Goal: Task Accomplishment & Management: Use online tool/utility

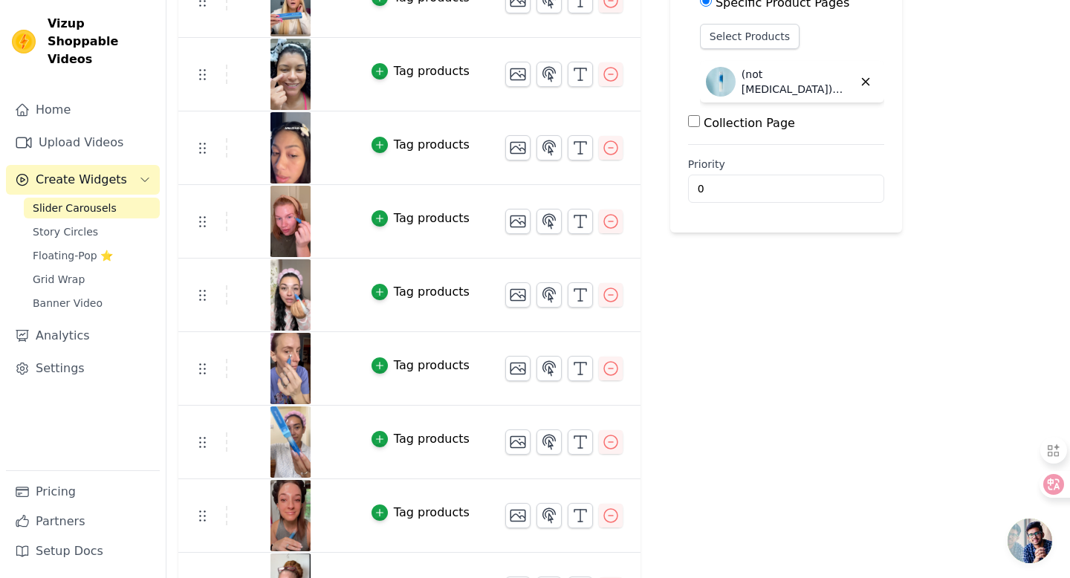
scroll to position [336, 0]
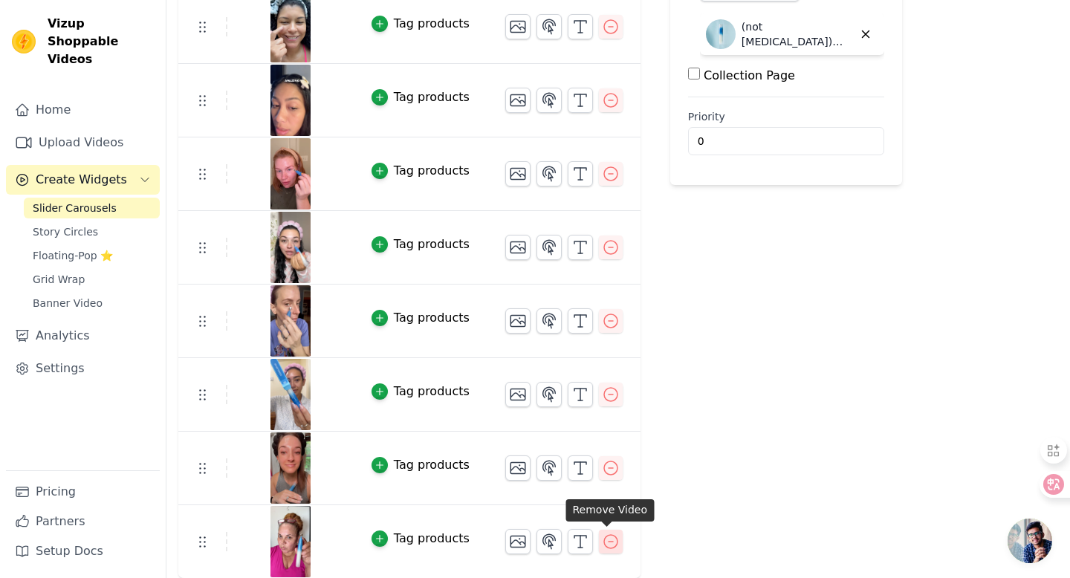
click at [607, 540] on icon "button" at bounding box center [611, 542] width 18 height 18
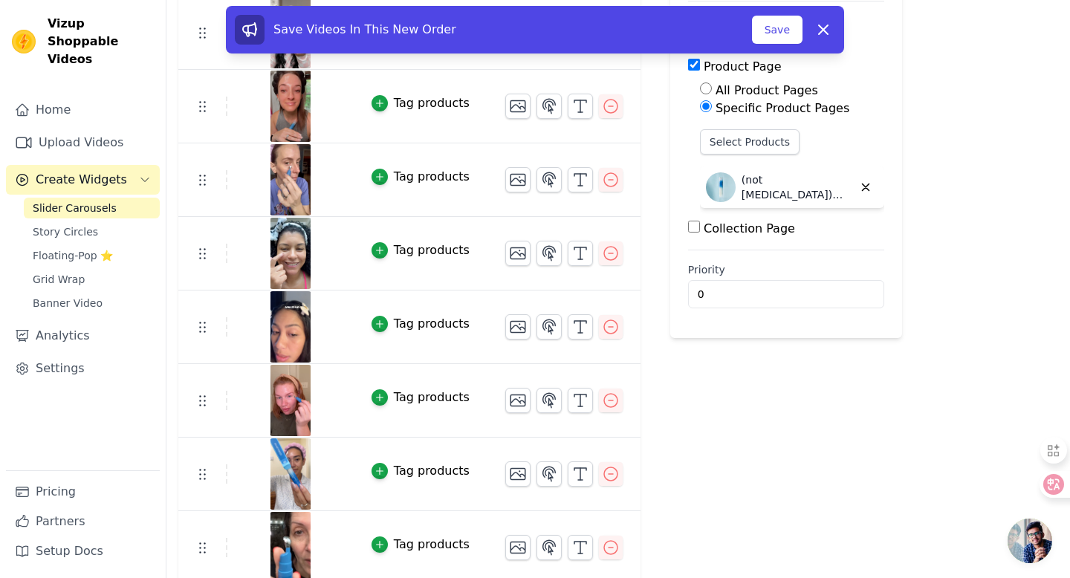
scroll to position [187, 0]
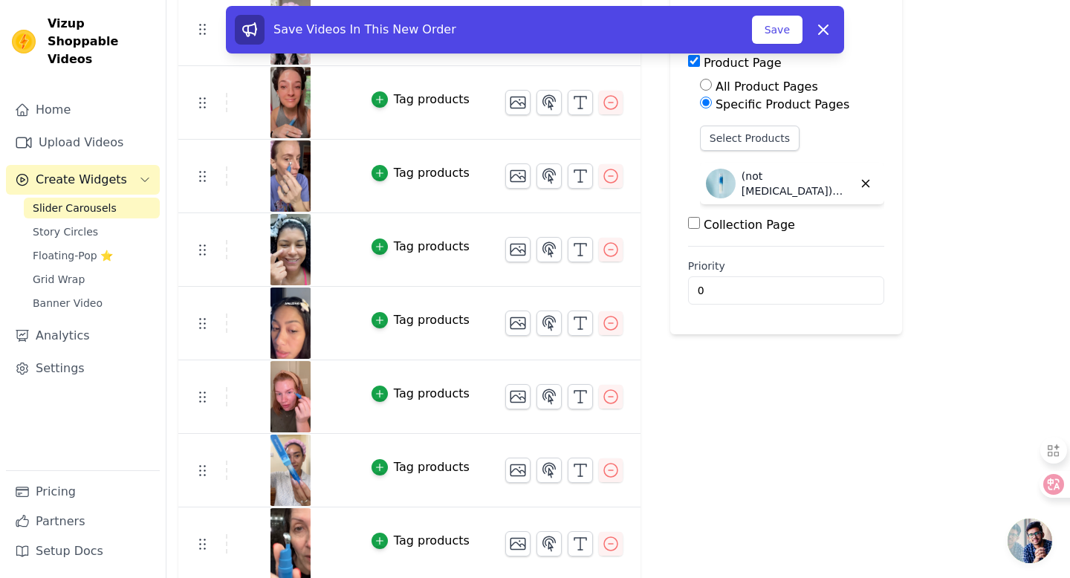
click at [201, 33] on div "Save Videos In This New Order Save Dismiss" at bounding box center [535, 33] width 1070 height 54
drag, startPoint x: 199, startPoint y: 28, endPoint x: 245, endPoint y: 342, distance: 317.0
click at [245, 343] on div "Re Arrange Shoppable Video Tagged Products Actions Tag products Tag products Ta…" at bounding box center [409, 301] width 462 height 705
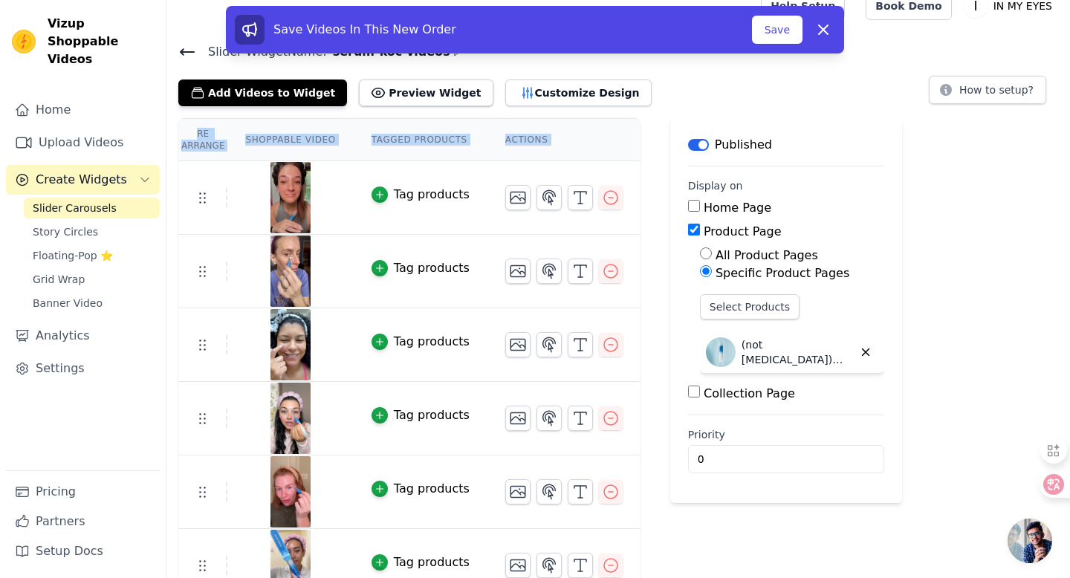
scroll to position [0, 0]
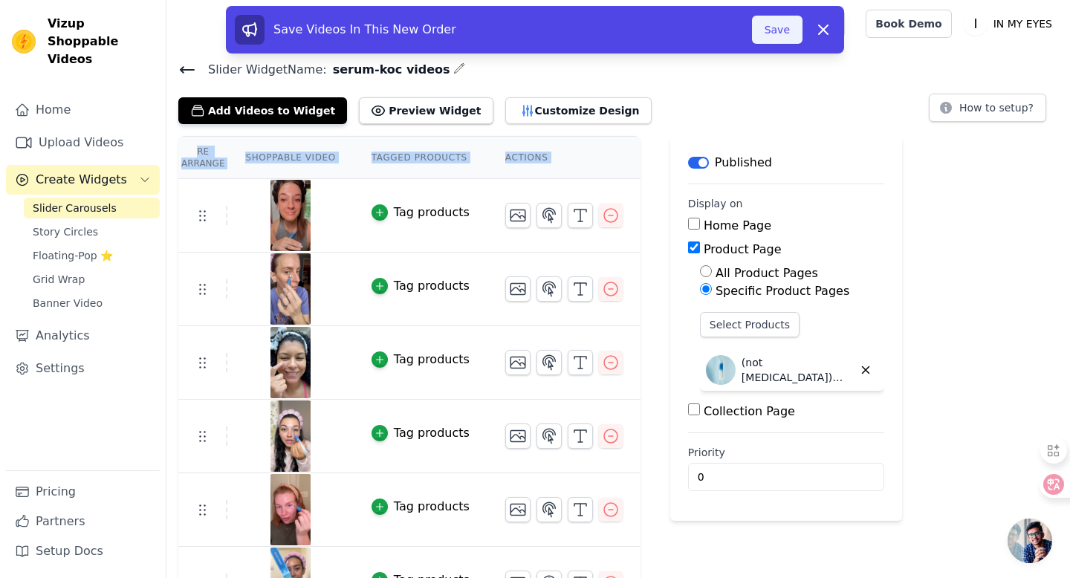
click at [779, 35] on button "Save" at bounding box center [777, 30] width 51 height 28
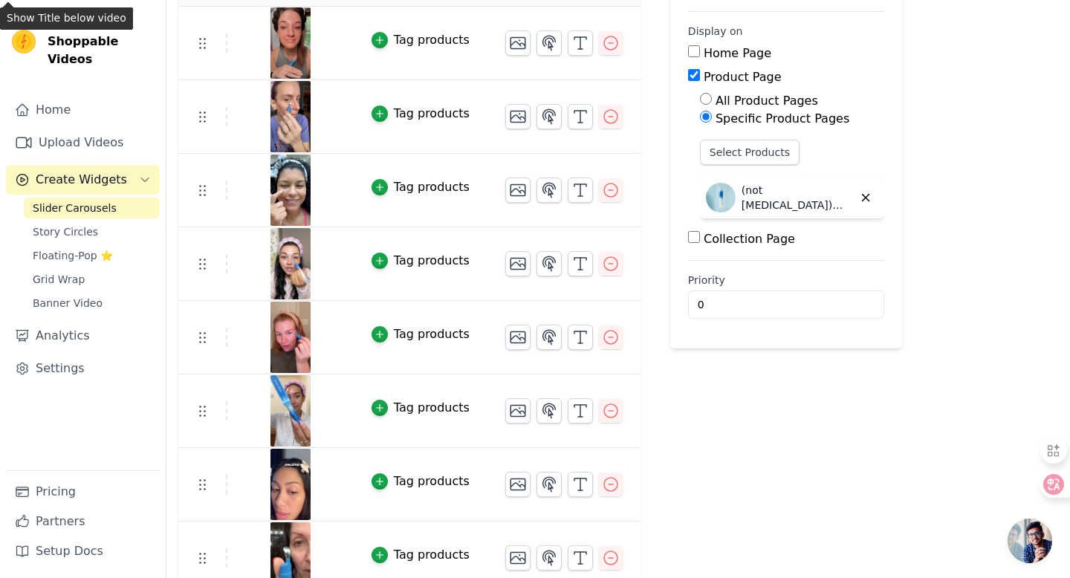
scroll to position [262, 0]
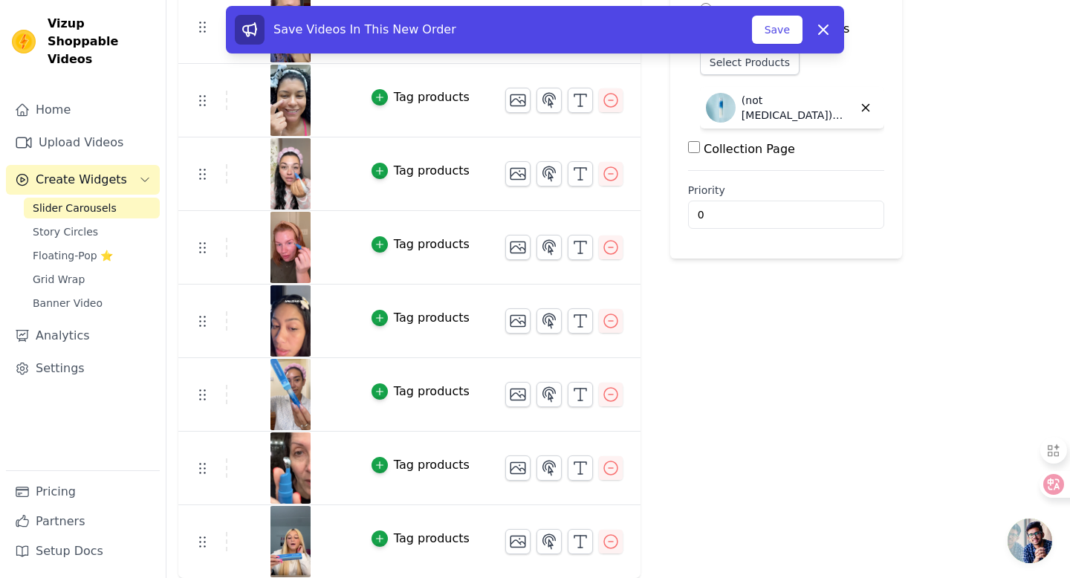
drag, startPoint x: 199, startPoint y: 399, endPoint x: 886, endPoint y: 2, distance: 793.1
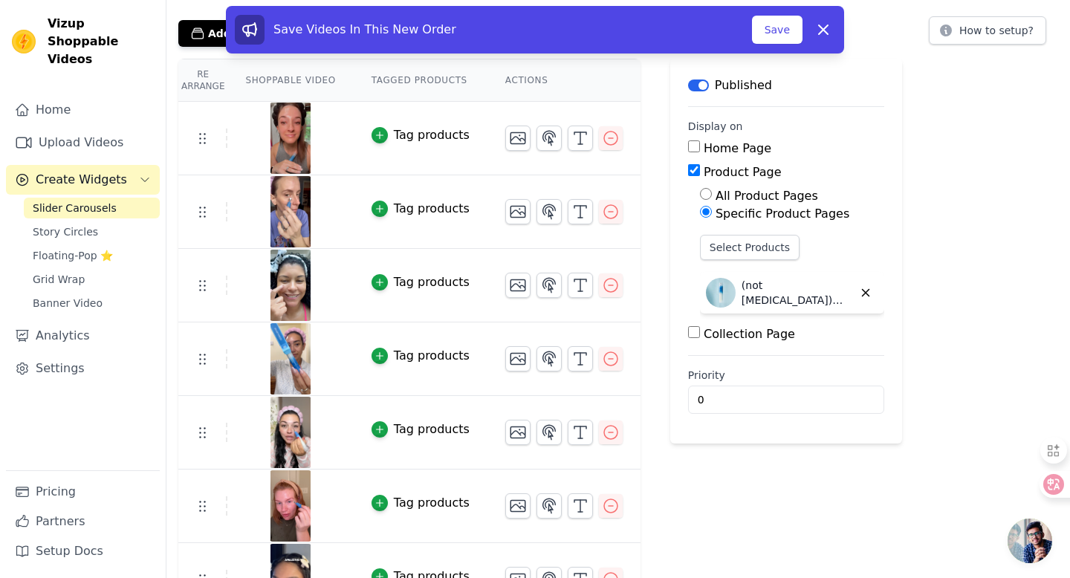
scroll to position [0, 0]
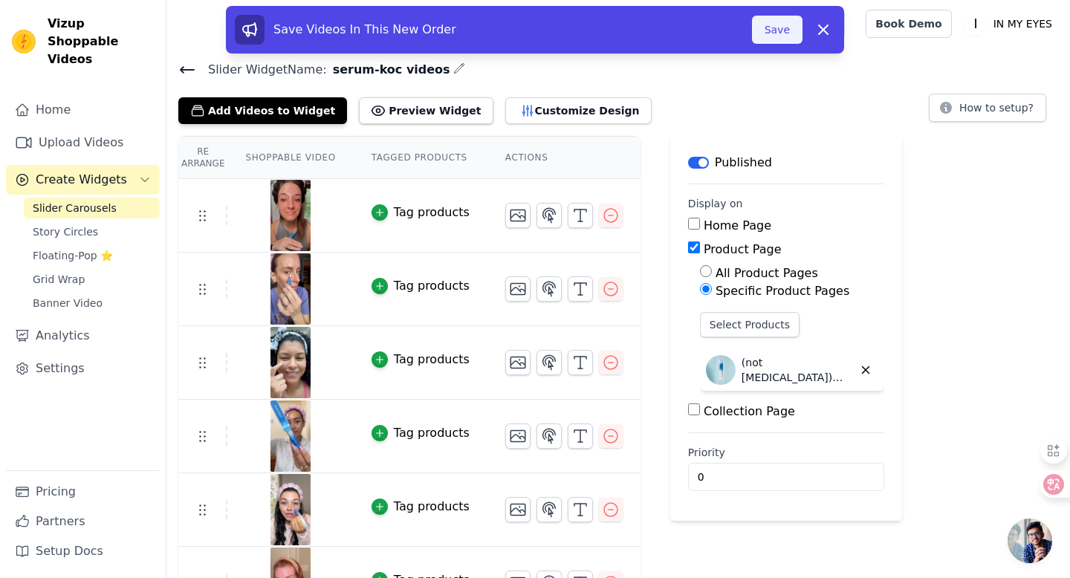
click at [780, 30] on button "Save" at bounding box center [777, 30] width 51 height 28
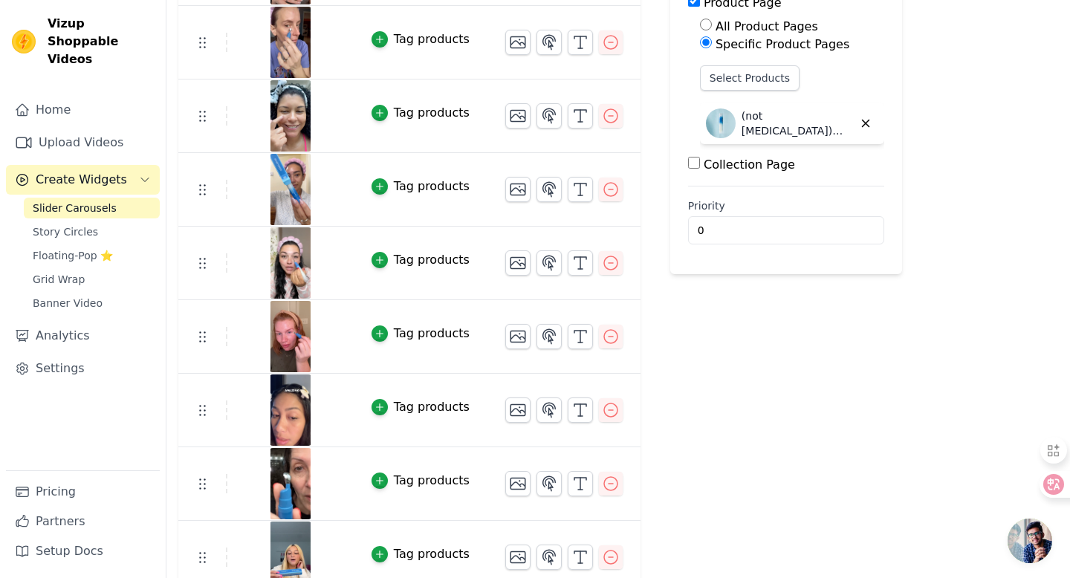
scroll to position [262, 0]
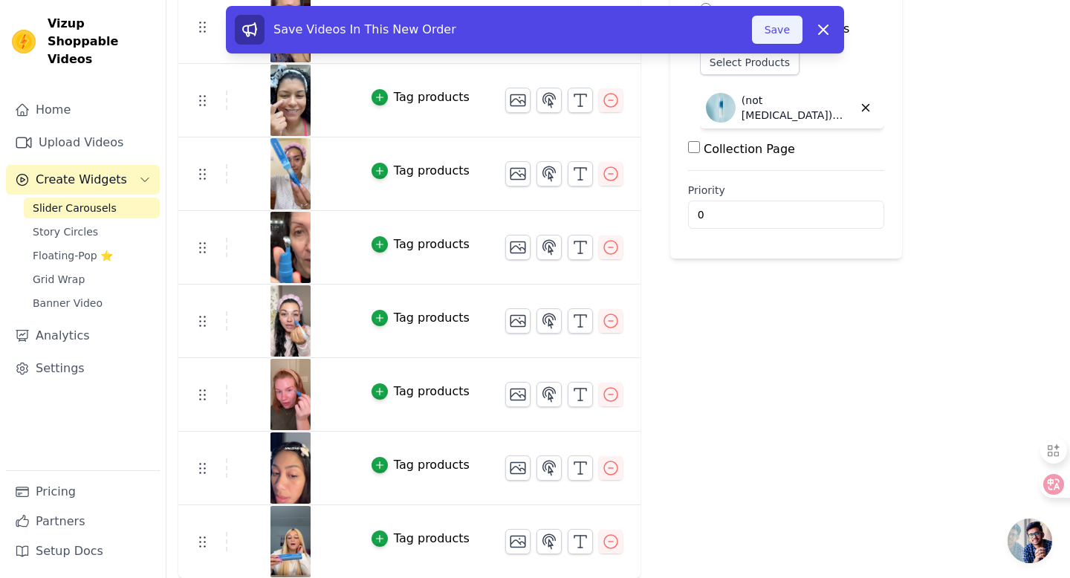
click at [786, 28] on button "Save" at bounding box center [777, 30] width 51 height 28
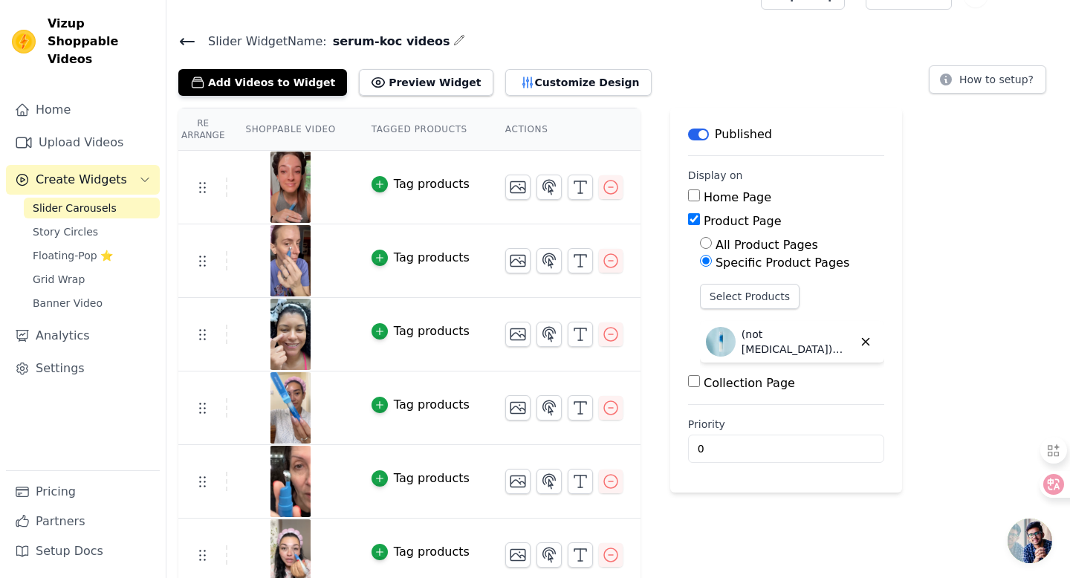
scroll to position [0, 0]
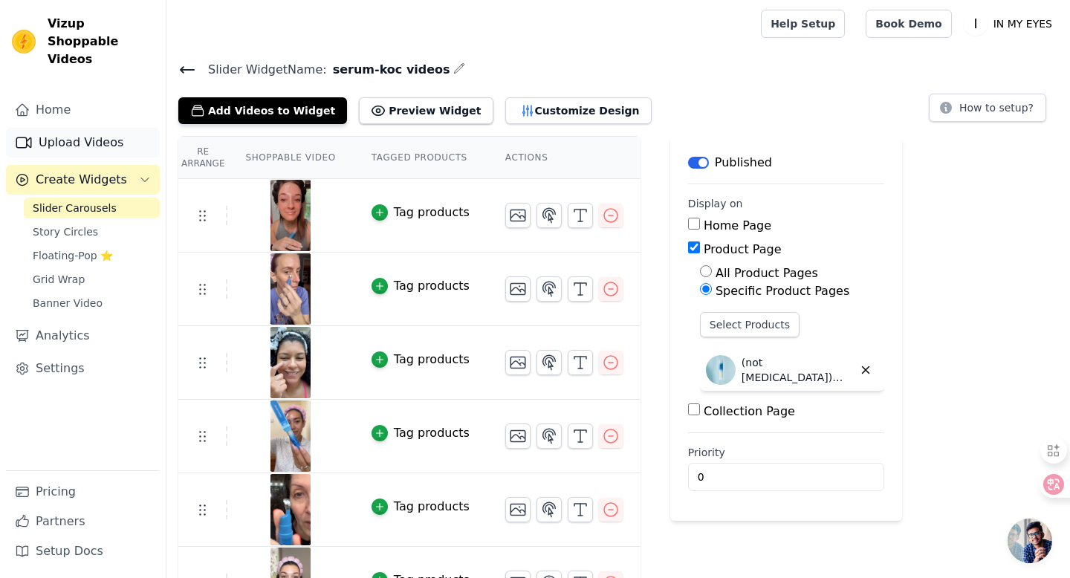
click at [85, 128] on link "Upload Videos" at bounding box center [83, 143] width 154 height 30
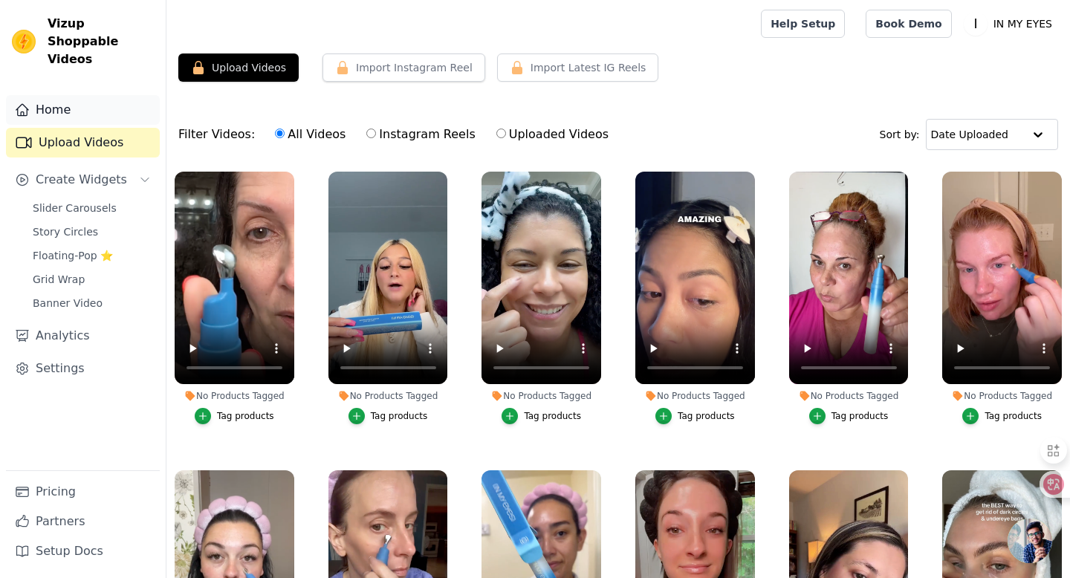
click at [77, 95] on link "Home" at bounding box center [83, 110] width 154 height 30
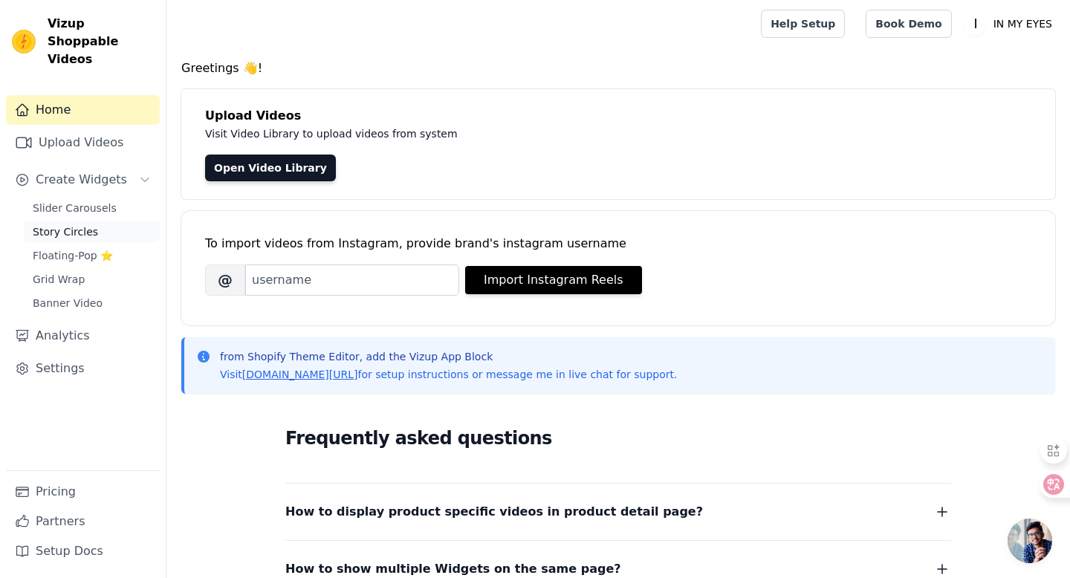
click at [91, 224] on span "Story Circles" at bounding box center [65, 231] width 65 height 15
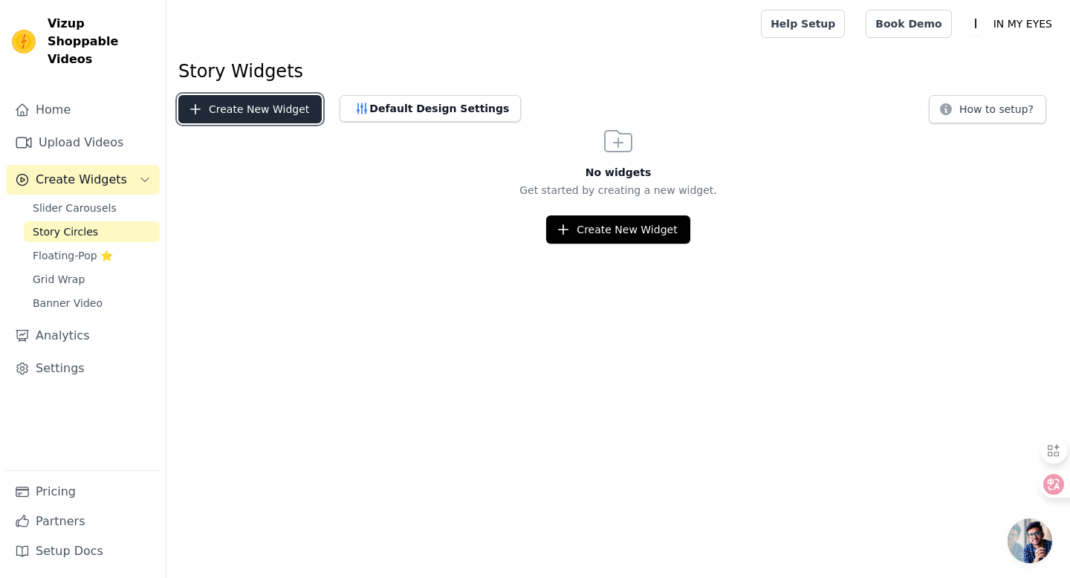
click at [282, 110] on button "Create New Widget" at bounding box center [249, 109] width 143 height 28
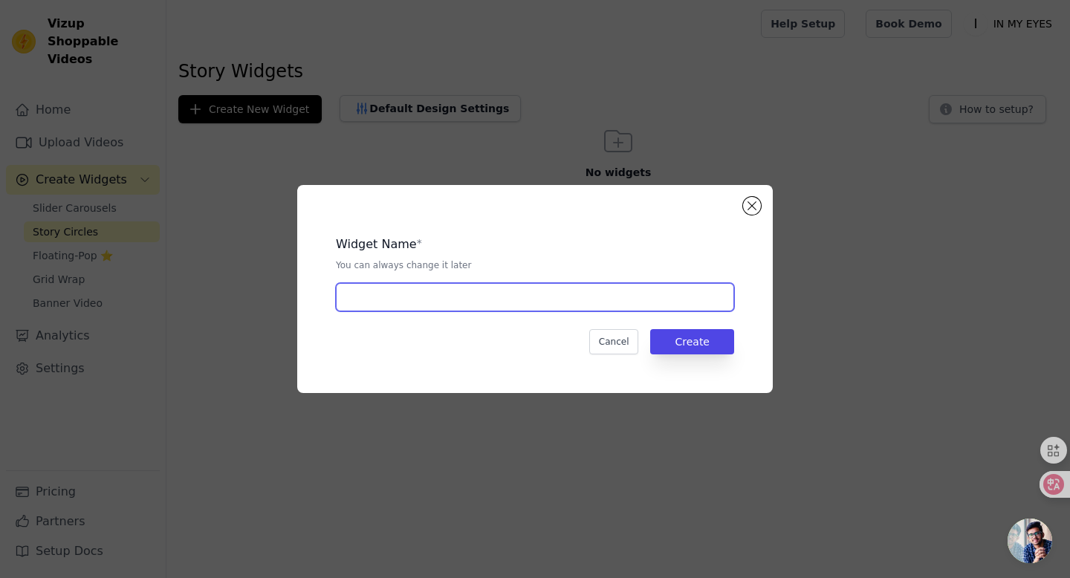
click at [502, 303] on input "text" at bounding box center [535, 297] width 398 height 28
click at [362, 301] on input "koc reviews" at bounding box center [535, 297] width 398 height 28
click at [449, 298] on input "kol reviews" at bounding box center [535, 297] width 398 height 28
type input "kol reviews-home page"
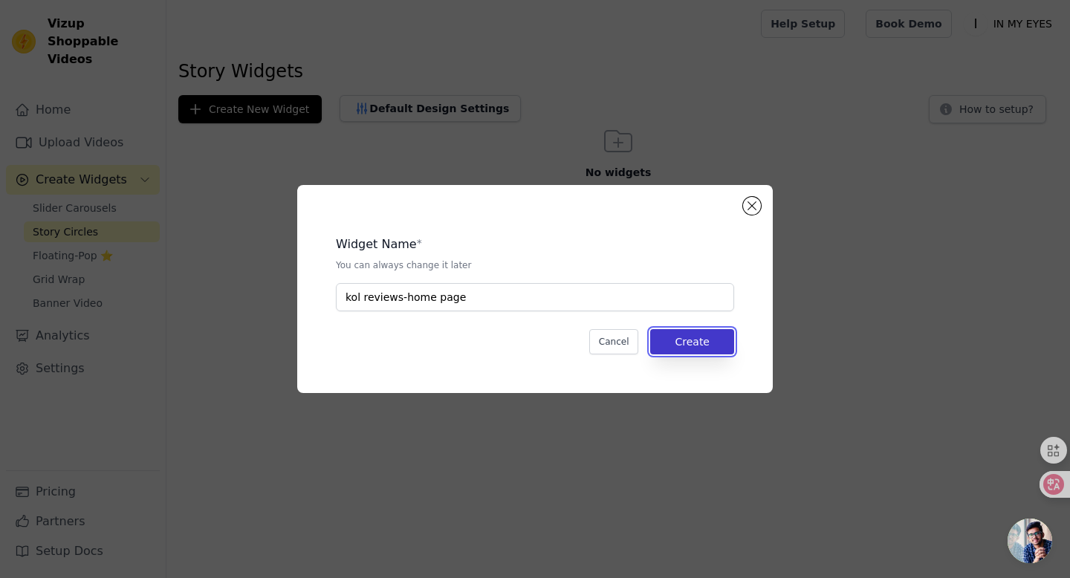
click at [700, 341] on button "Create" at bounding box center [692, 341] width 84 height 25
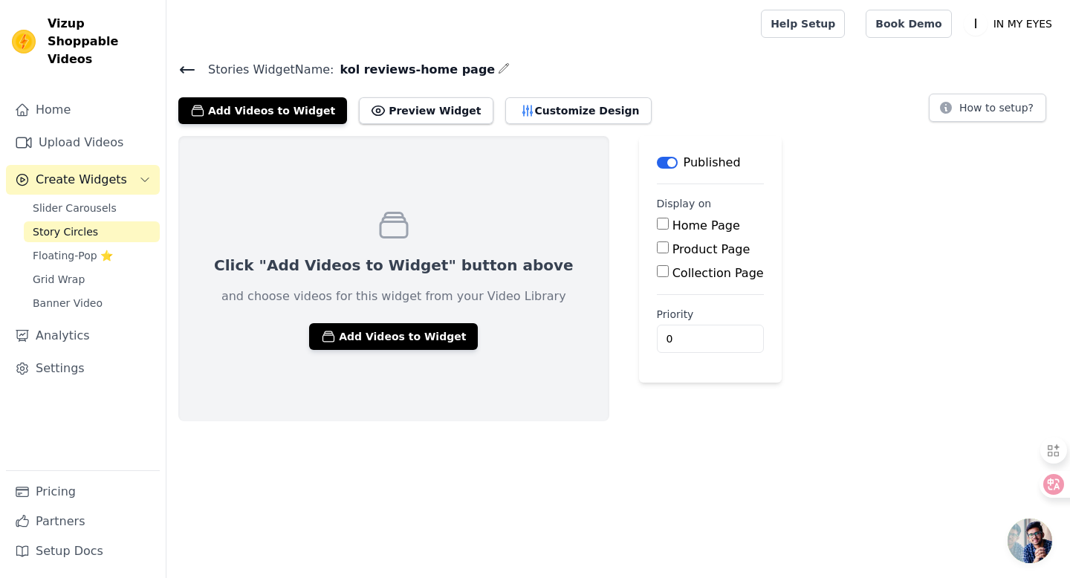
click at [657, 224] on input "Home Page" at bounding box center [663, 224] width 12 height 12
checkbox input "true"
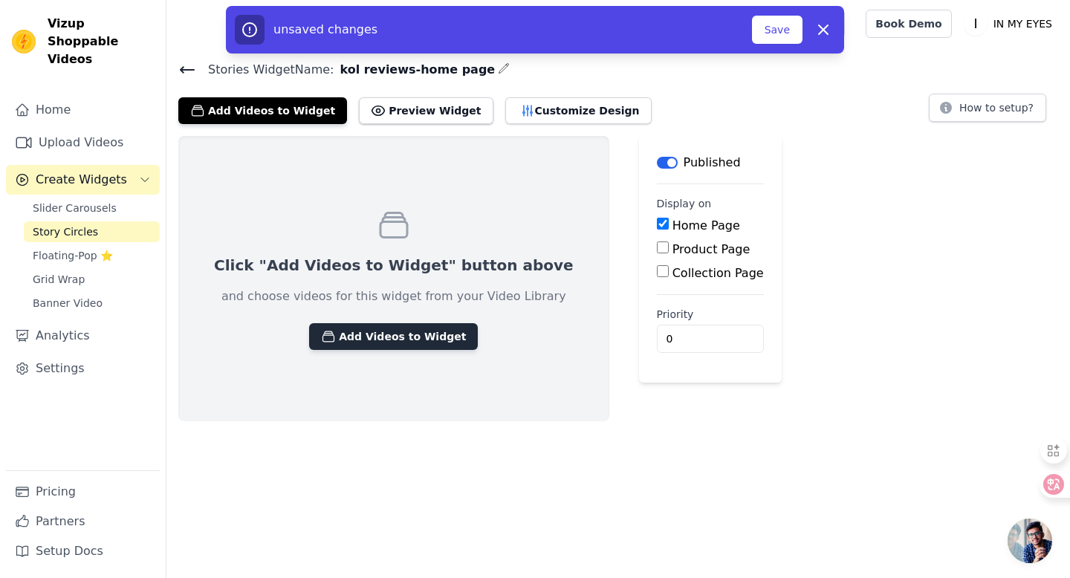
click at [378, 340] on button "Add Videos to Widget" at bounding box center [393, 336] width 169 height 27
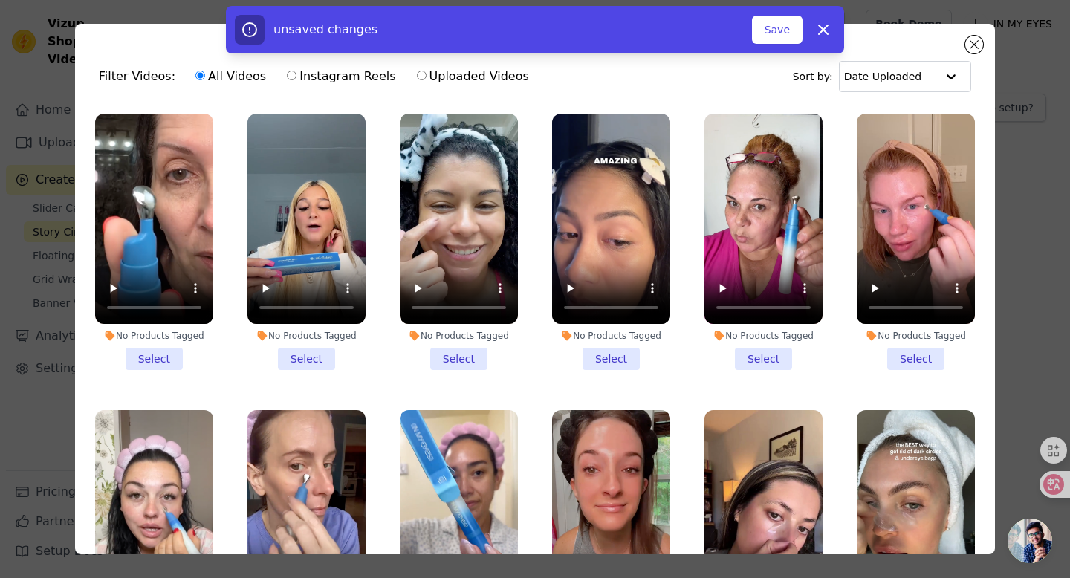
click at [324, 74] on label "Instagram Reels" at bounding box center [341, 76] width 110 height 19
click at [297, 74] on input "Instagram Reels" at bounding box center [292, 76] width 10 height 10
radio input "true"
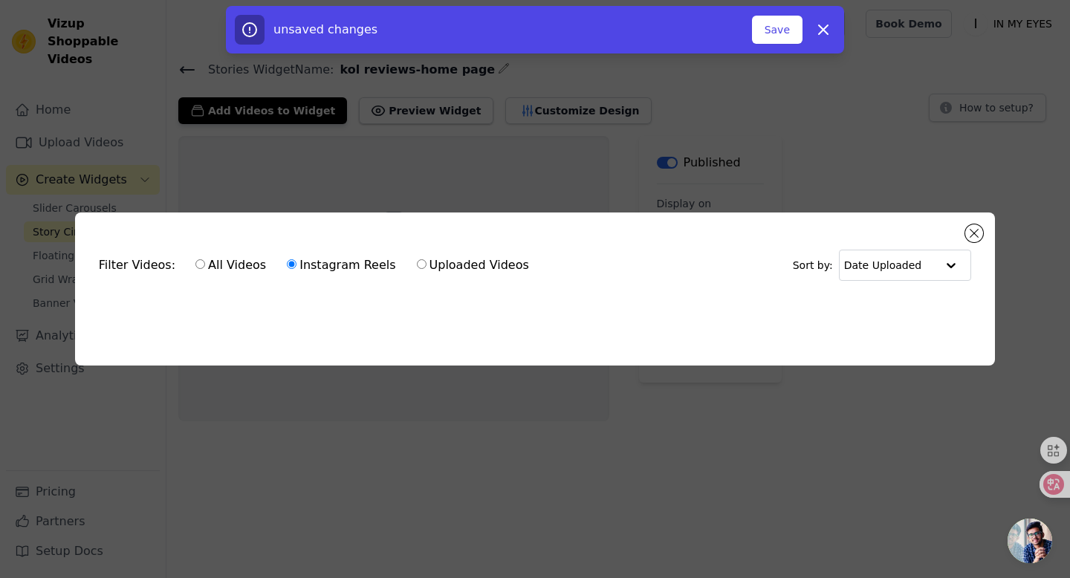
click at [195, 262] on input "All Videos" at bounding box center [200, 264] width 10 height 10
radio input "true"
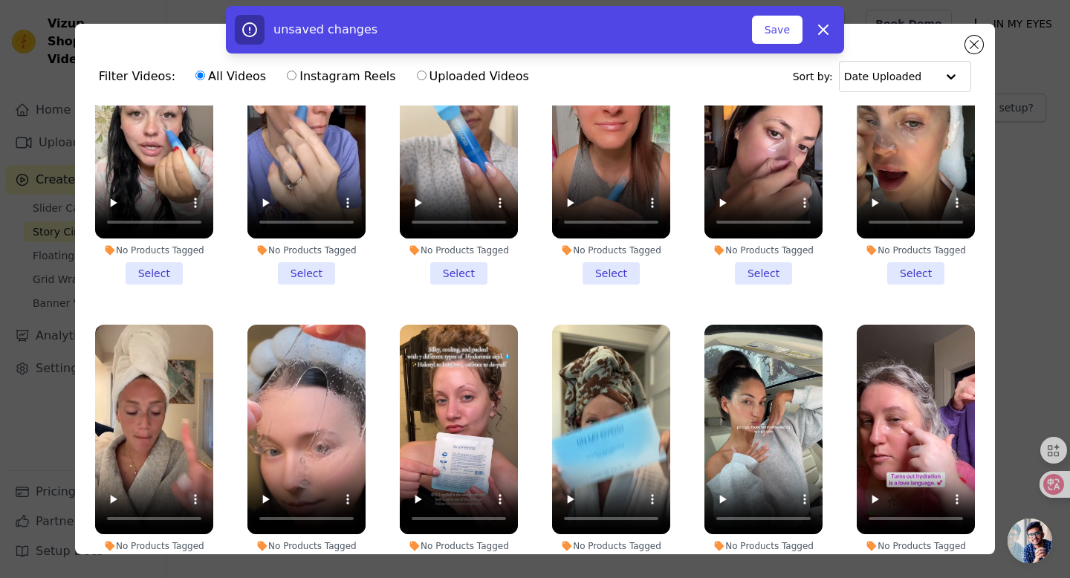
scroll to position [129, 0]
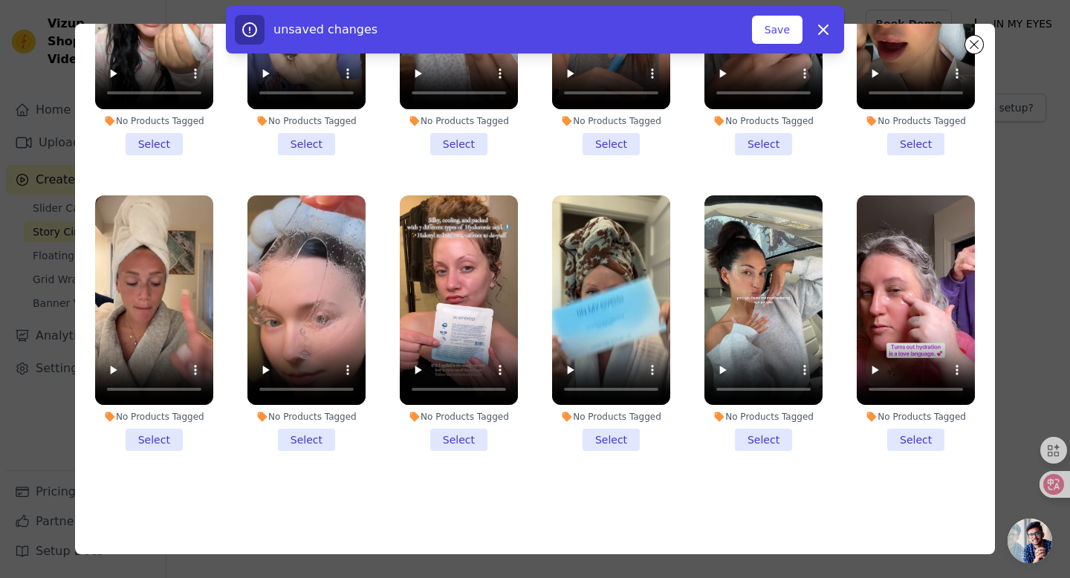
click at [456, 439] on li "No Products Tagged Select" at bounding box center [459, 323] width 118 height 256
click at [0, 0] on input "No Products Tagged Select" at bounding box center [0, 0] width 0 height 0
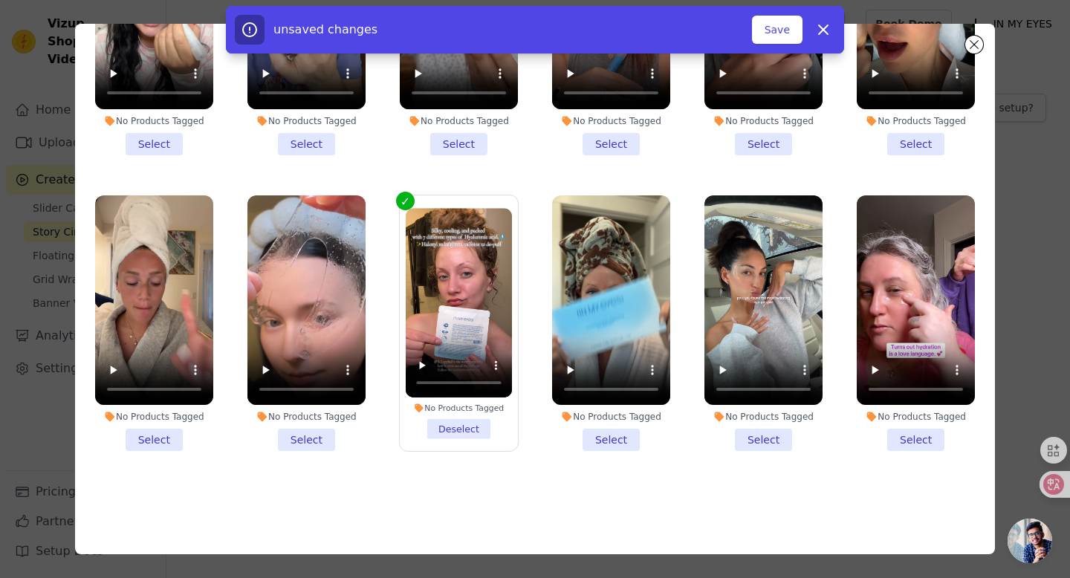
click at [302, 438] on li "No Products Tagged Select" at bounding box center [306, 323] width 118 height 256
click at [0, 0] on input "No Products Tagged Select" at bounding box center [0, 0] width 0 height 0
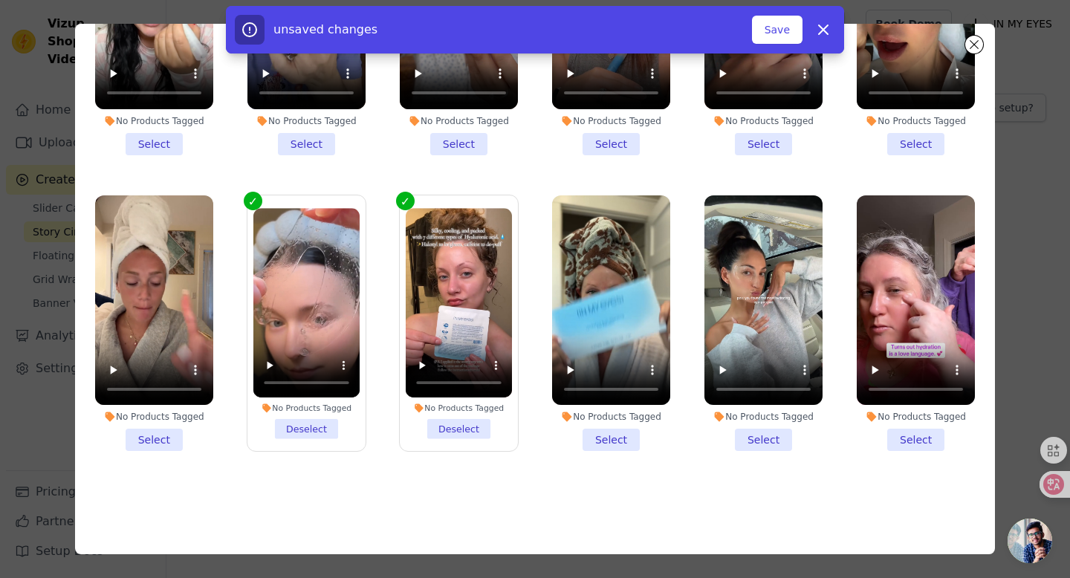
click at [768, 441] on li "No Products Tagged Select" at bounding box center [764, 323] width 118 height 256
click at [0, 0] on input "No Products Tagged Select" at bounding box center [0, 0] width 0 height 0
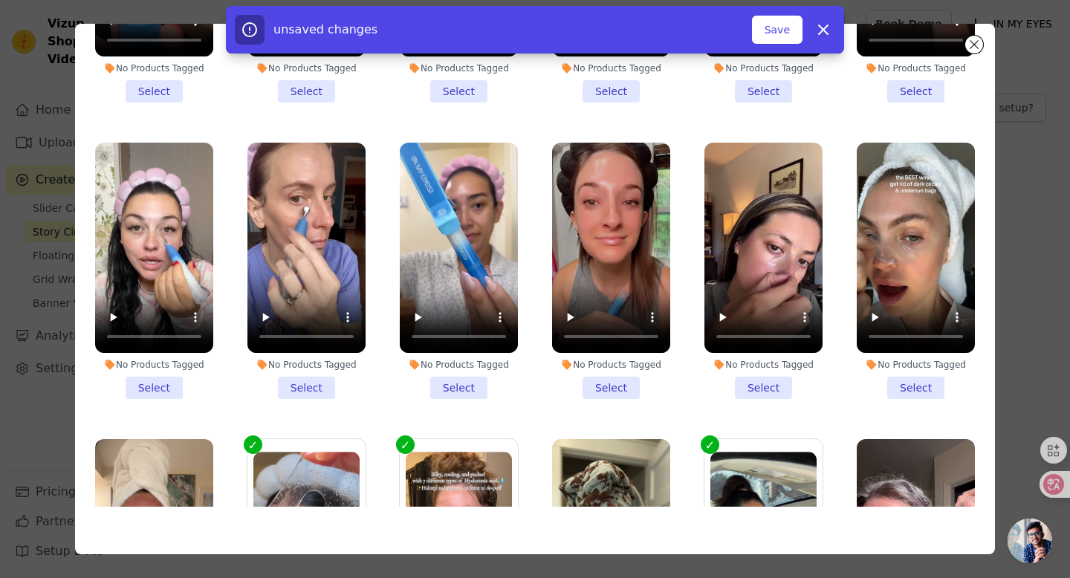
scroll to position [130, 0]
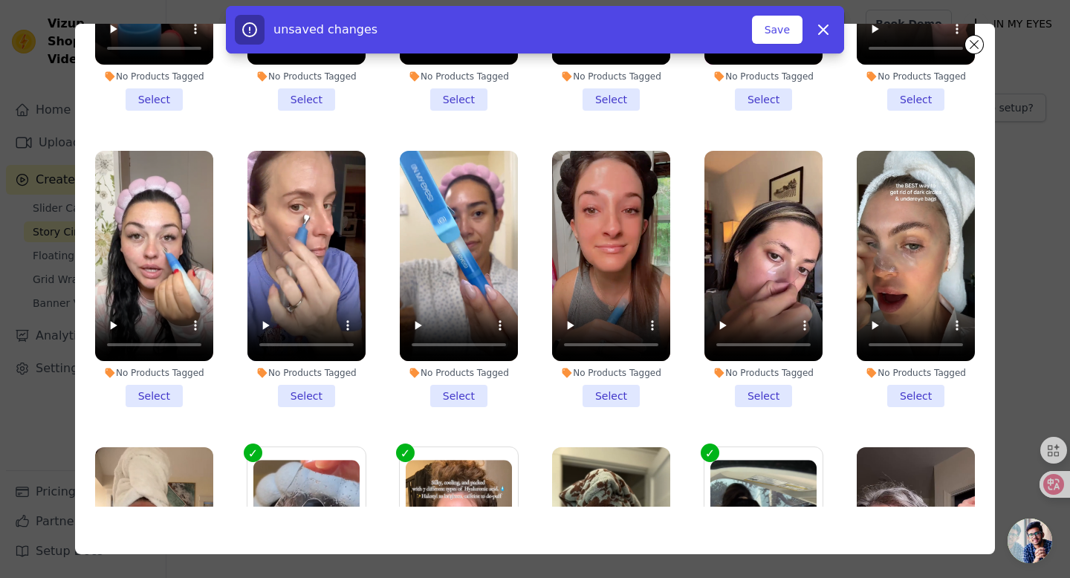
click at [917, 394] on li "No Products Tagged Select" at bounding box center [916, 279] width 118 height 256
click at [0, 0] on input "No Products Tagged Select" at bounding box center [0, 0] width 0 height 0
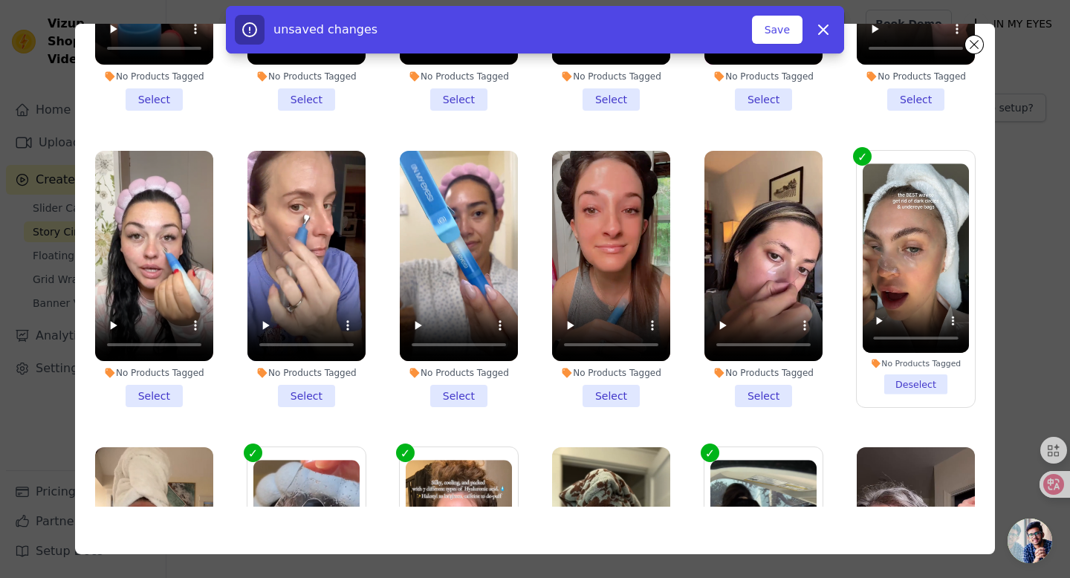
click at [771, 395] on li "No Products Tagged Select" at bounding box center [764, 279] width 118 height 256
click at [0, 0] on input "No Products Tagged Select" at bounding box center [0, 0] width 0 height 0
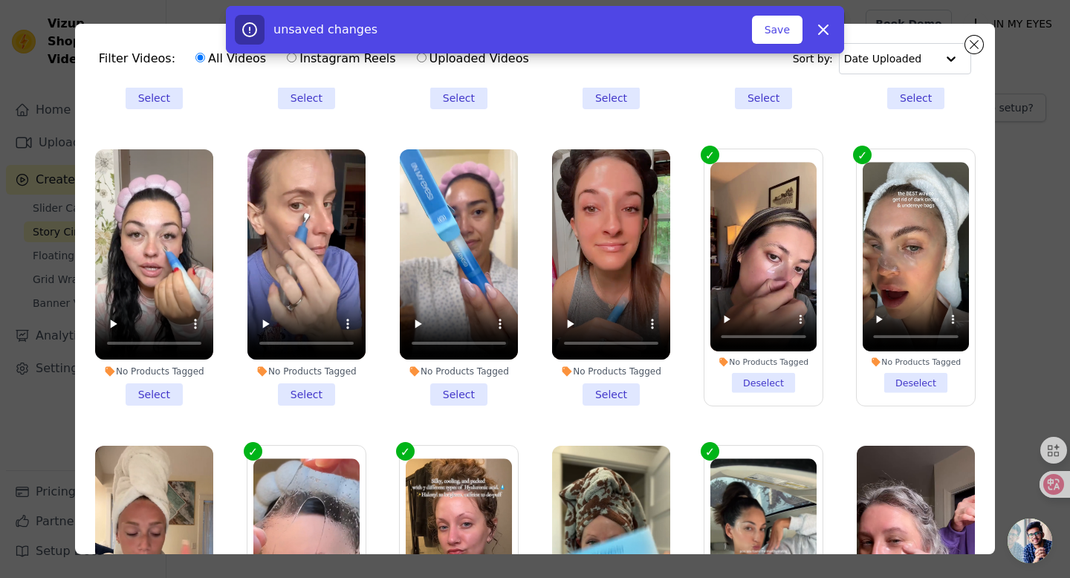
scroll to position [254, 0]
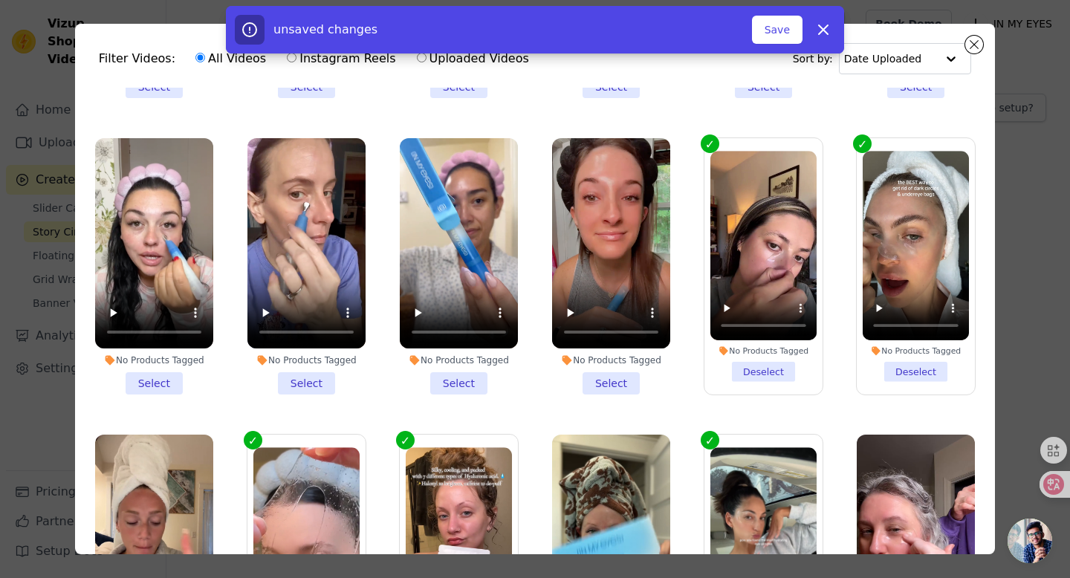
click at [625, 386] on li "No Products Tagged Select" at bounding box center [611, 266] width 118 height 256
click at [0, 0] on input "No Products Tagged Select" at bounding box center [0, 0] width 0 height 0
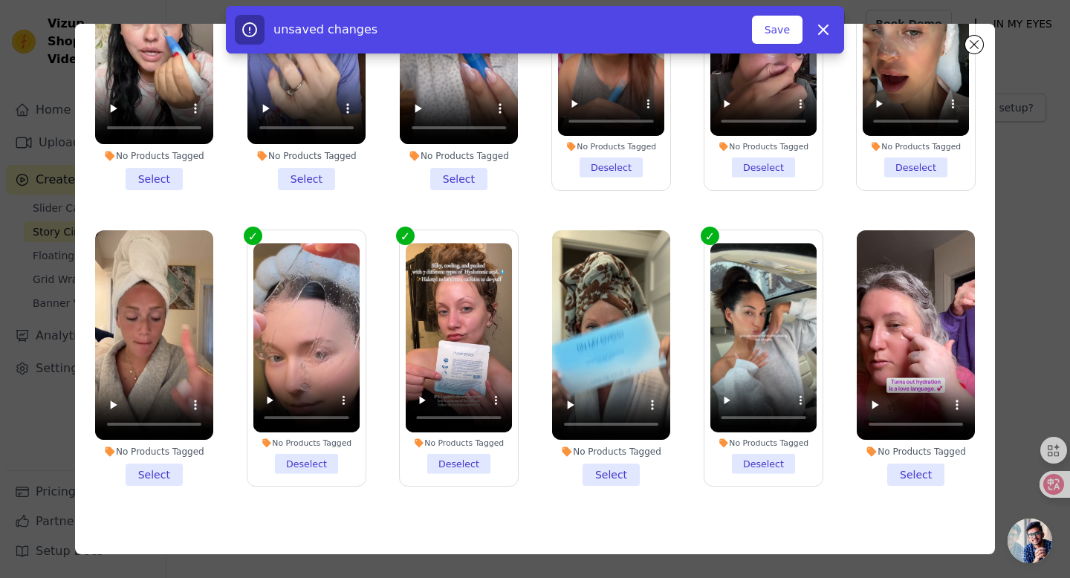
scroll to position [0, 0]
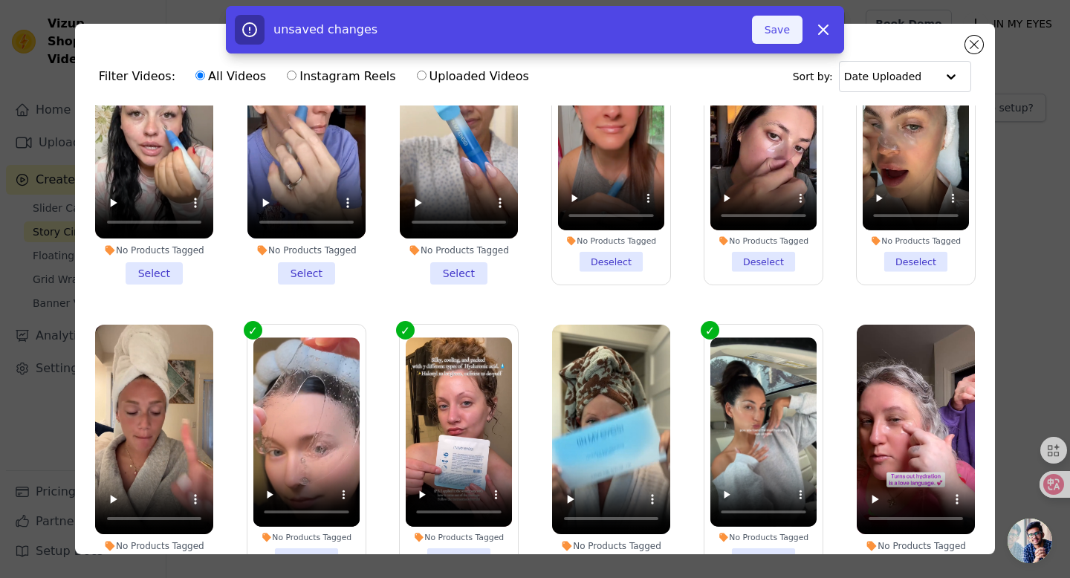
click at [773, 30] on button "Save" at bounding box center [777, 30] width 51 height 28
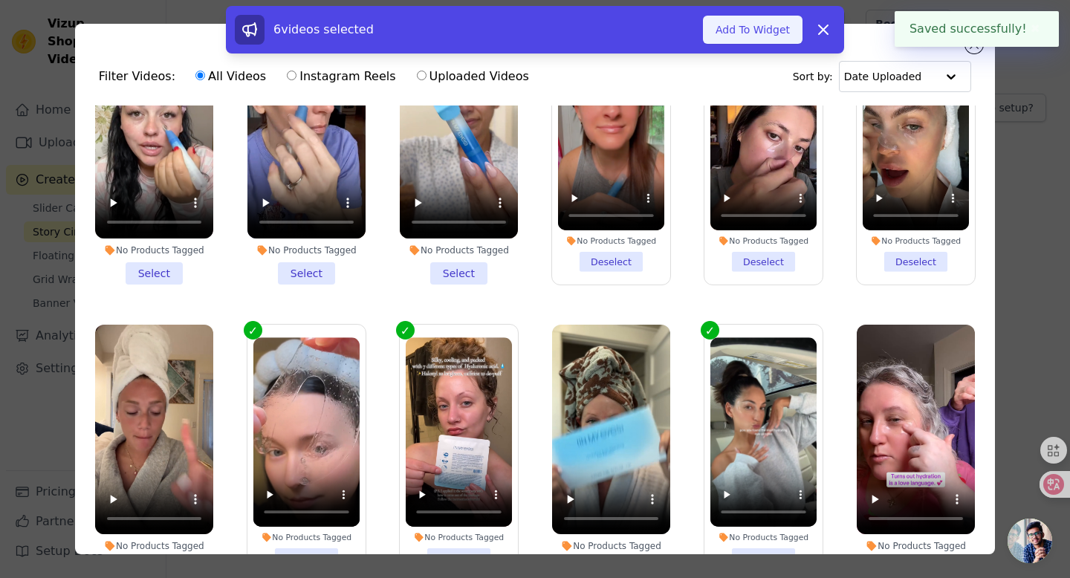
click at [738, 27] on button "Add To Widget" at bounding box center [753, 30] width 100 height 28
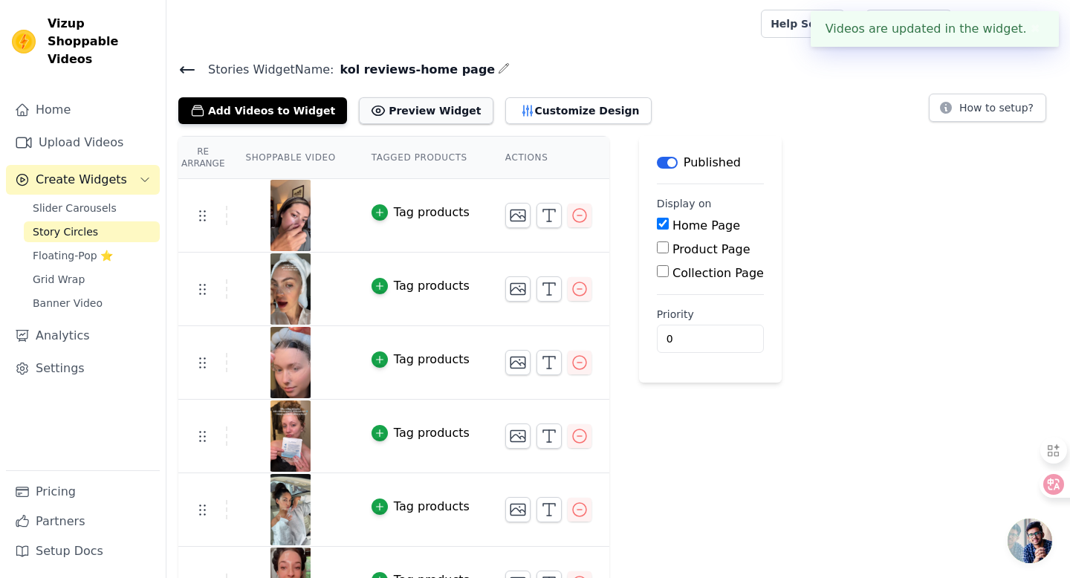
click at [418, 111] on button "Preview Widget" at bounding box center [426, 110] width 134 height 27
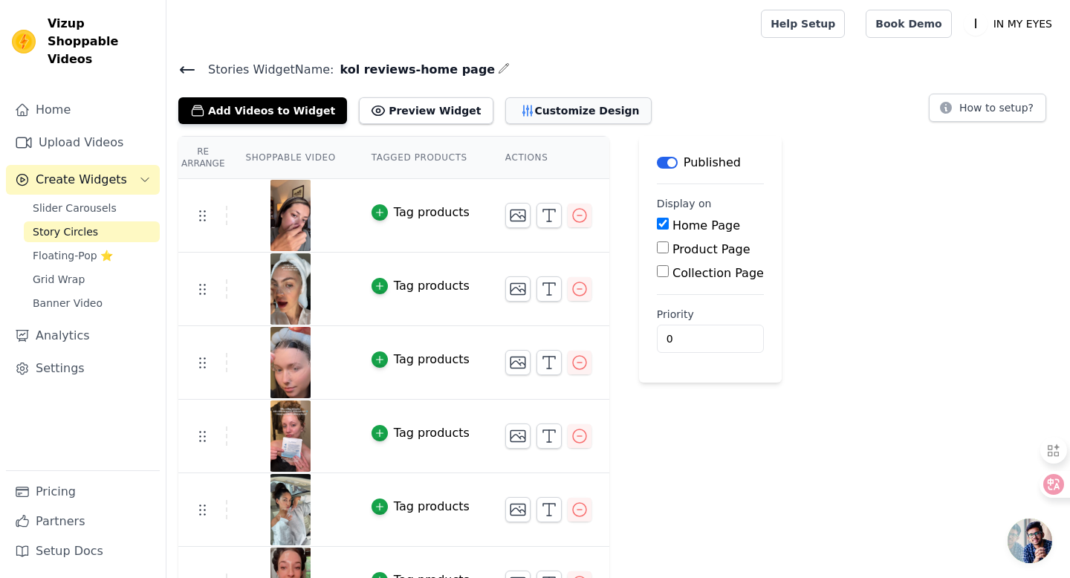
click at [543, 109] on button "Customize Design" at bounding box center [578, 110] width 146 height 27
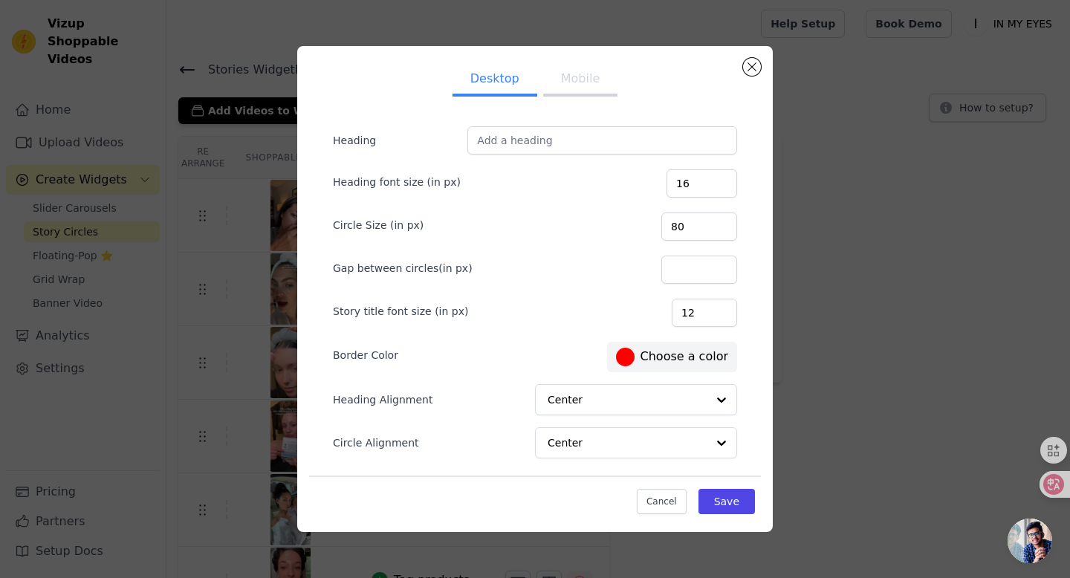
click at [632, 357] on div at bounding box center [625, 357] width 19 height 19
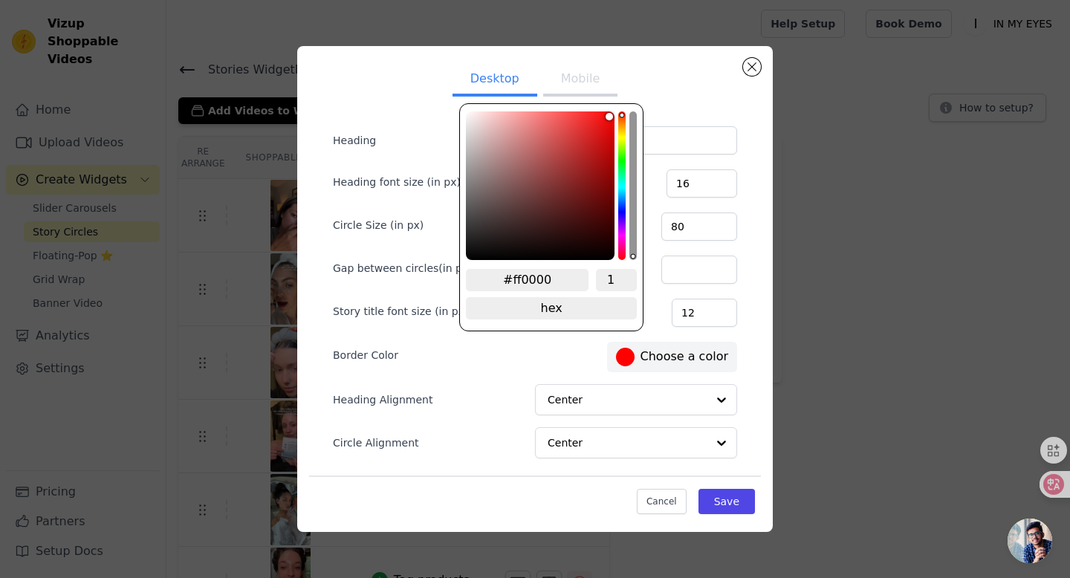
click at [763, 271] on div "Desktop Mobile Heading Heading font size (in px) 16 Circle Size (in px) 80 Gap …" at bounding box center [535, 289] width 476 height 486
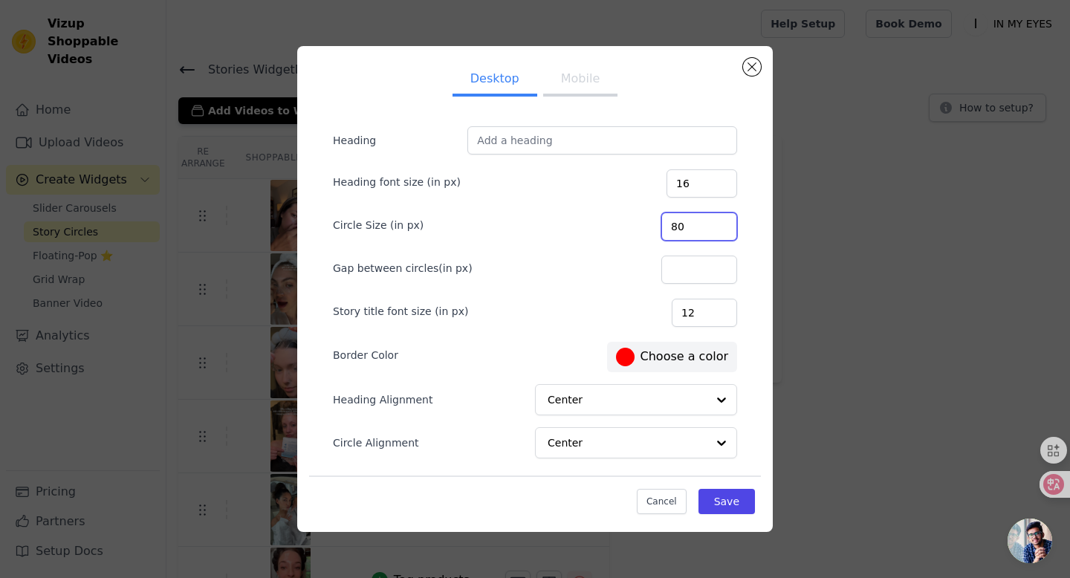
click at [689, 226] on input "80" at bounding box center [699, 227] width 76 height 28
type input "120"
click at [603, 200] on form "Heading Heading font size (in px) 16 Circle Size (in px) 120 Gap between circle…" at bounding box center [535, 311] width 428 height 395
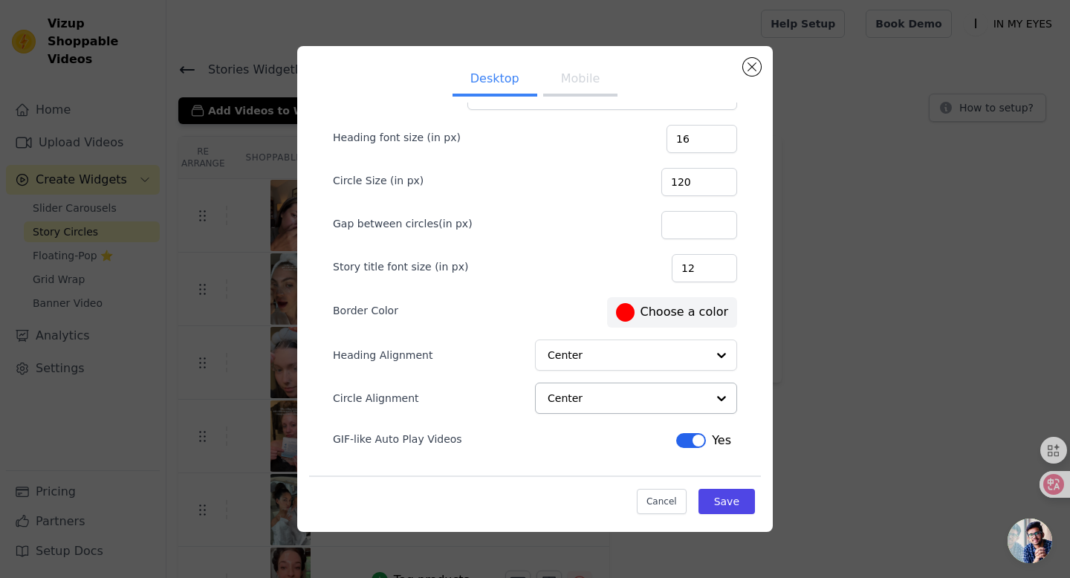
scroll to position [45, 0]
click at [695, 443] on button "Label" at bounding box center [691, 440] width 30 height 15
click at [732, 502] on button "Save" at bounding box center [727, 501] width 56 height 25
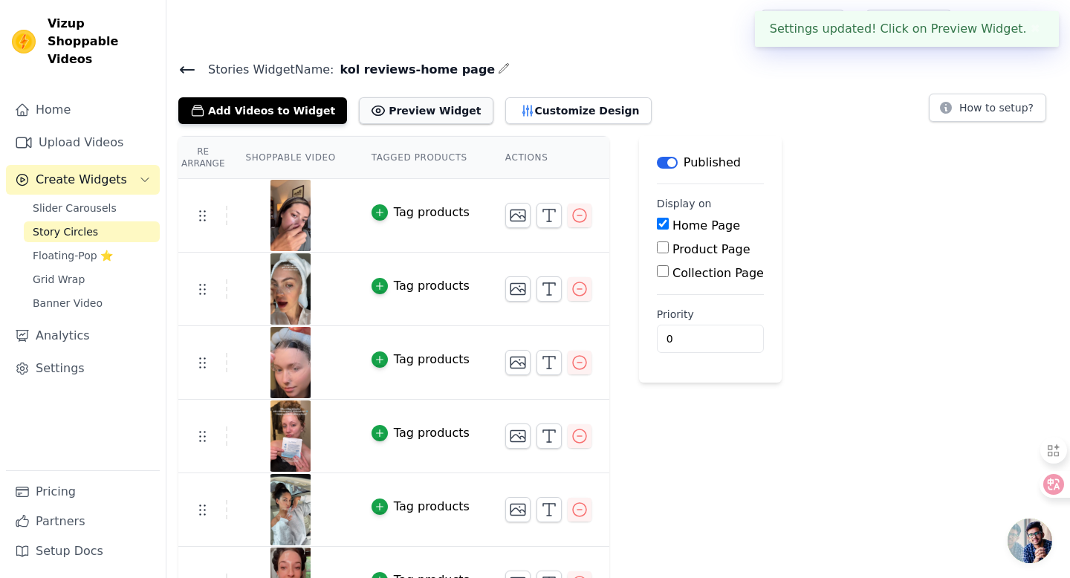
click at [418, 112] on button "Preview Widget" at bounding box center [426, 110] width 134 height 27
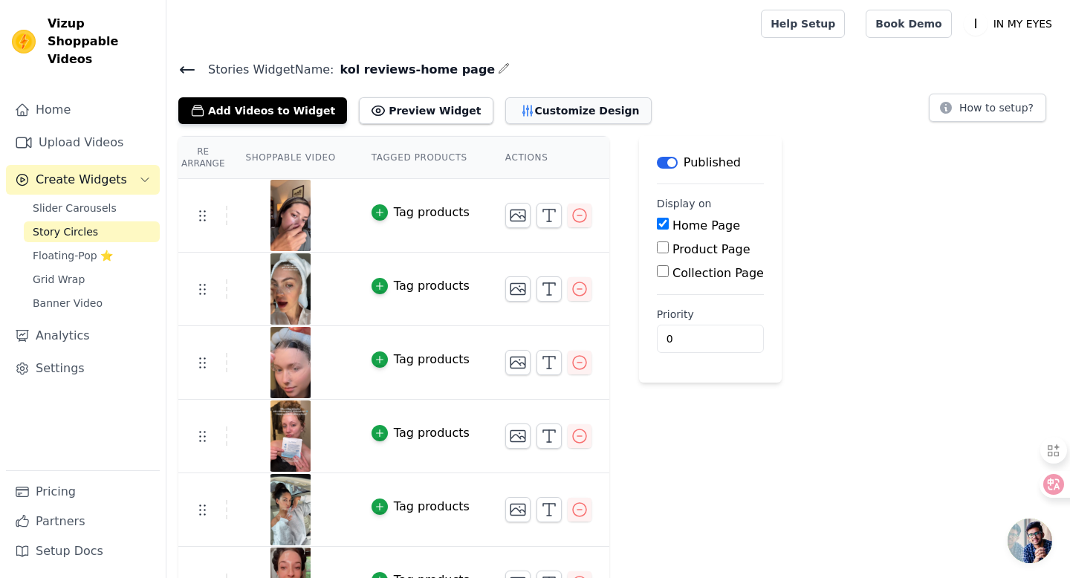
click at [514, 112] on button "Customize Design" at bounding box center [578, 110] width 146 height 27
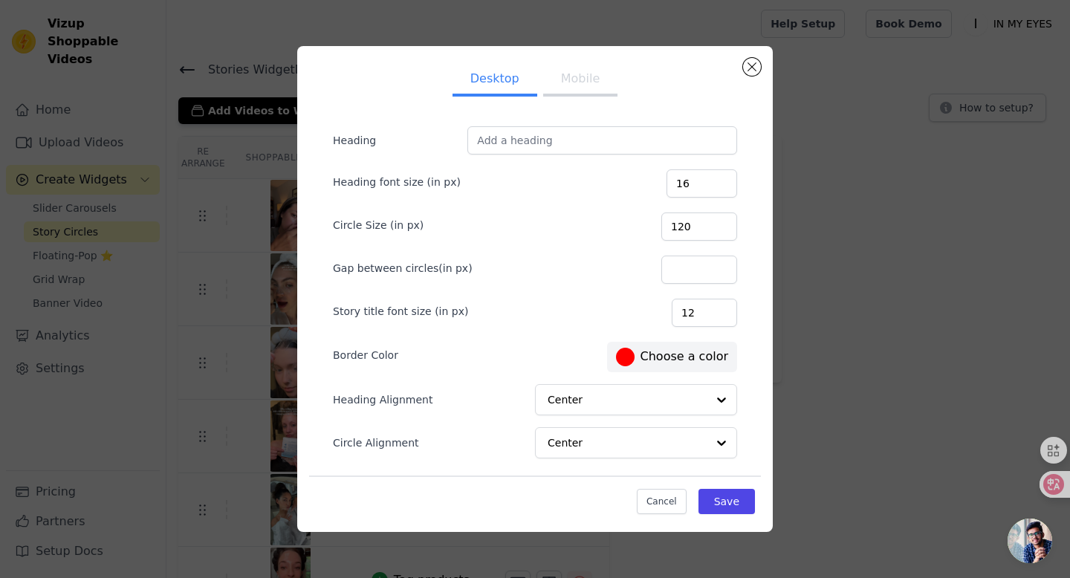
click at [574, 81] on button "Mobile" at bounding box center [580, 80] width 74 height 33
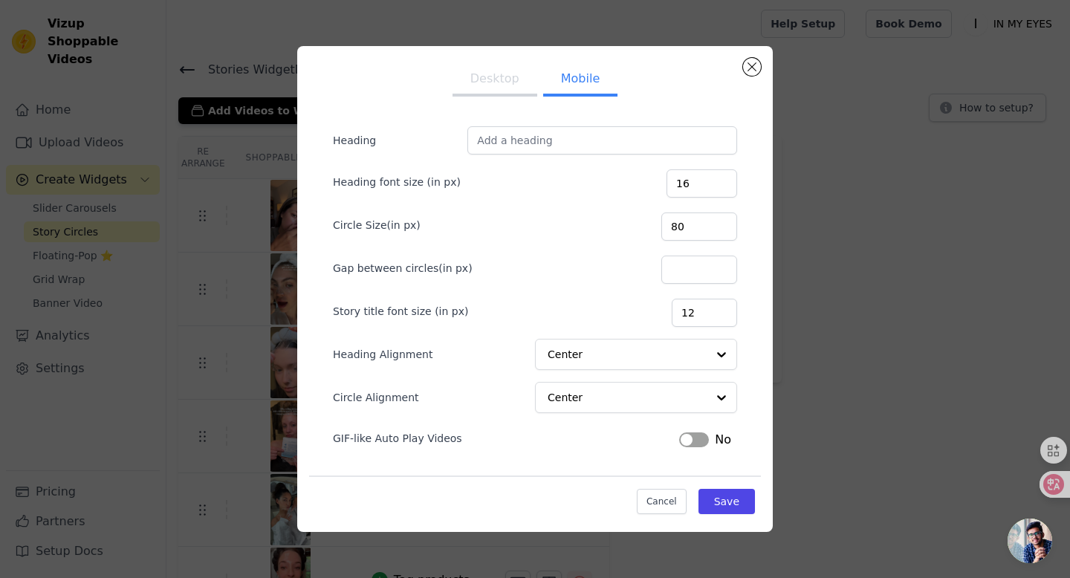
click at [486, 84] on button "Desktop" at bounding box center [495, 80] width 85 height 33
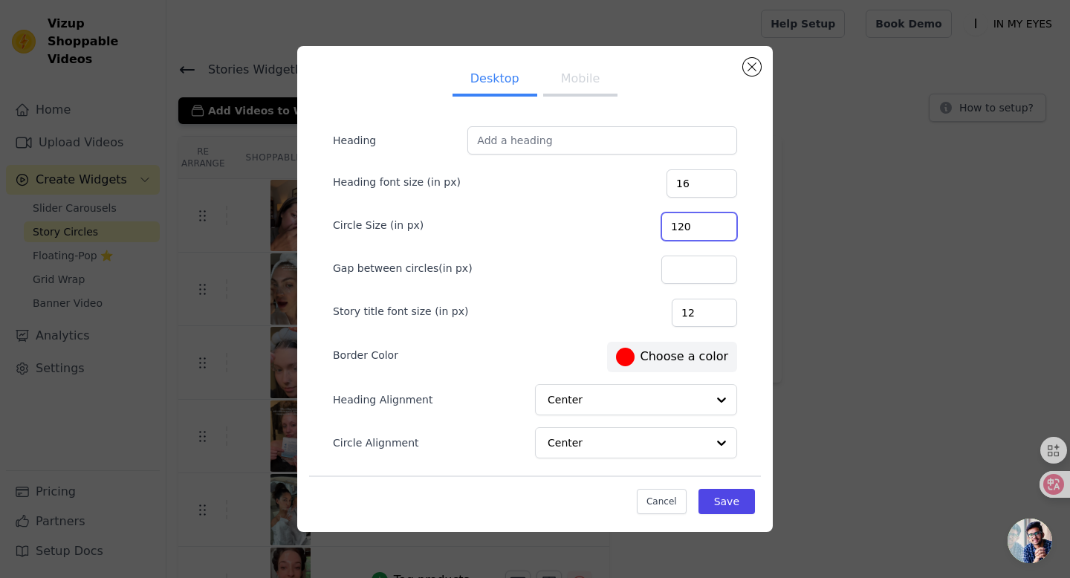
click at [700, 222] on input "120" at bounding box center [699, 227] width 76 height 28
type input "180"
click at [731, 499] on button "Save" at bounding box center [727, 501] width 56 height 25
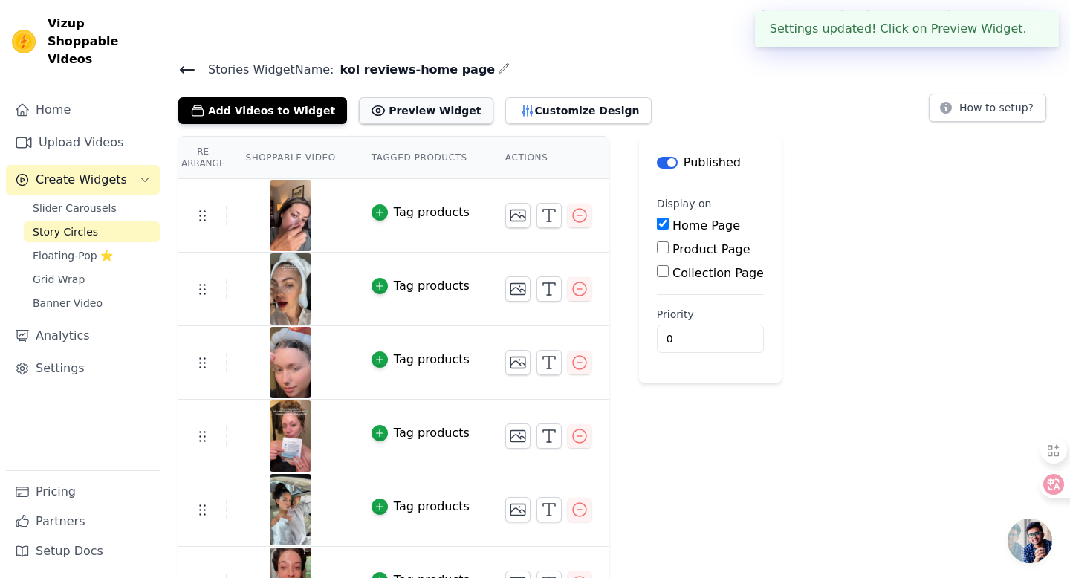
click at [413, 110] on button "Preview Widget" at bounding box center [426, 110] width 134 height 27
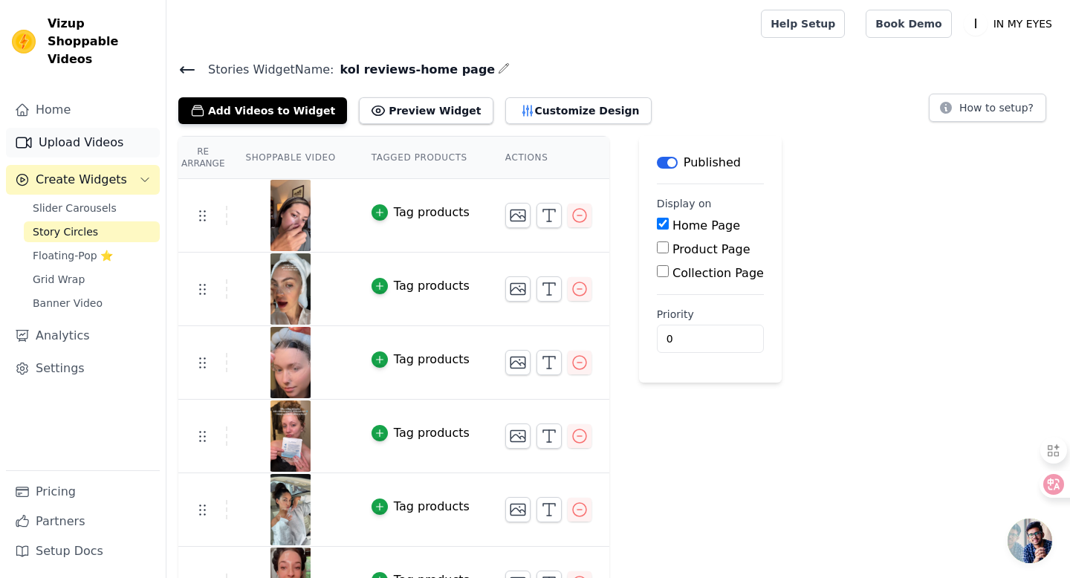
click at [82, 128] on link "Upload Videos" at bounding box center [83, 143] width 154 height 30
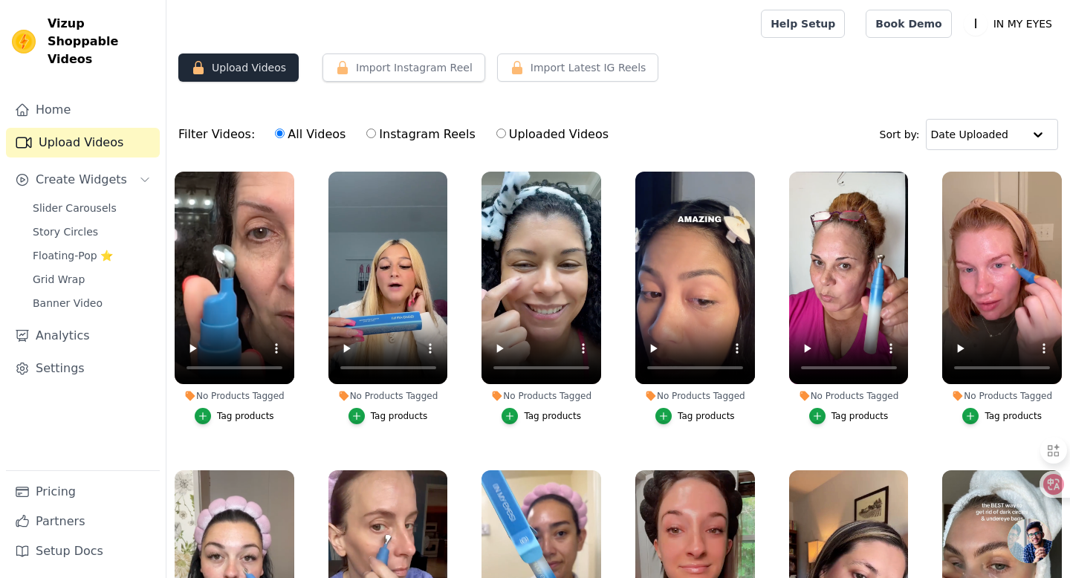
click at [252, 72] on button "Upload Videos" at bounding box center [238, 68] width 120 height 28
click at [238, 66] on button "Upload Videos" at bounding box center [238, 68] width 120 height 28
click at [242, 69] on button "Upload Videos" at bounding box center [238, 68] width 120 height 28
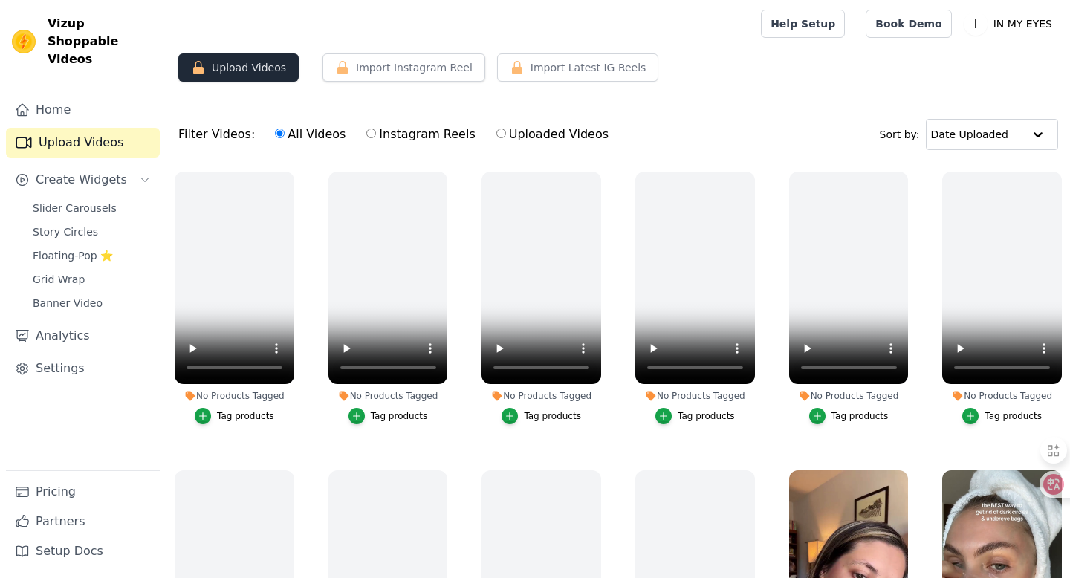
click at [242, 63] on button "Upload Videos" at bounding box center [238, 68] width 120 height 28
click at [251, 68] on button "Upload Videos" at bounding box center [238, 68] width 120 height 28
click at [409, 68] on button "Import Instagram Reel" at bounding box center [404, 68] width 163 height 28
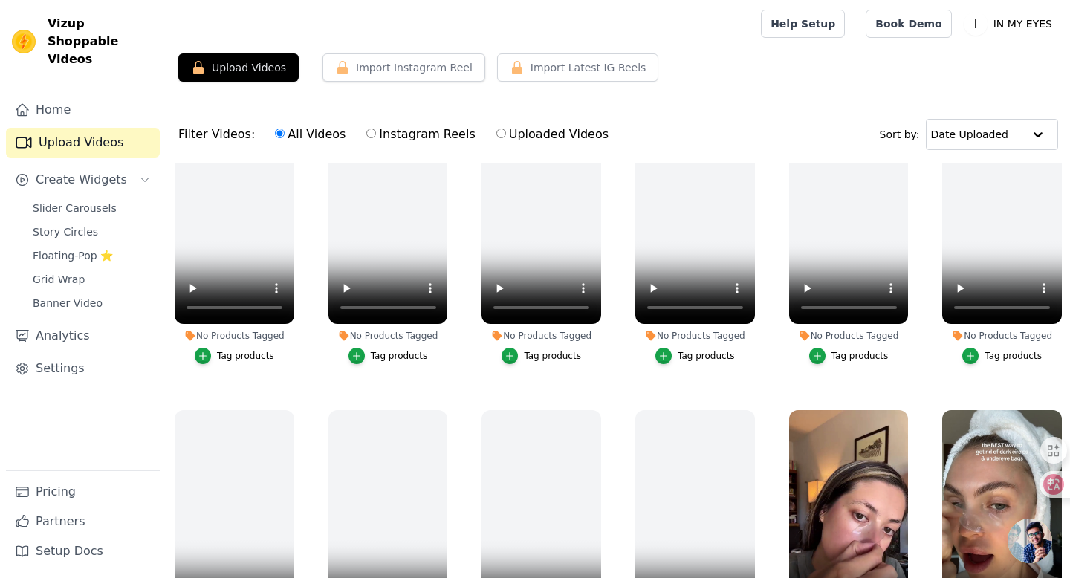
scroll to position [68, 0]
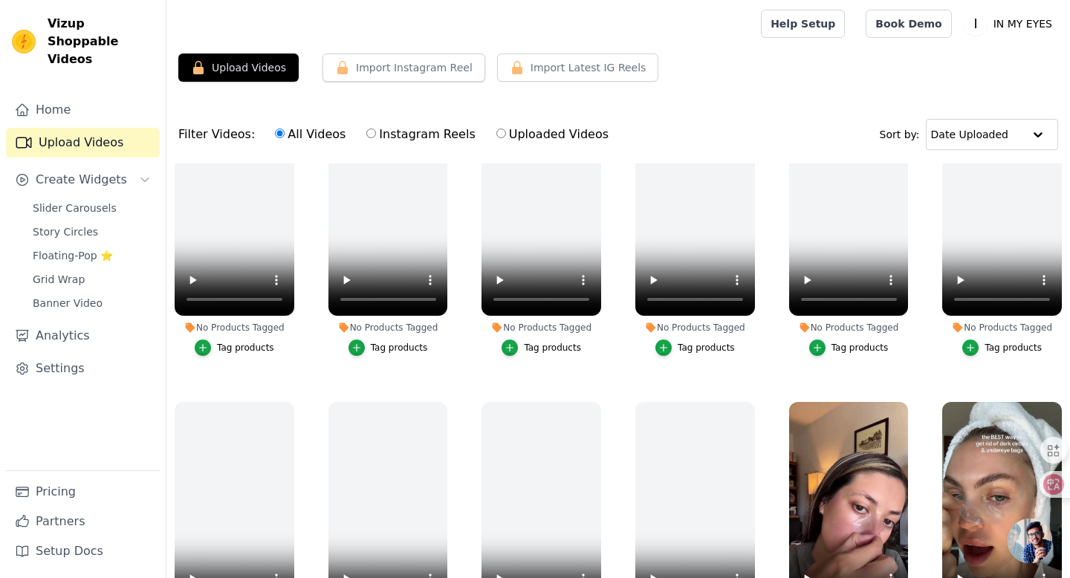
click at [924, 348] on ul "No Products Tagged Tag products No Products Tagged Tag products No Products Tag…" at bounding box center [618, 429] width 904 height 531
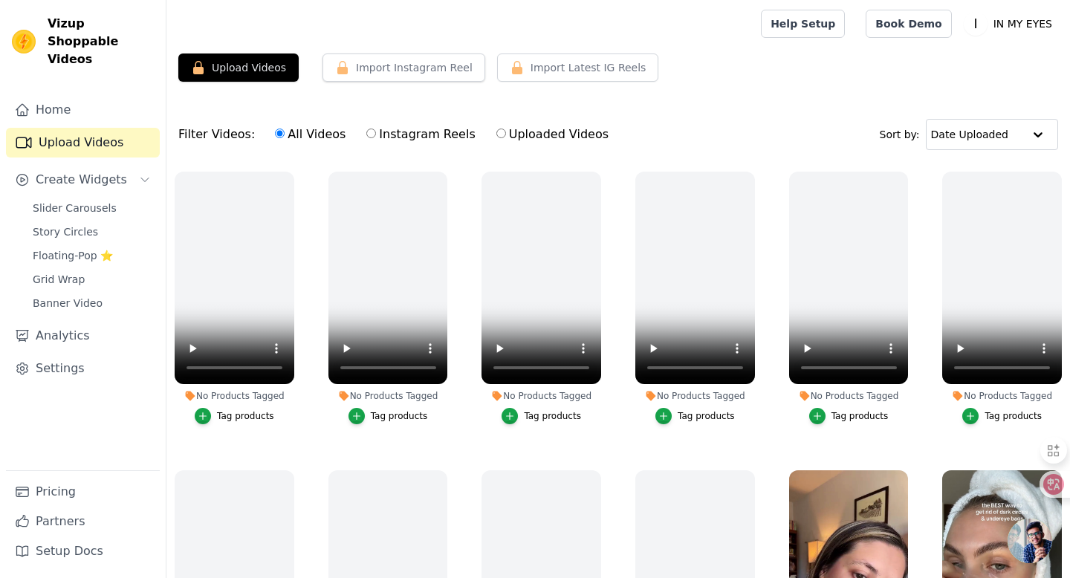
click at [496, 134] on input "Uploaded Videos" at bounding box center [501, 134] width 10 height 10
radio input "true"
click at [905, 170] on icon "button" at bounding box center [905, 174] width 11 height 11
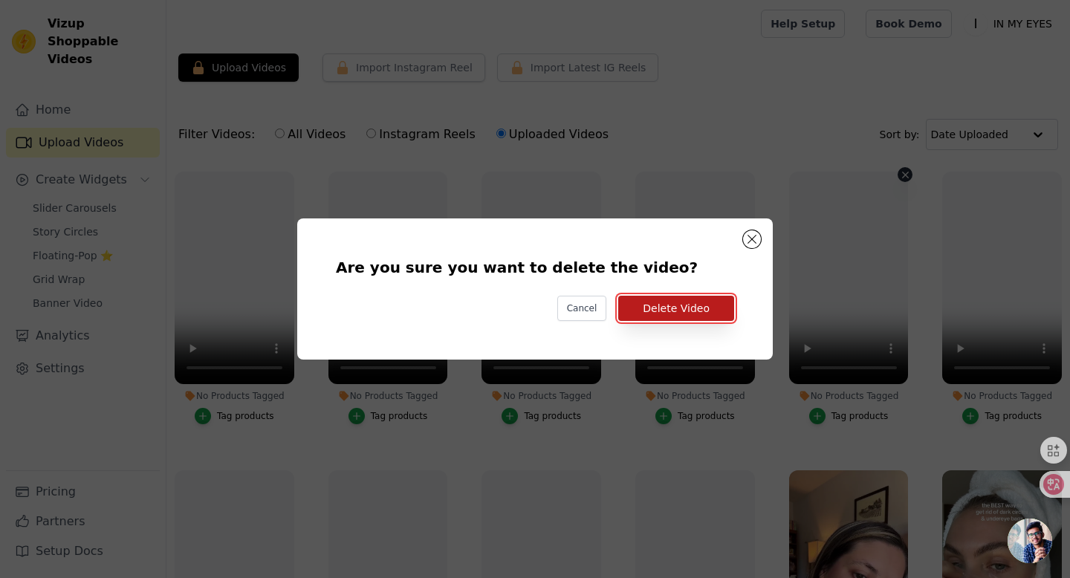
click at [681, 311] on button "Delete Video" at bounding box center [676, 308] width 116 height 25
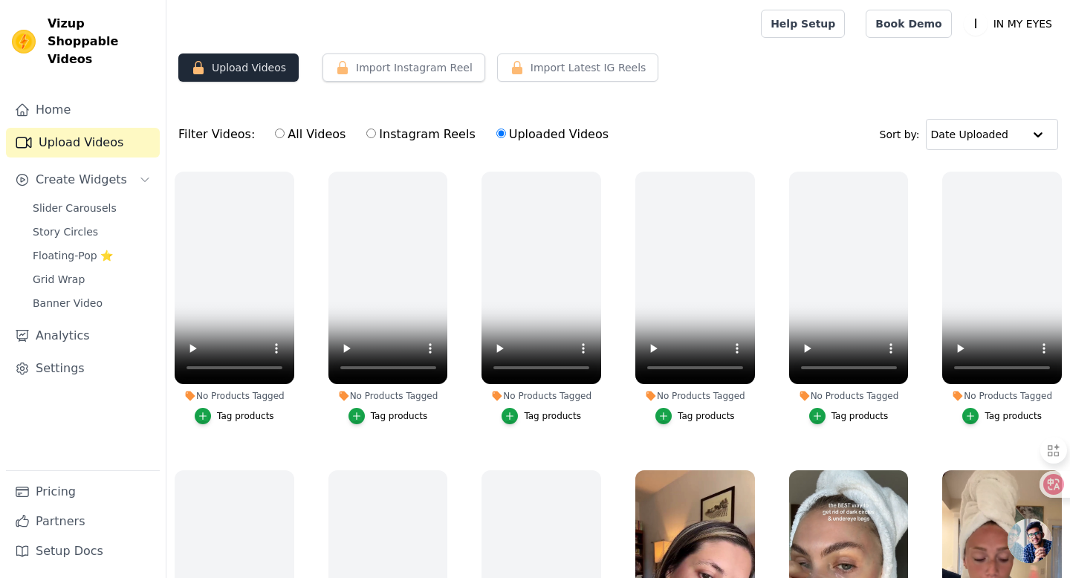
click at [236, 72] on button "Upload Videos" at bounding box center [238, 68] width 120 height 28
click at [75, 95] on link "Home" at bounding box center [83, 110] width 154 height 30
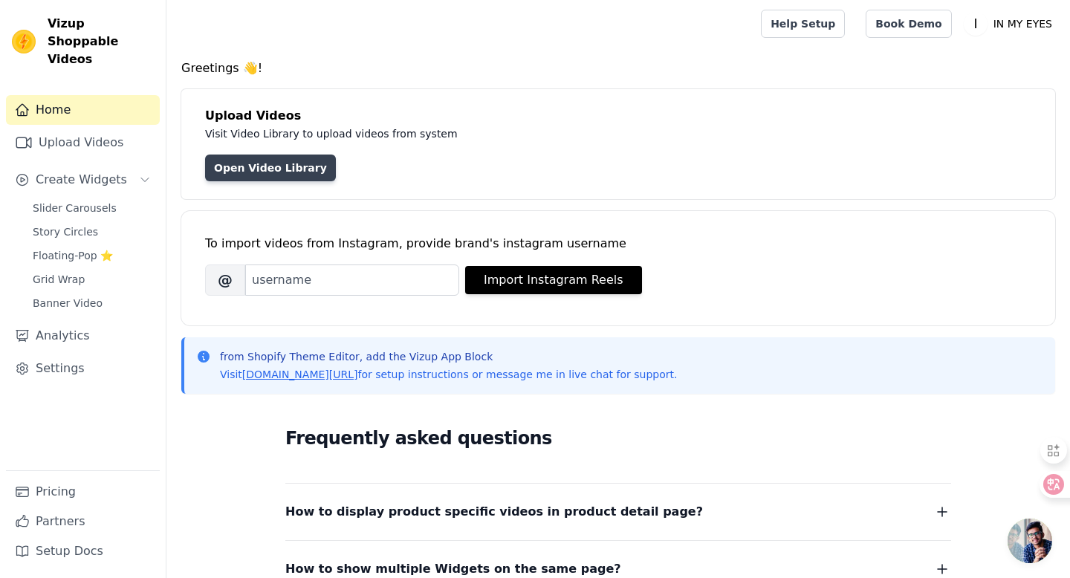
click at [291, 167] on link "Open Video Library" at bounding box center [270, 168] width 131 height 27
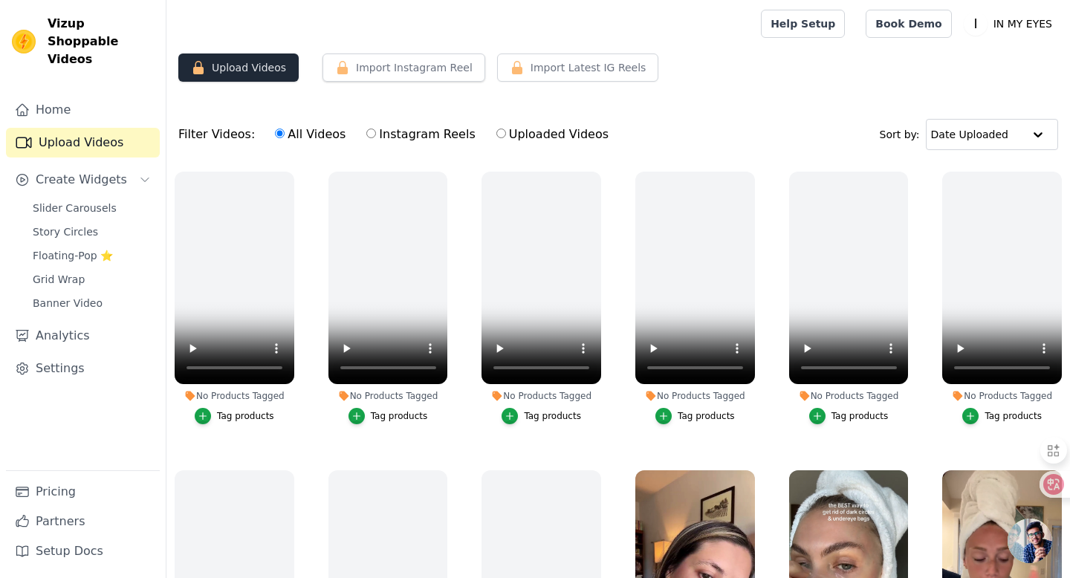
click at [261, 60] on button "Upload Videos" at bounding box center [238, 68] width 120 height 28
click at [68, 354] on link "Settings" at bounding box center [83, 369] width 154 height 30
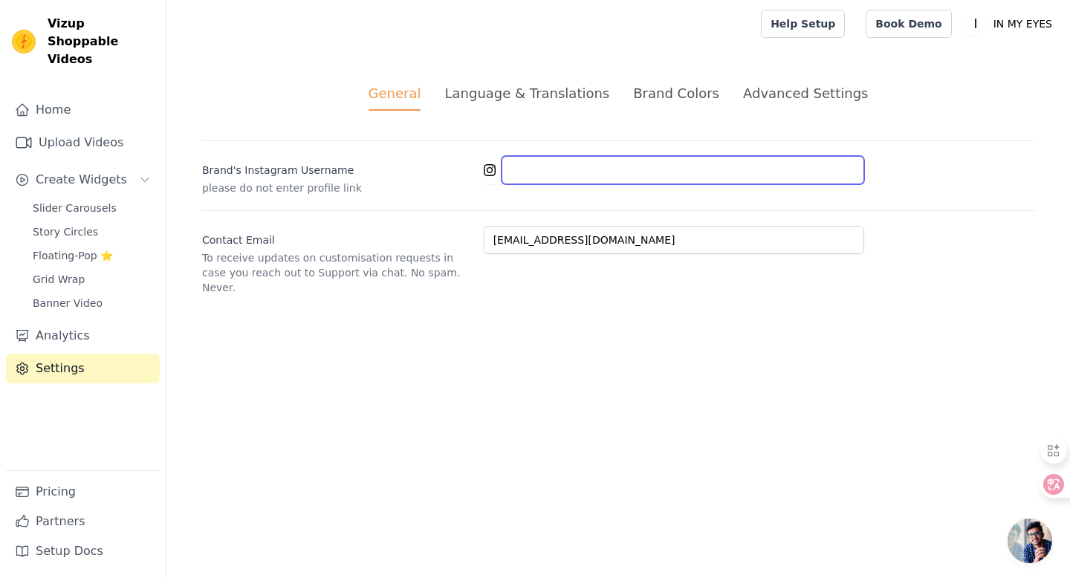
click at [546, 173] on input "Brand's Instagram Username" at bounding box center [683, 170] width 363 height 28
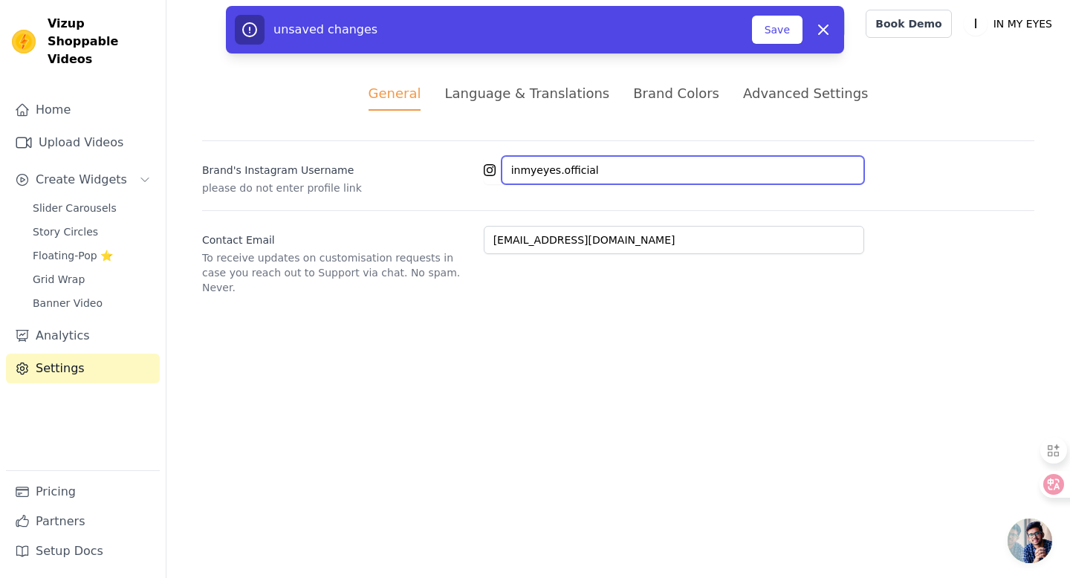
type input "inmyeyes.official"
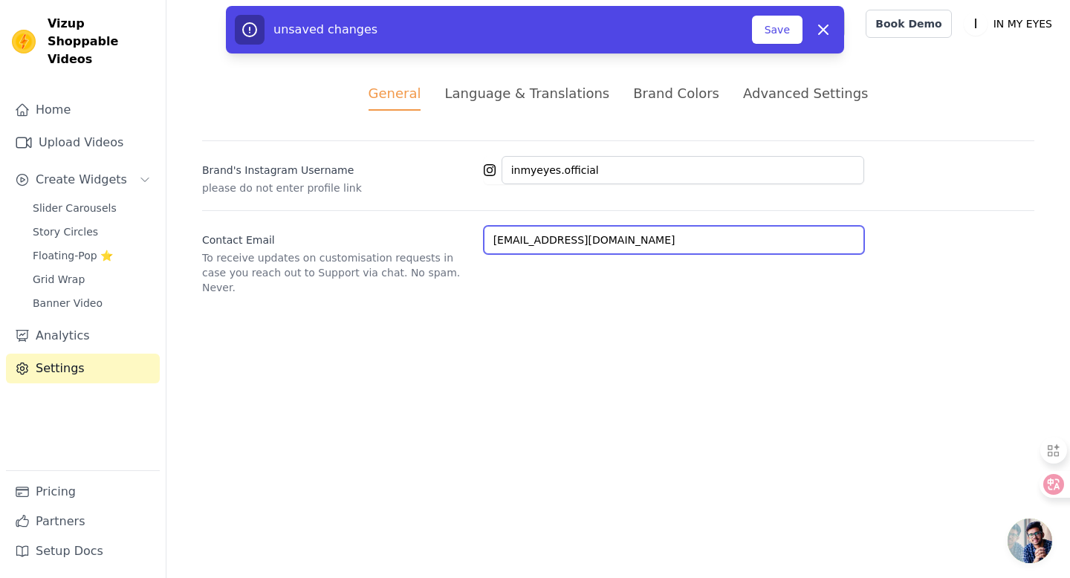
click at [545, 244] on input "sashaw0421@gmail.com" at bounding box center [674, 240] width 381 height 28
type input "service@inmyeyes.com"
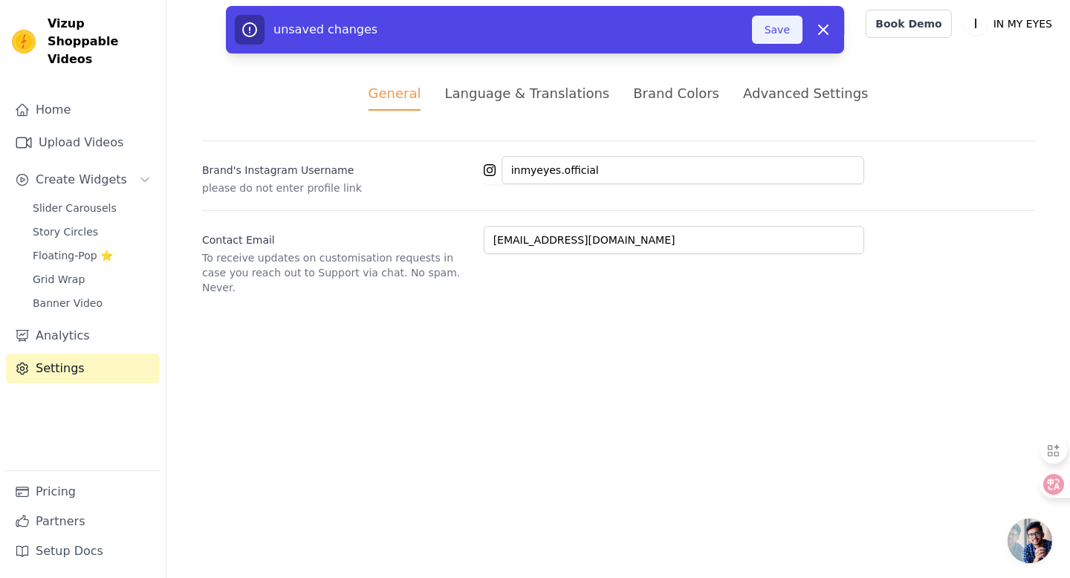
click at [774, 30] on button "Save" at bounding box center [777, 30] width 51 height 28
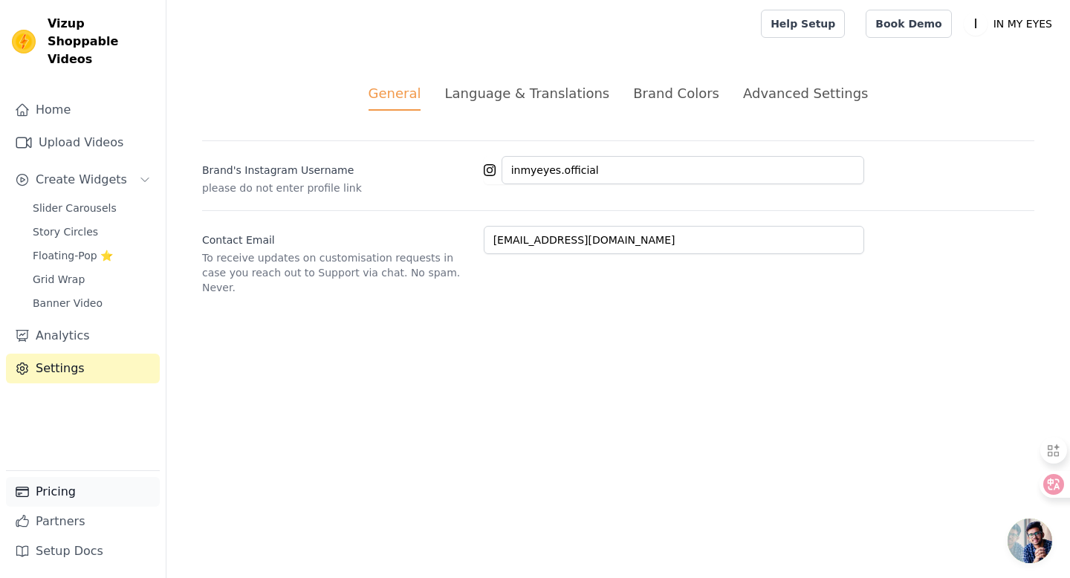
click at [59, 486] on link "Pricing" at bounding box center [83, 492] width 154 height 30
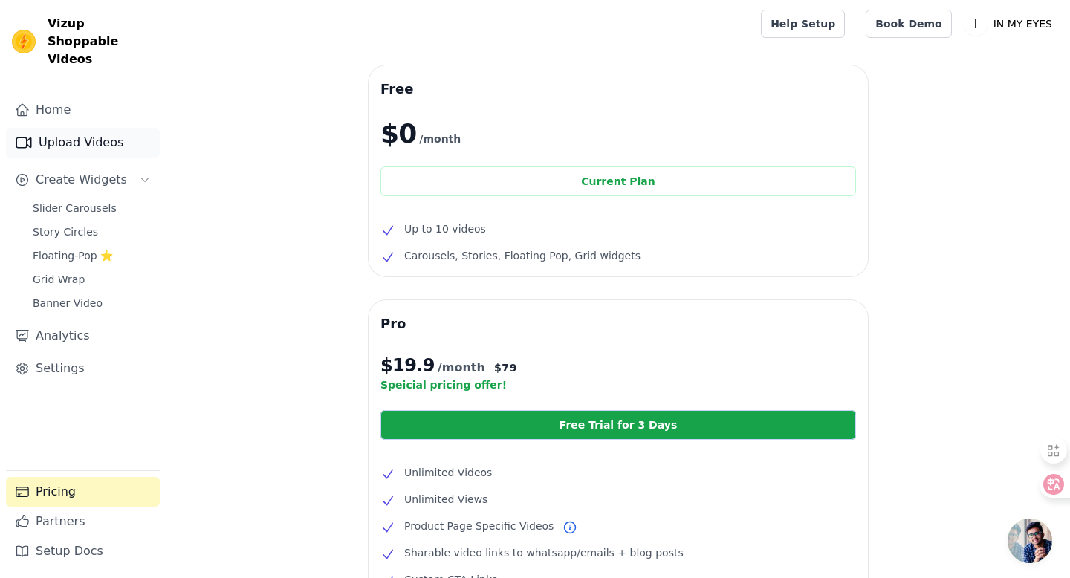
click at [86, 128] on link "Upload Videos" at bounding box center [83, 143] width 154 height 30
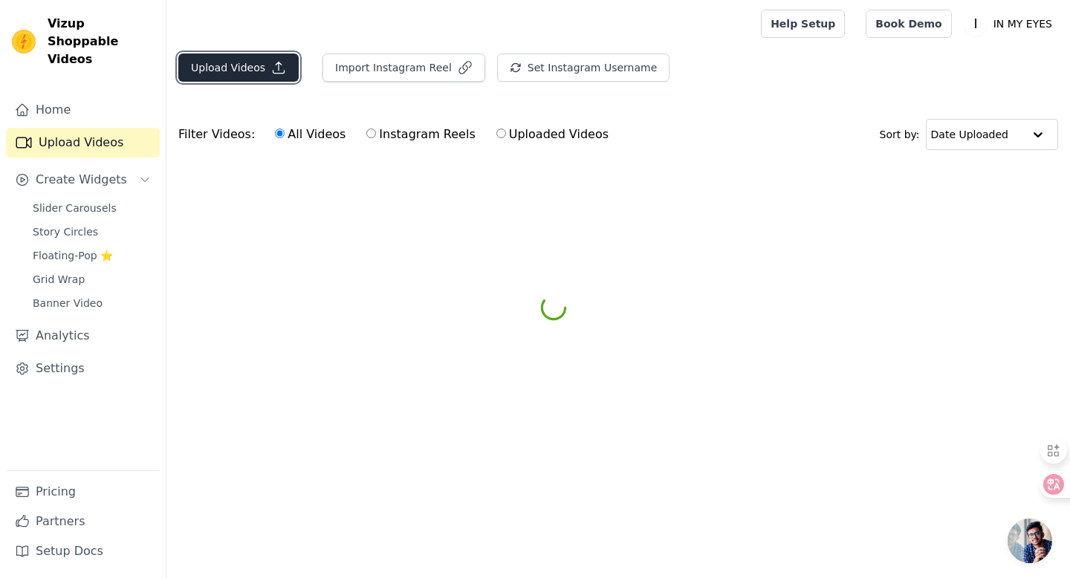
click at [242, 71] on button "Upload Videos" at bounding box center [238, 68] width 120 height 28
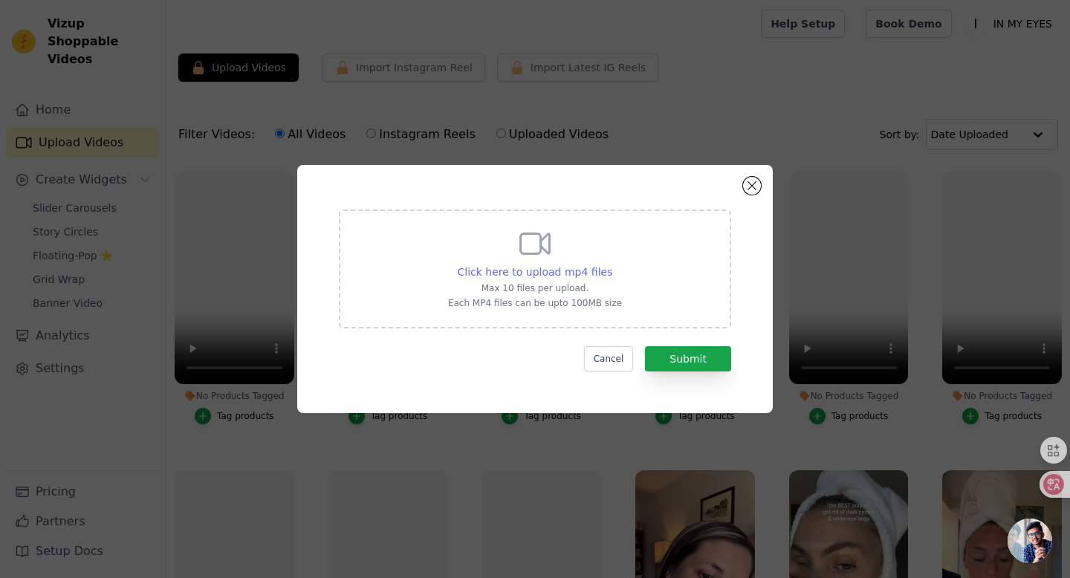
click at [564, 272] on span "Click here to upload mp4 files" at bounding box center [535, 272] width 155 height 12
click at [612, 265] on input "Click here to upload mp4 files Max 10 files per upload. Each MP4 files can be u…" at bounding box center [612, 264] width 1 height 1
type input "C:\fakepath\@abigailfeehls 0428-guasha.mp4"
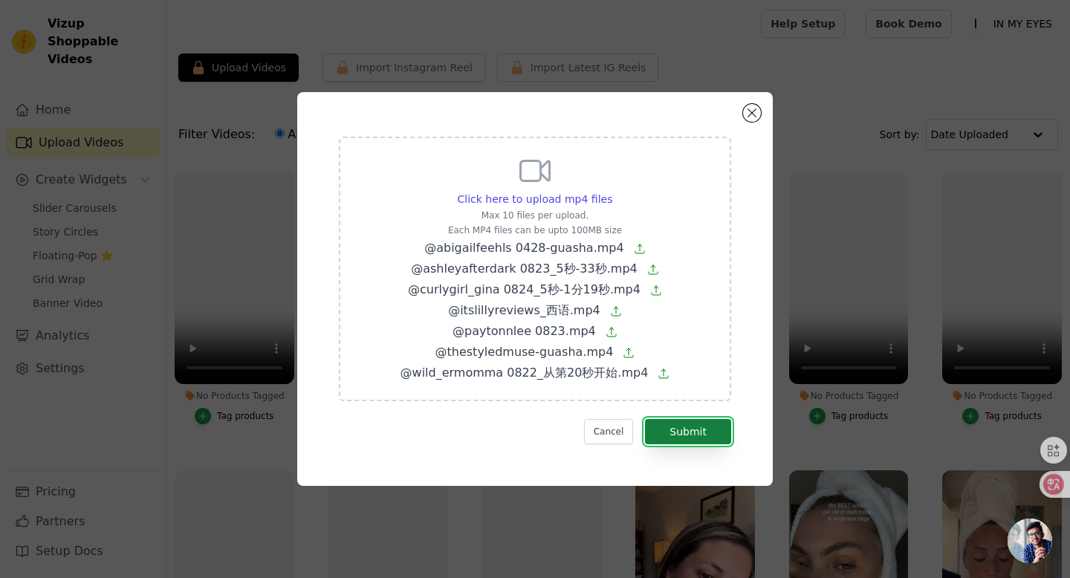
click at [706, 433] on button "Submit" at bounding box center [688, 431] width 86 height 25
click at [675, 434] on button "Submit" at bounding box center [688, 431] width 86 height 25
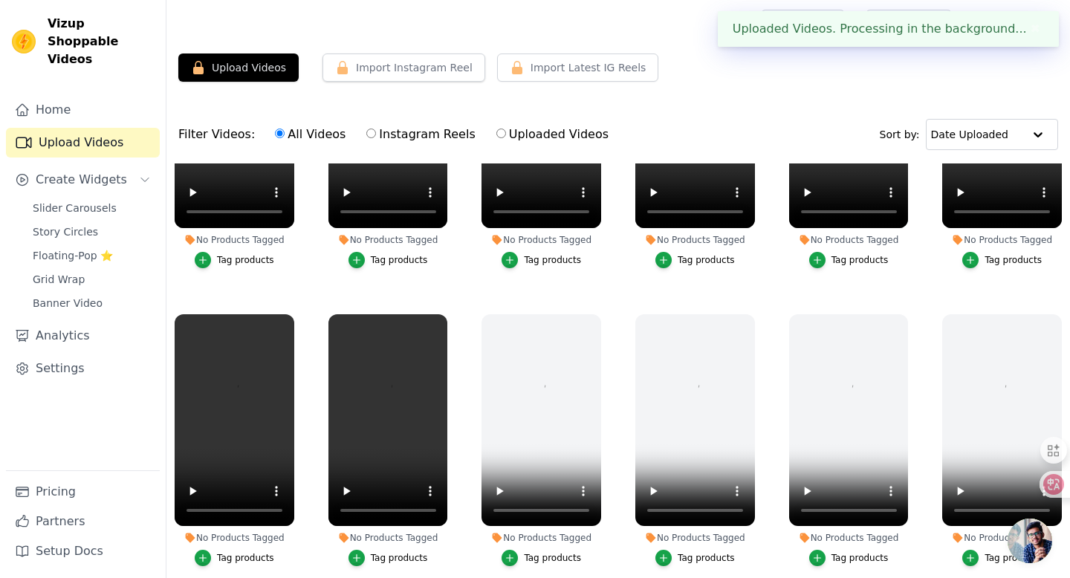
scroll to position [159, 0]
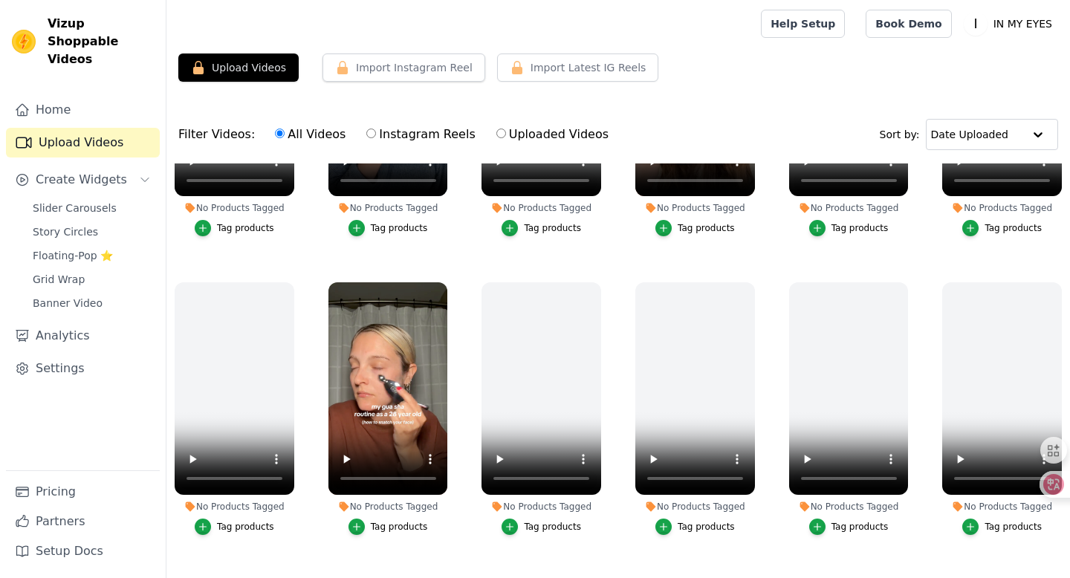
scroll to position [487, 0]
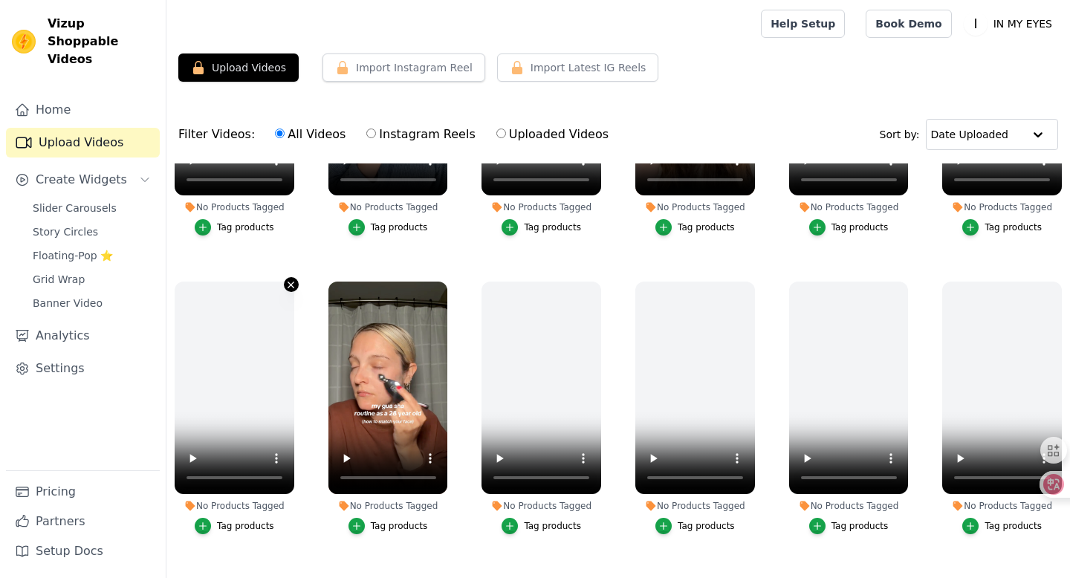
click at [291, 285] on icon "button" at bounding box center [291, 285] width 6 height 6
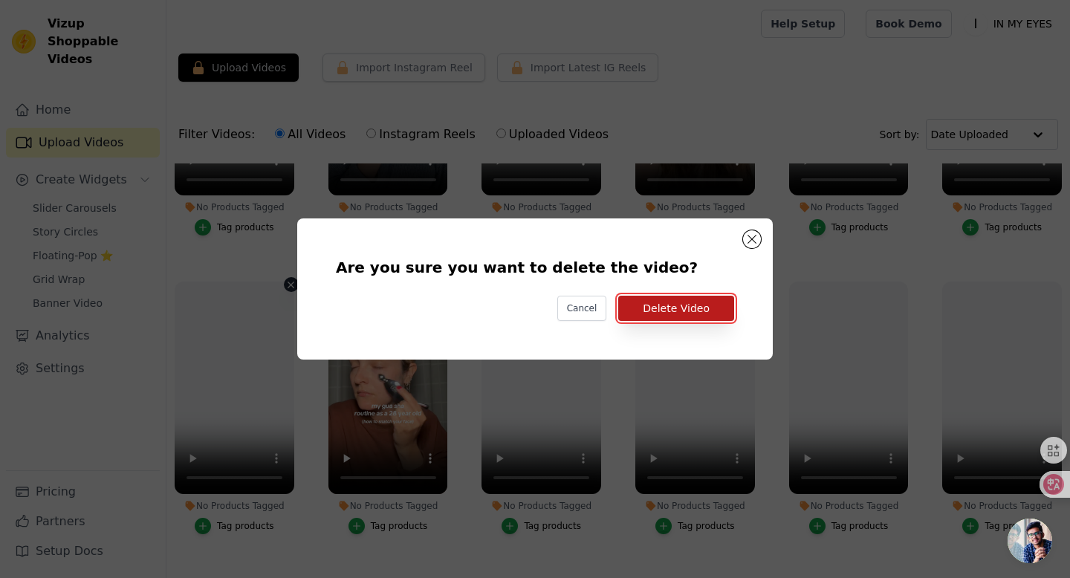
click at [661, 308] on button "Delete Video" at bounding box center [676, 308] width 116 height 25
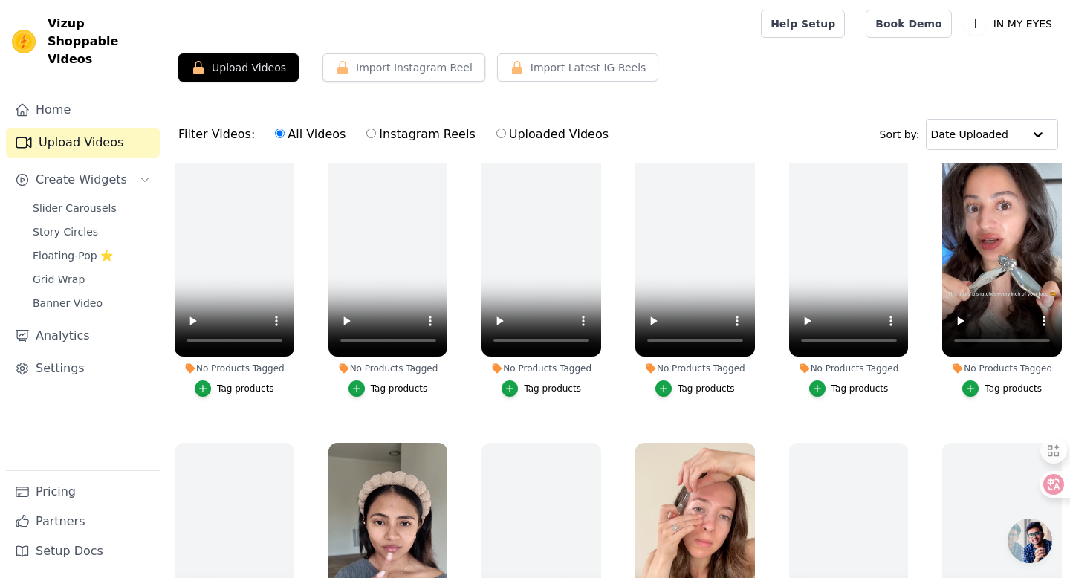
scroll to position [0, 0]
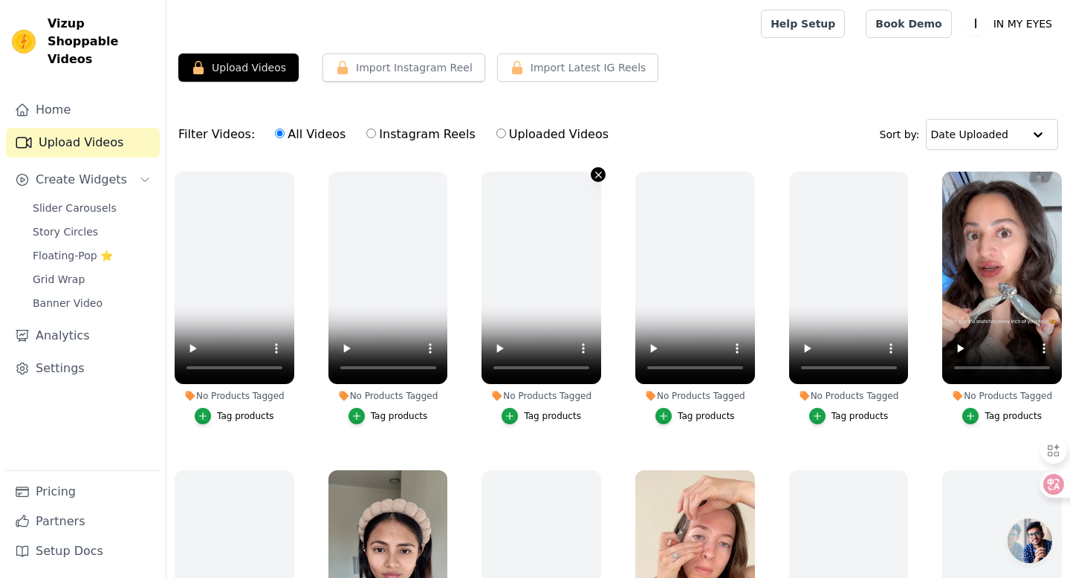
click at [597, 175] on icon "button" at bounding box center [598, 174] width 11 height 11
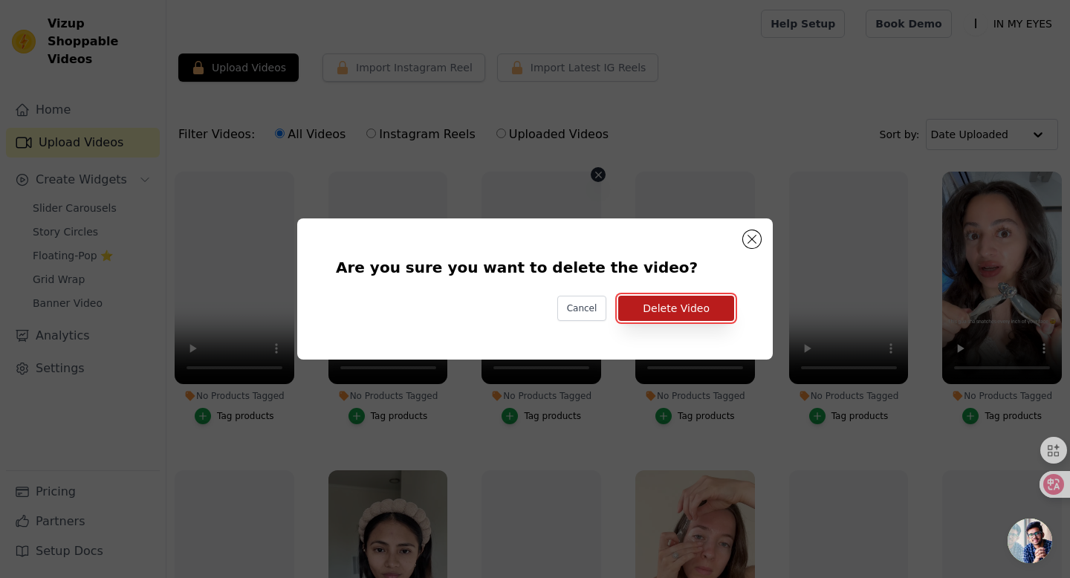
click at [673, 303] on button "Delete Video" at bounding box center [676, 308] width 116 height 25
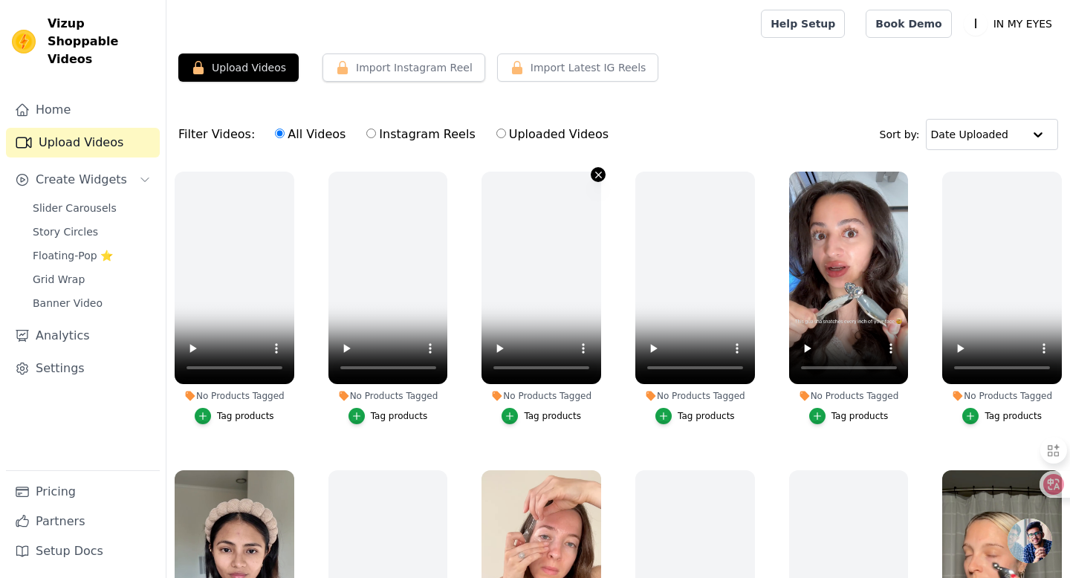
click at [598, 174] on icon "button" at bounding box center [598, 175] width 6 height 6
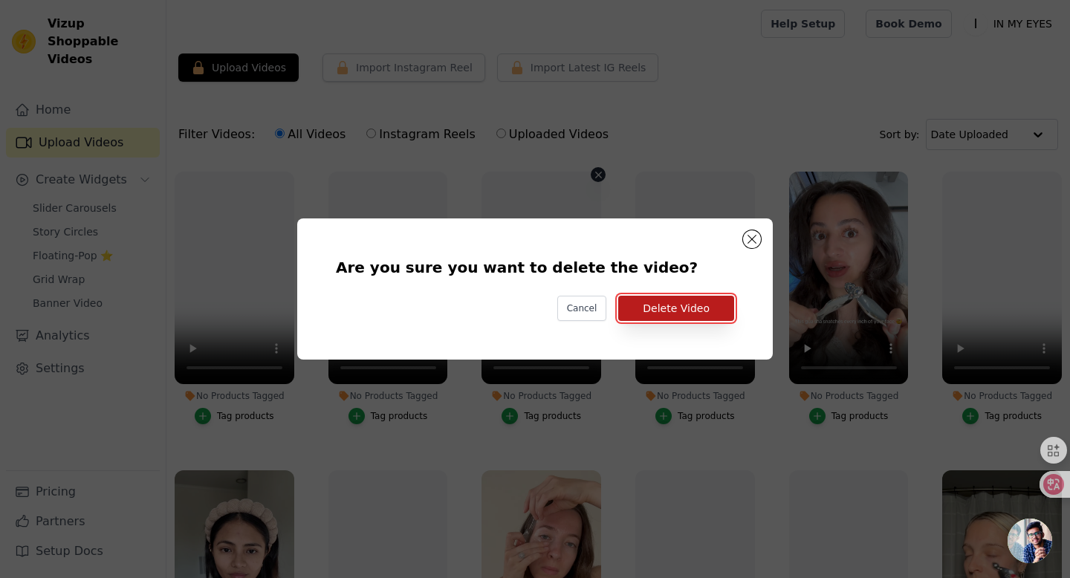
click at [681, 305] on button "Delete Video" at bounding box center [676, 308] width 116 height 25
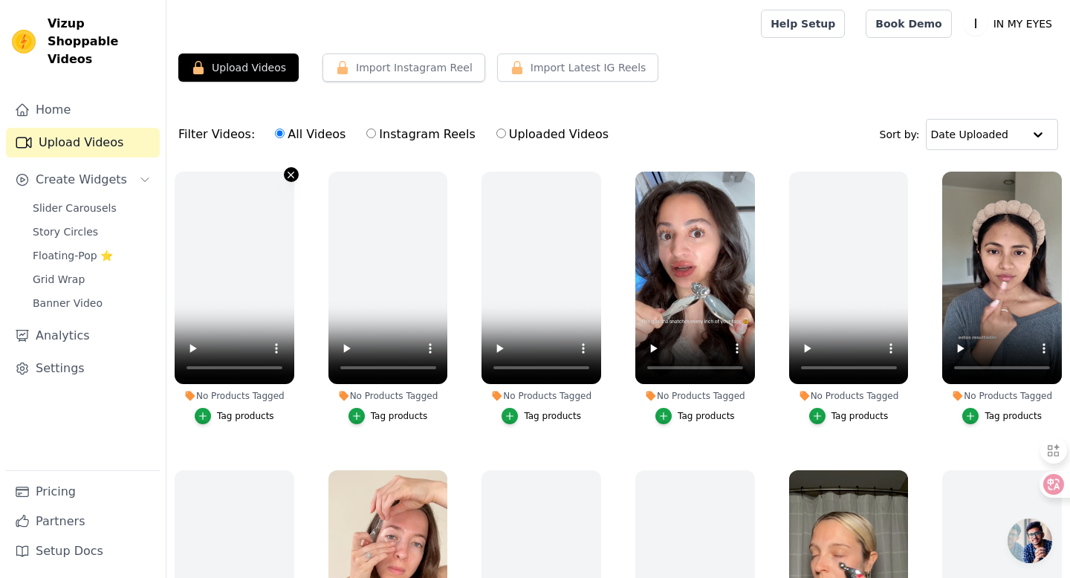
click at [292, 173] on icon "button" at bounding box center [291, 175] width 6 height 6
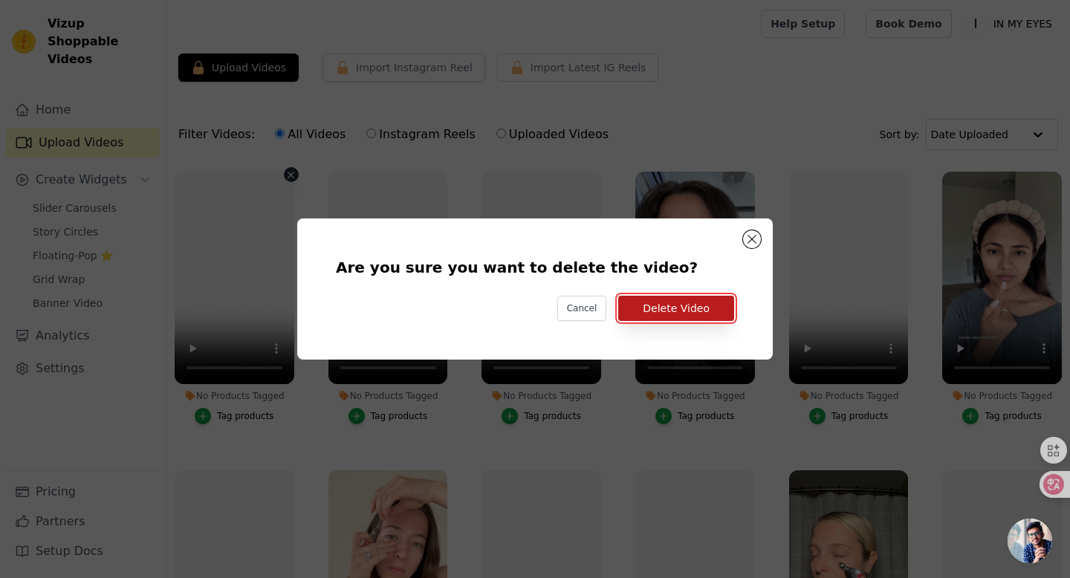
click at [664, 310] on button "Delete Video" at bounding box center [676, 308] width 116 height 25
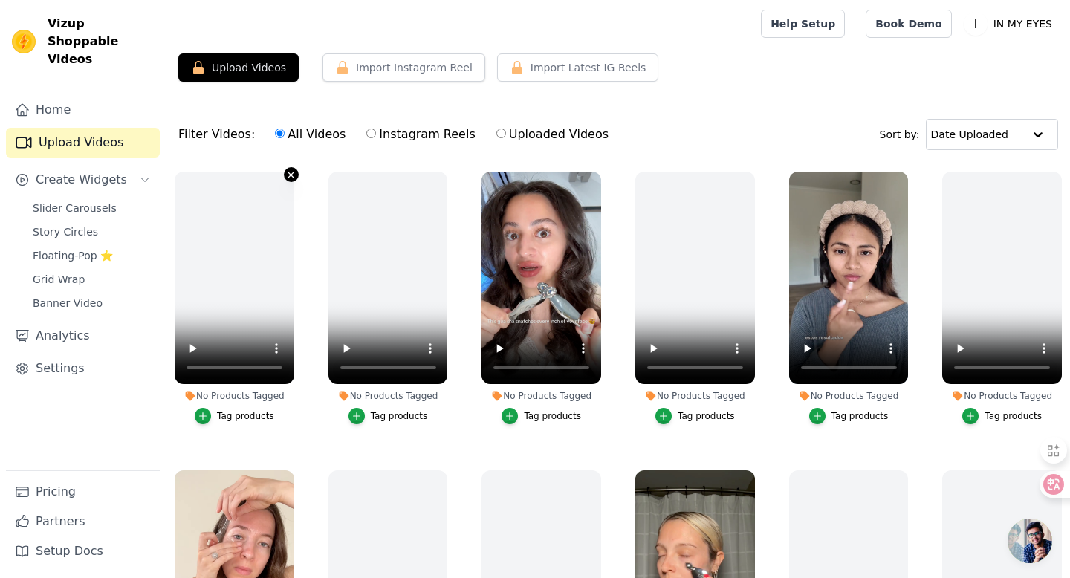
click at [290, 174] on icon "button" at bounding box center [291, 175] width 6 height 6
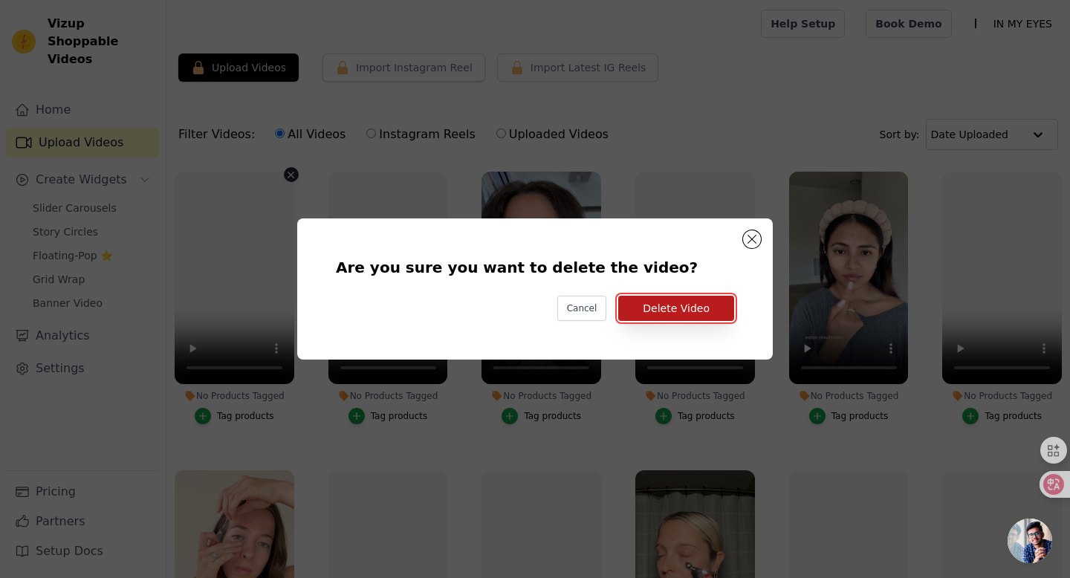
click at [678, 303] on button "Delete Video" at bounding box center [676, 308] width 116 height 25
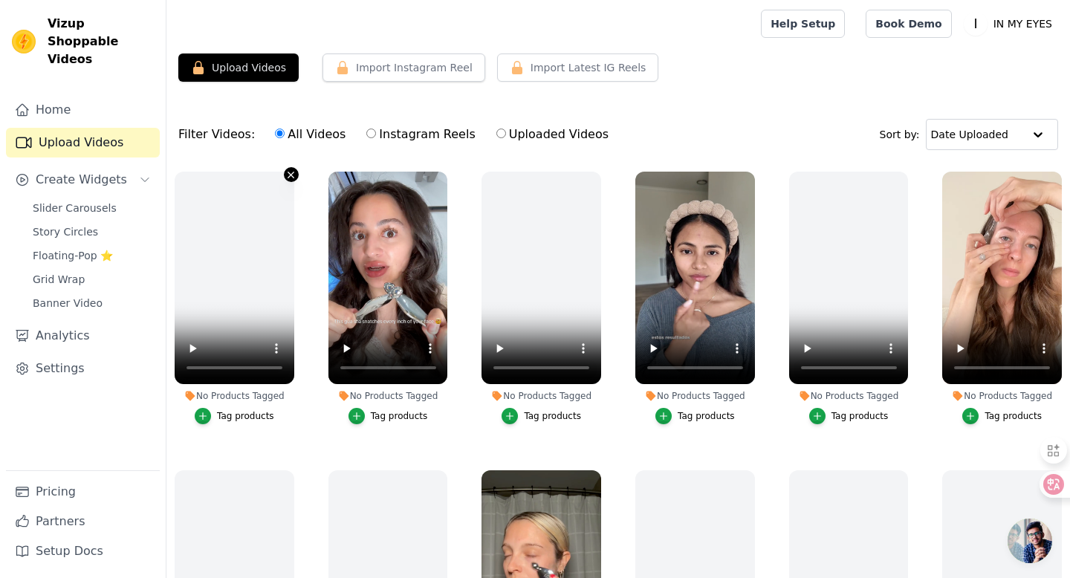
click at [290, 178] on icon "button" at bounding box center [290, 174] width 11 height 11
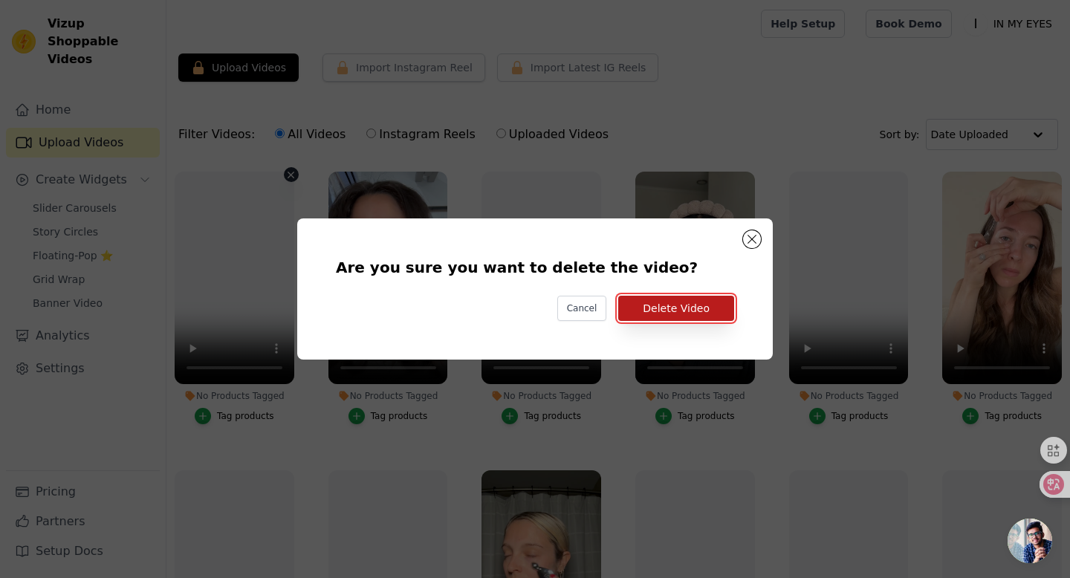
click at [655, 312] on button "Delete Video" at bounding box center [676, 308] width 116 height 25
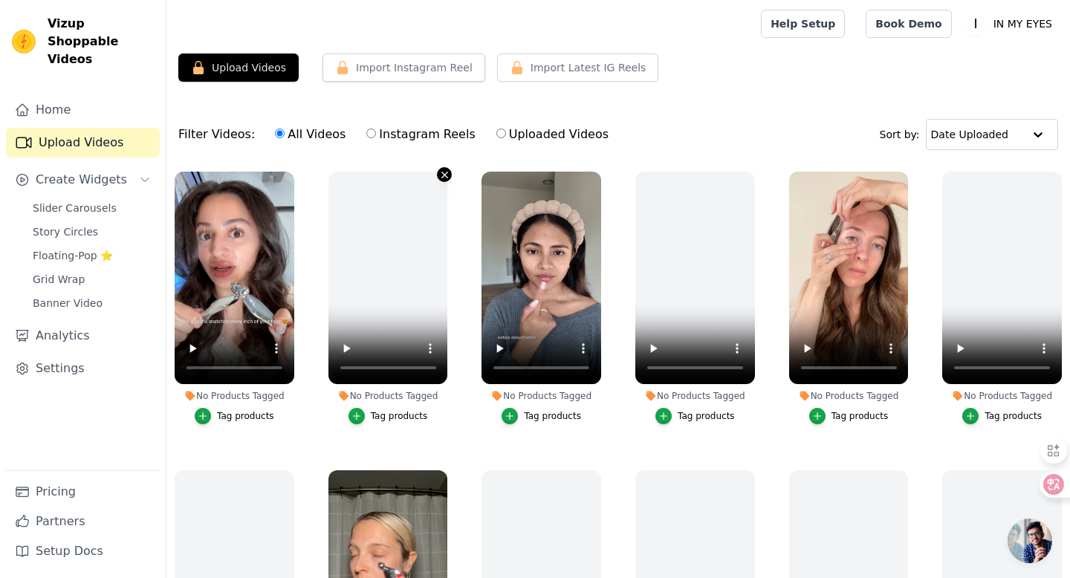
click at [441, 172] on icon "button" at bounding box center [444, 174] width 11 height 11
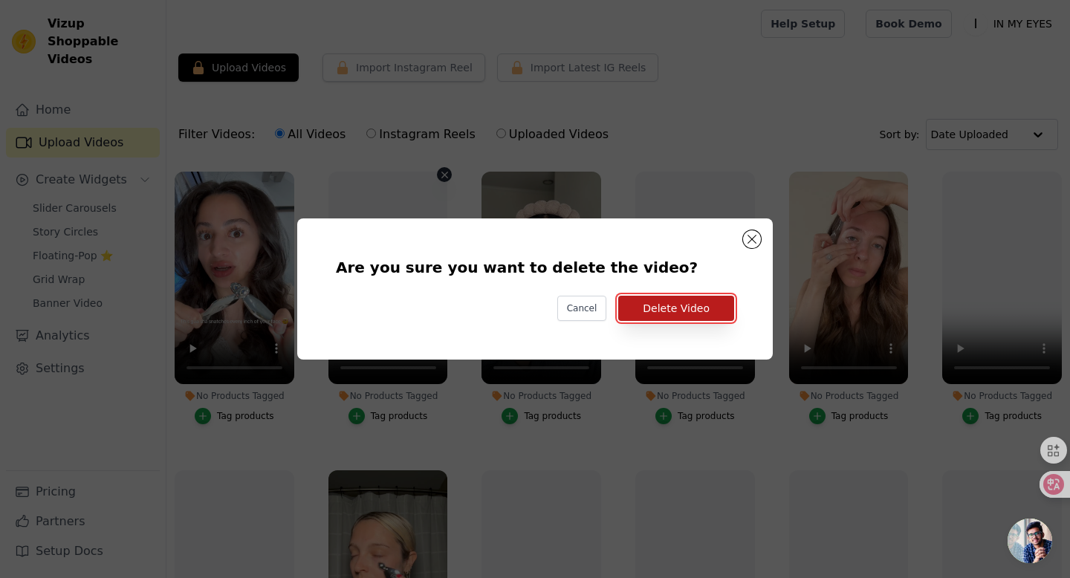
click at [681, 305] on button "Delete Video" at bounding box center [676, 308] width 116 height 25
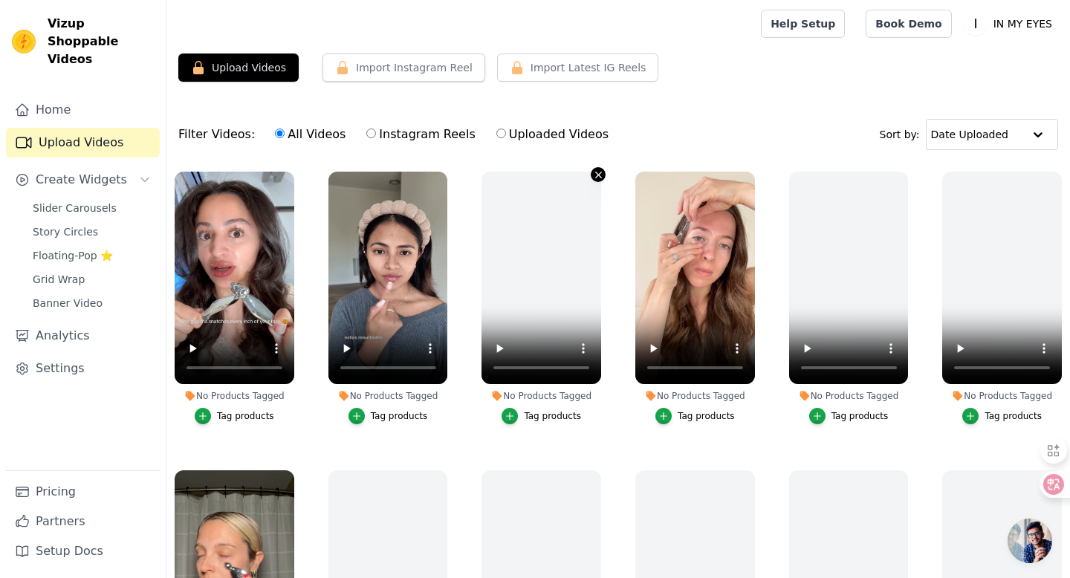
click at [603, 177] on icon "button" at bounding box center [598, 174] width 11 height 11
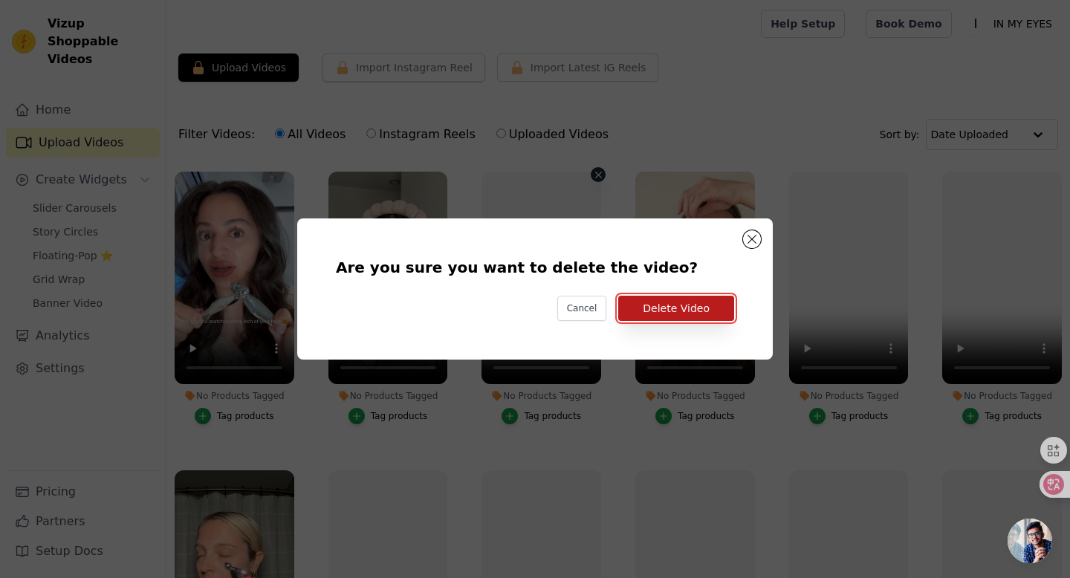
click at [667, 316] on button "Delete Video" at bounding box center [676, 308] width 116 height 25
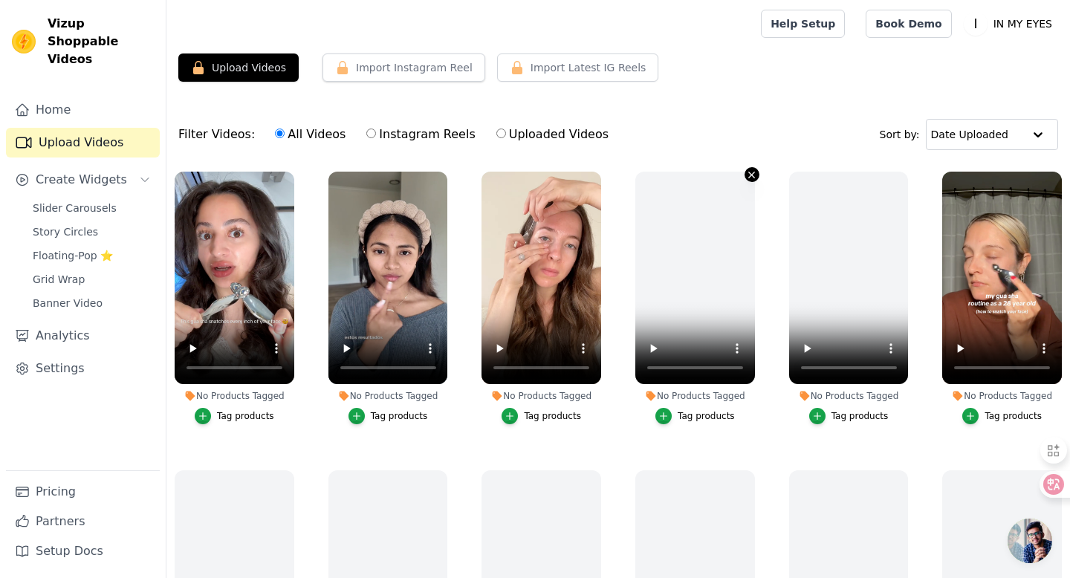
click at [754, 172] on icon "button" at bounding box center [752, 175] width 6 height 6
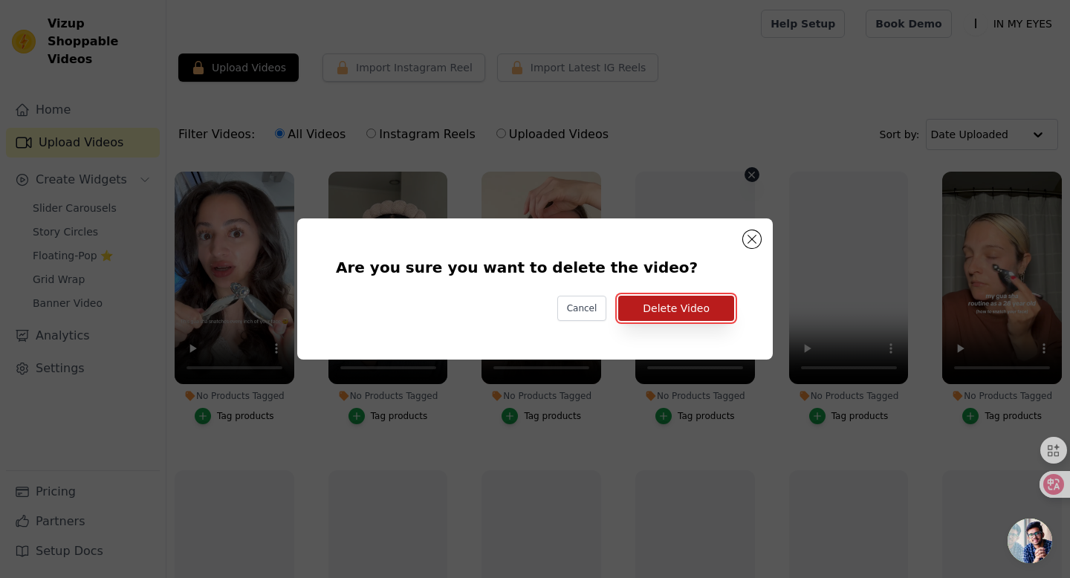
click at [693, 314] on button "Delete Video" at bounding box center [676, 308] width 116 height 25
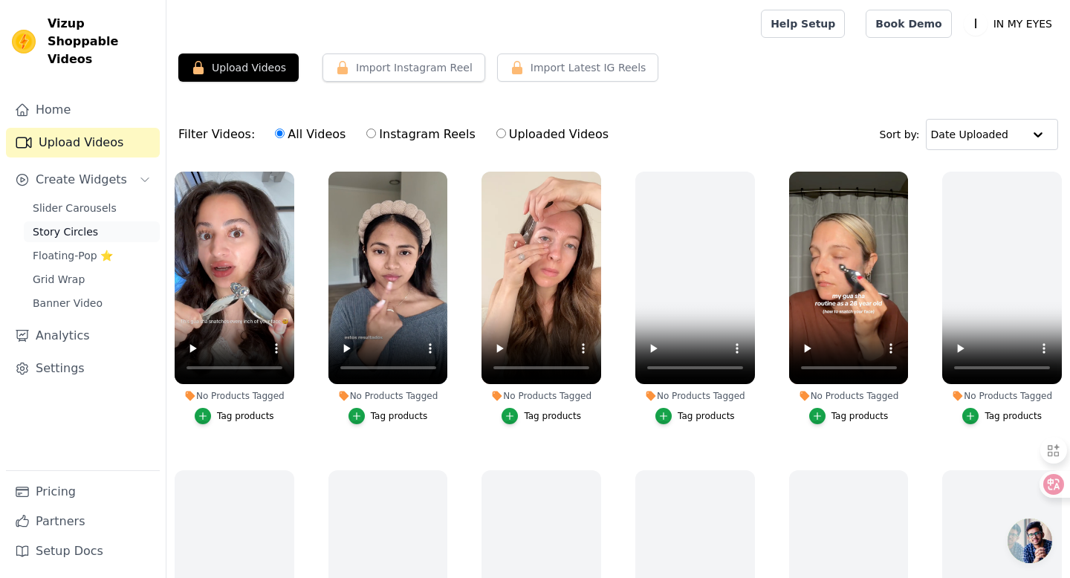
click at [86, 224] on span "Story Circles" at bounding box center [65, 231] width 65 height 15
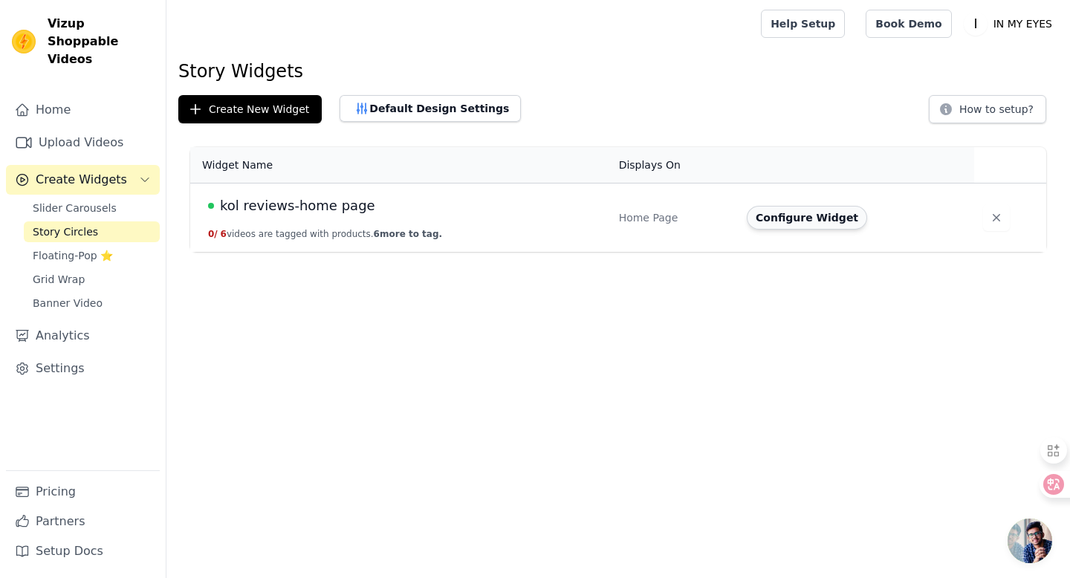
click at [794, 218] on button "Configure Widget" at bounding box center [807, 218] width 120 height 24
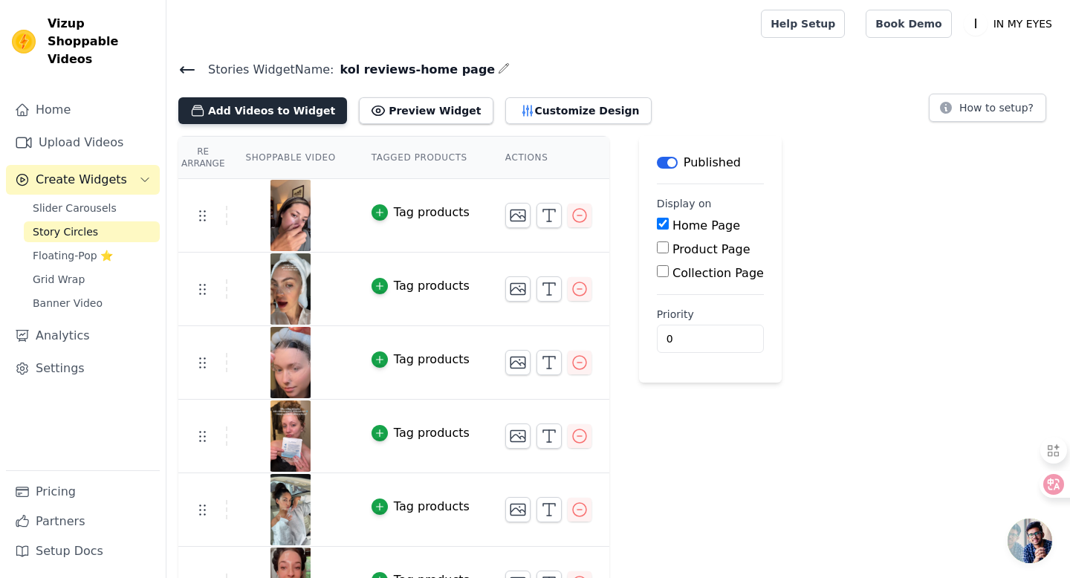
click at [281, 114] on button "Add Videos to Widget" at bounding box center [262, 110] width 169 height 27
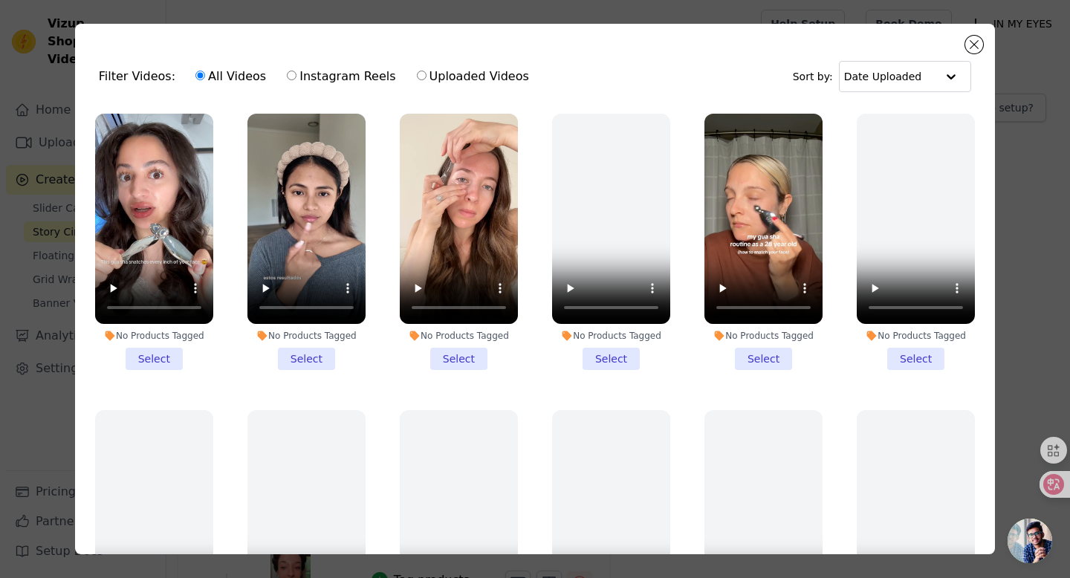
click at [152, 359] on li "No Products Tagged Select" at bounding box center [154, 242] width 118 height 256
click at [0, 0] on input "No Products Tagged Select" at bounding box center [0, 0] width 0 height 0
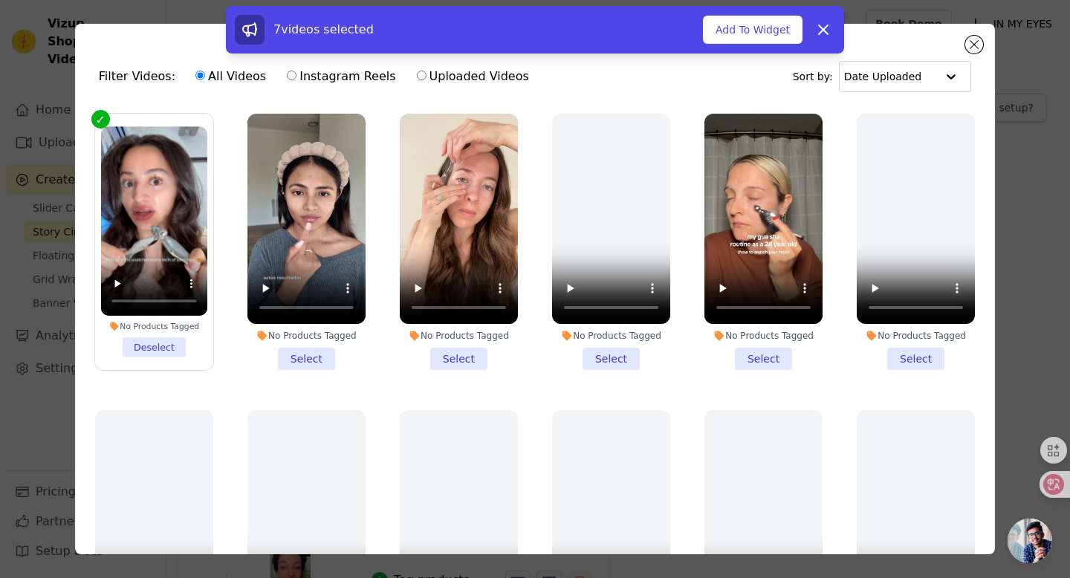
click at [765, 359] on li "No Products Tagged Select" at bounding box center [764, 242] width 118 height 256
click at [0, 0] on input "No Products Tagged Select" at bounding box center [0, 0] width 0 height 0
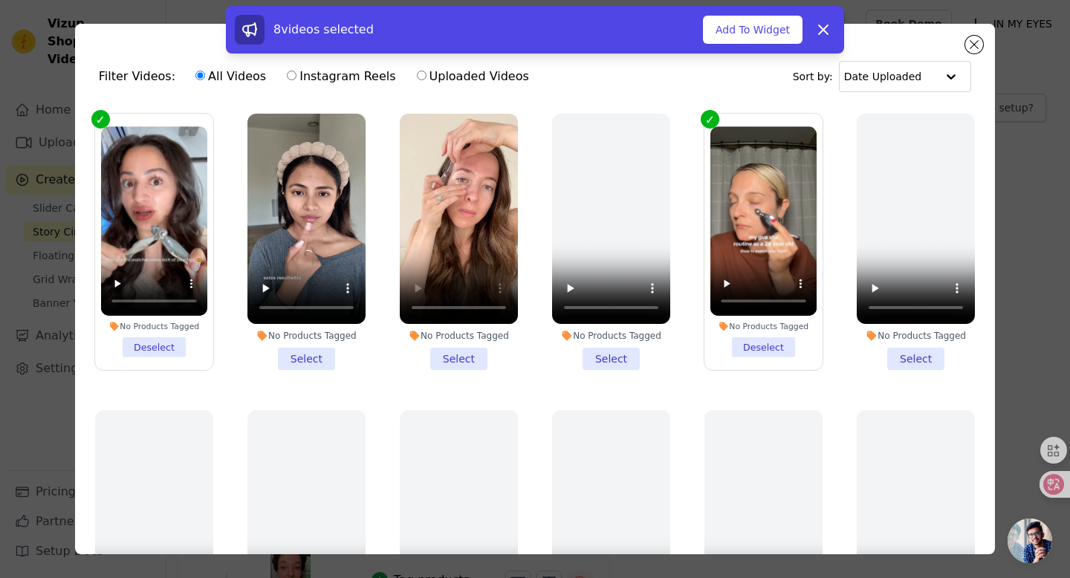
click at [459, 360] on li "No Products Tagged Select" at bounding box center [459, 242] width 118 height 256
click at [0, 0] on input "No Products Tagged Select" at bounding box center [0, 0] width 0 height 0
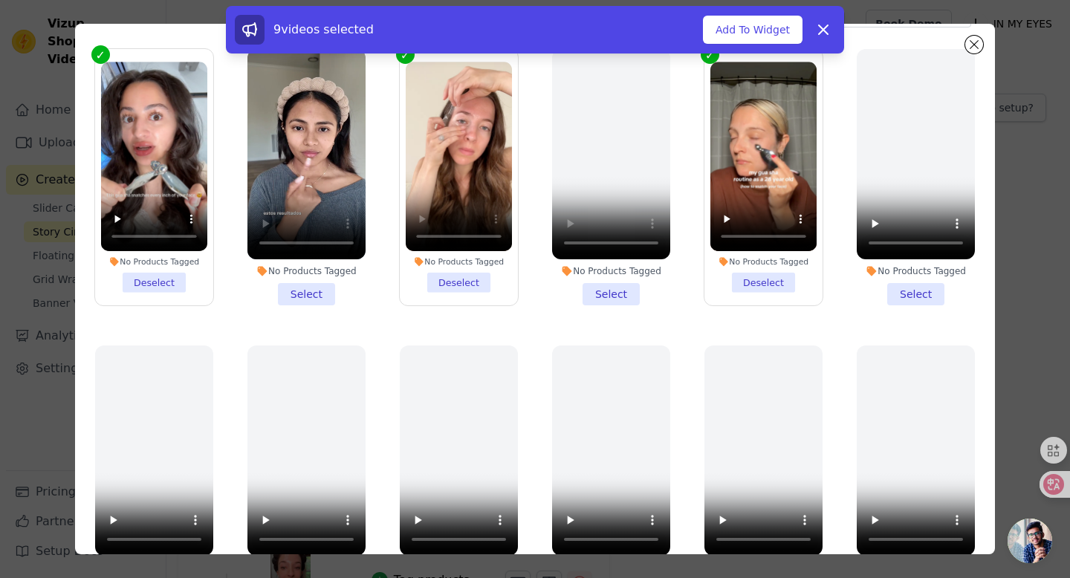
click at [308, 294] on li "No Products Tagged Select" at bounding box center [306, 177] width 118 height 256
click at [0, 0] on input "No Products Tagged Select" at bounding box center [0, 0] width 0 height 0
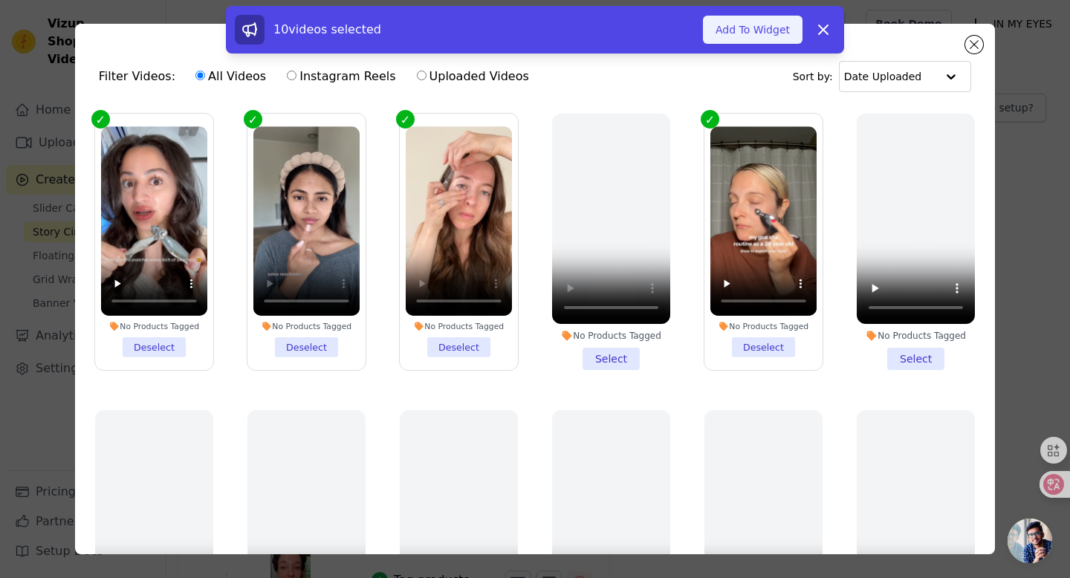
click at [754, 30] on button "Add To Widget" at bounding box center [753, 30] width 100 height 28
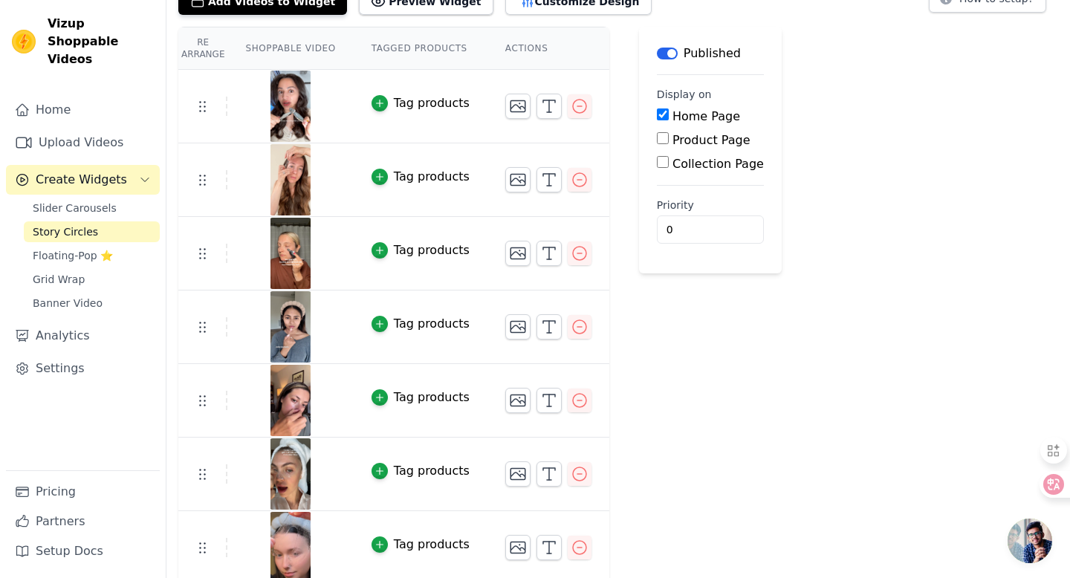
scroll to position [47, 0]
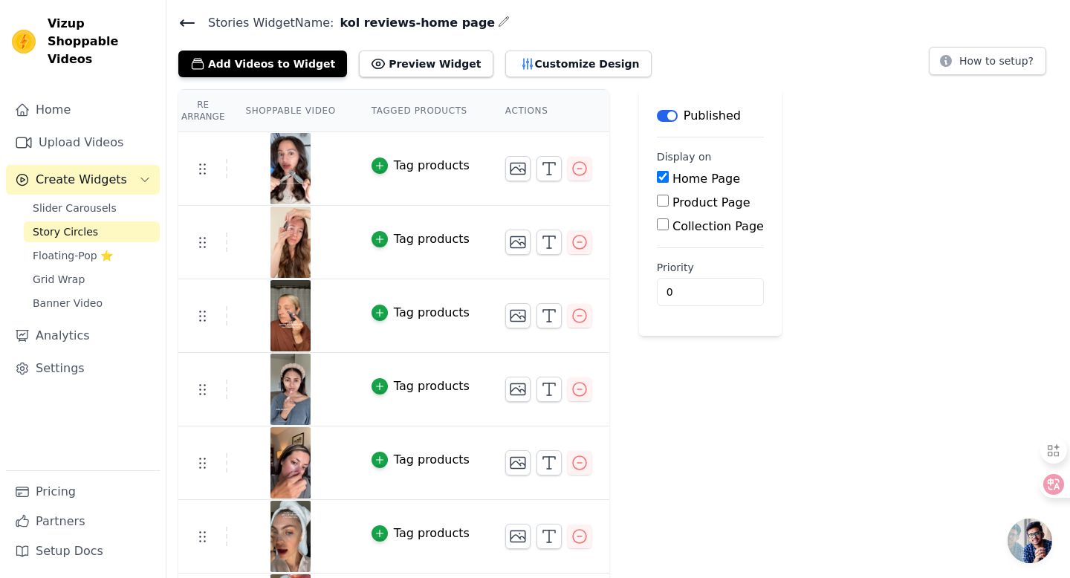
click at [419, 165] on div "Tag products" at bounding box center [432, 166] width 76 height 18
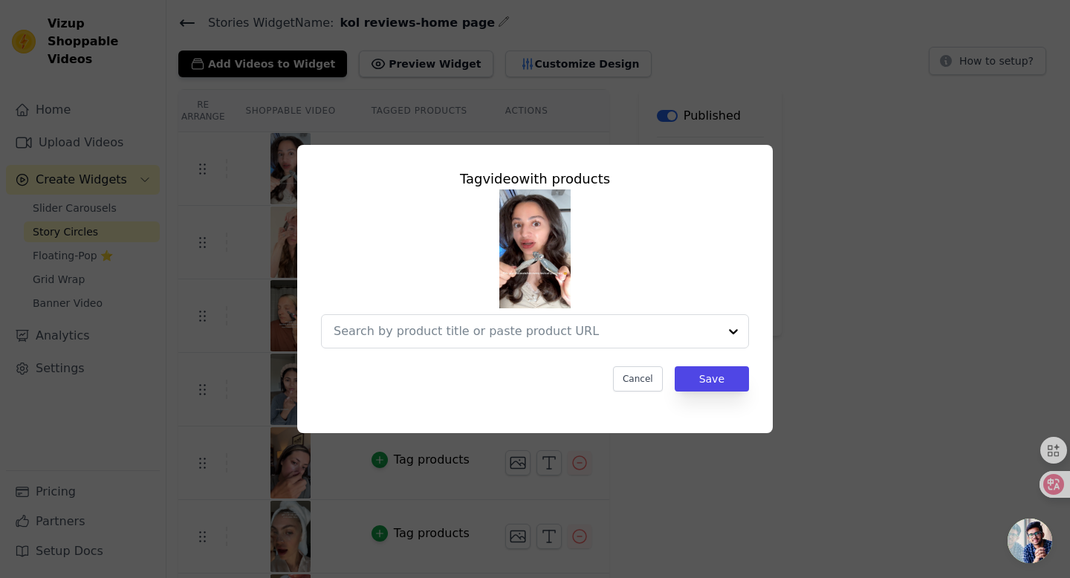
scroll to position [0, 0]
click at [624, 328] on input "text" at bounding box center [526, 332] width 385 height 18
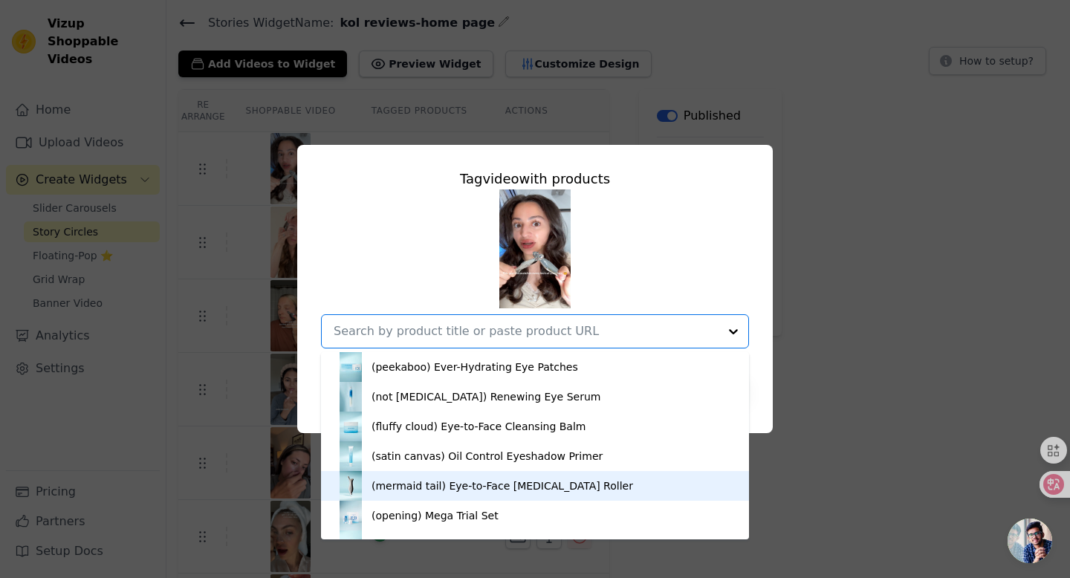
click at [523, 491] on div "(mermaid tail) Eye-to-Face Gua Sha Roller" at bounding box center [503, 486] width 262 height 15
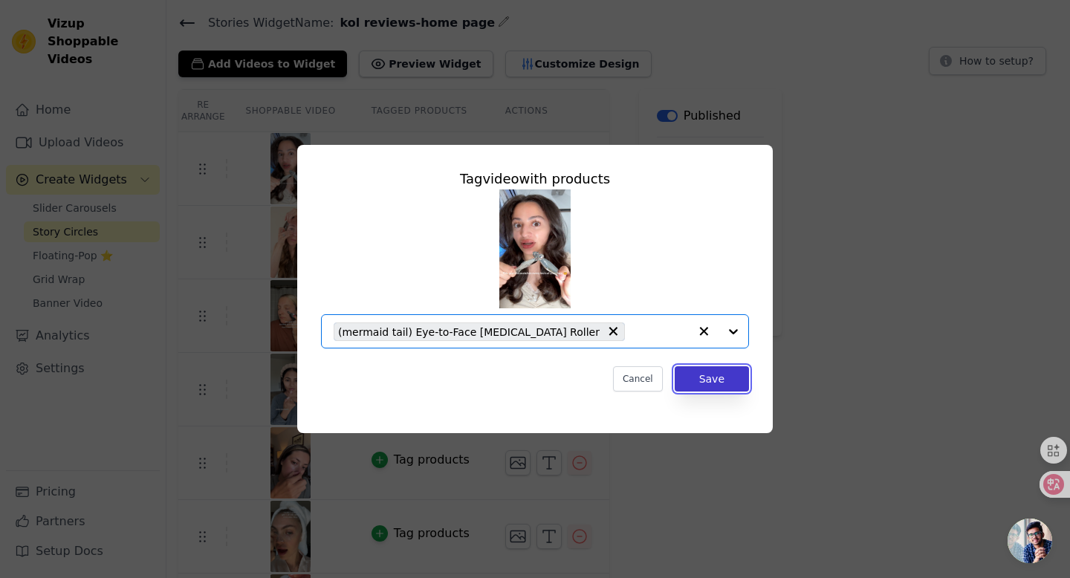
click at [709, 379] on button "Save" at bounding box center [712, 378] width 74 height 25
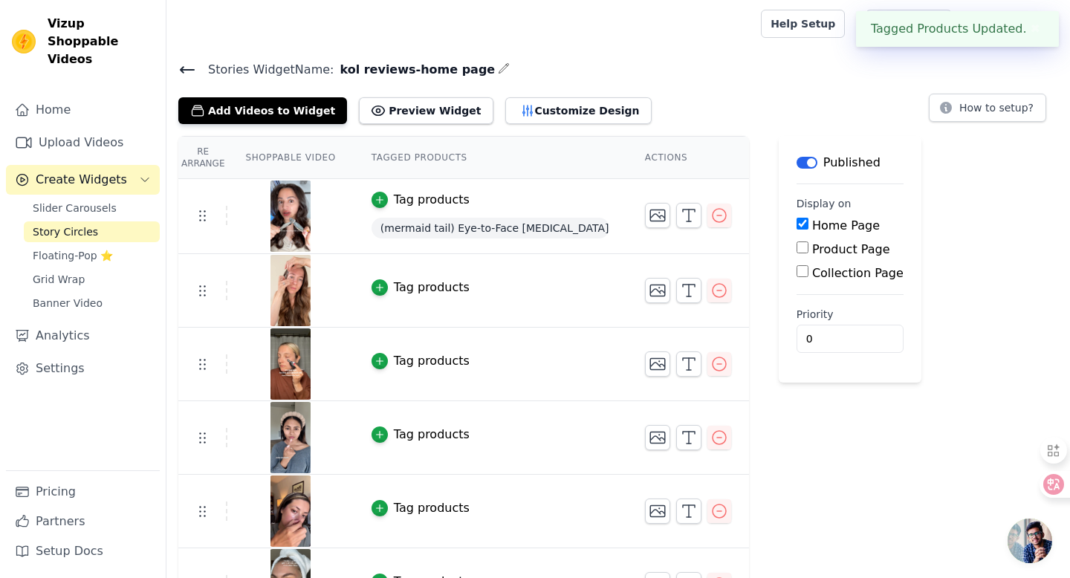
click at [427, 283] on div "Tag products" at bounding box center [432, 288] width 76 height 18
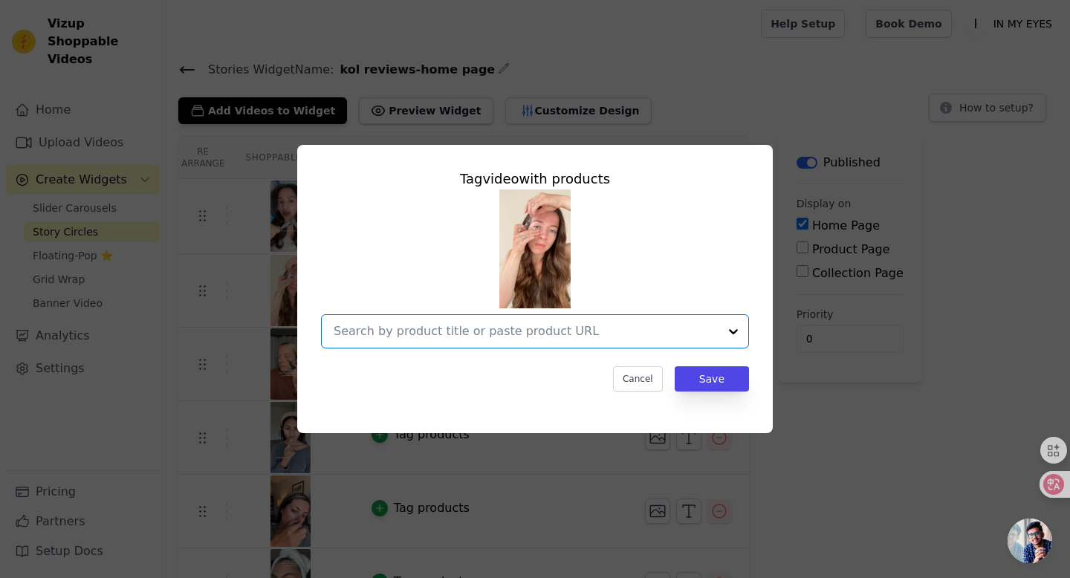
click at [456, 332] on input "text" at bounding box center [526, 332] width 385 height 18
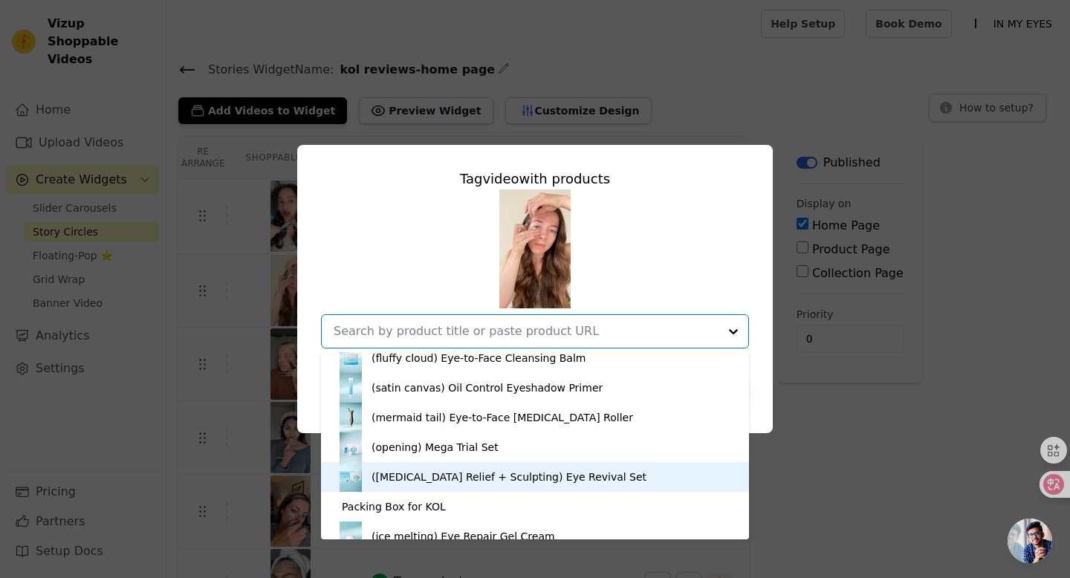
scroll to position [61, 0]
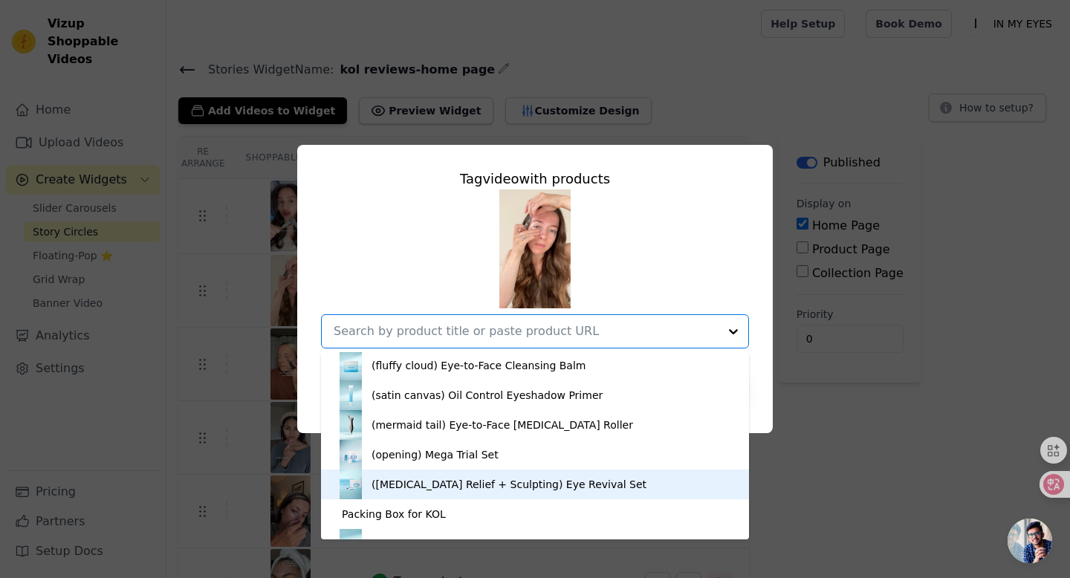
click at [427, 482] on div "(Dark Circles Relief + Sculpting) Eye Revival Set" at bounding box center [509, 484] width 275 height 15
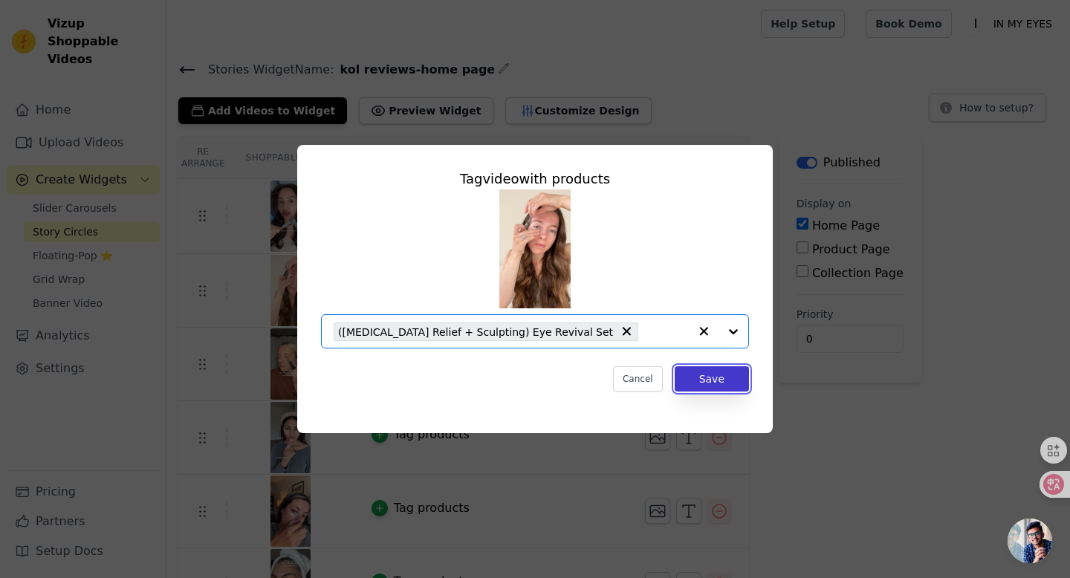
click at [699, 380] on button "Save" at bounding box center [712, 378] width 74 height 25
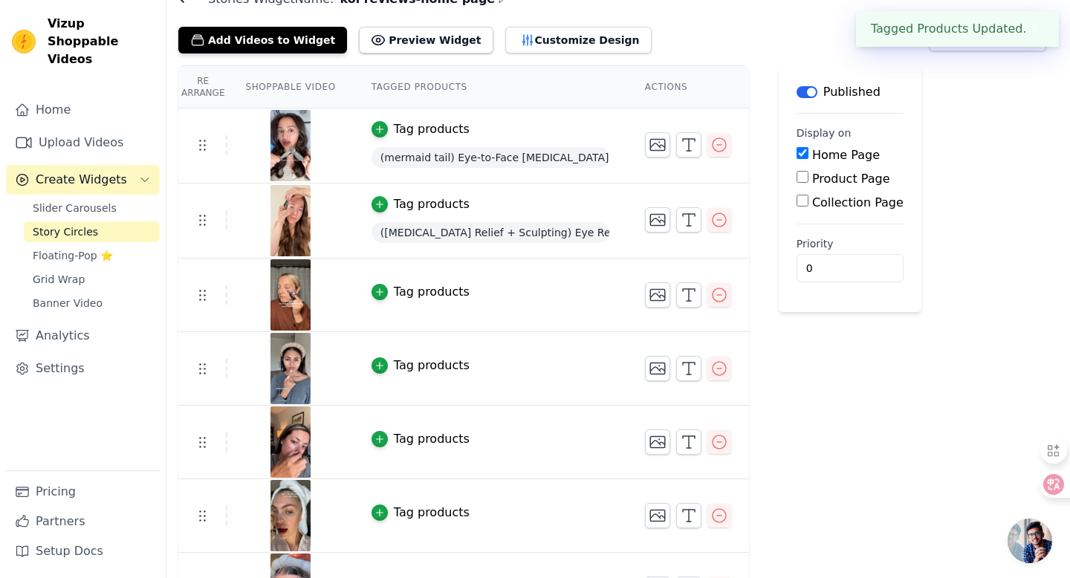
scroll to position [78, 0]
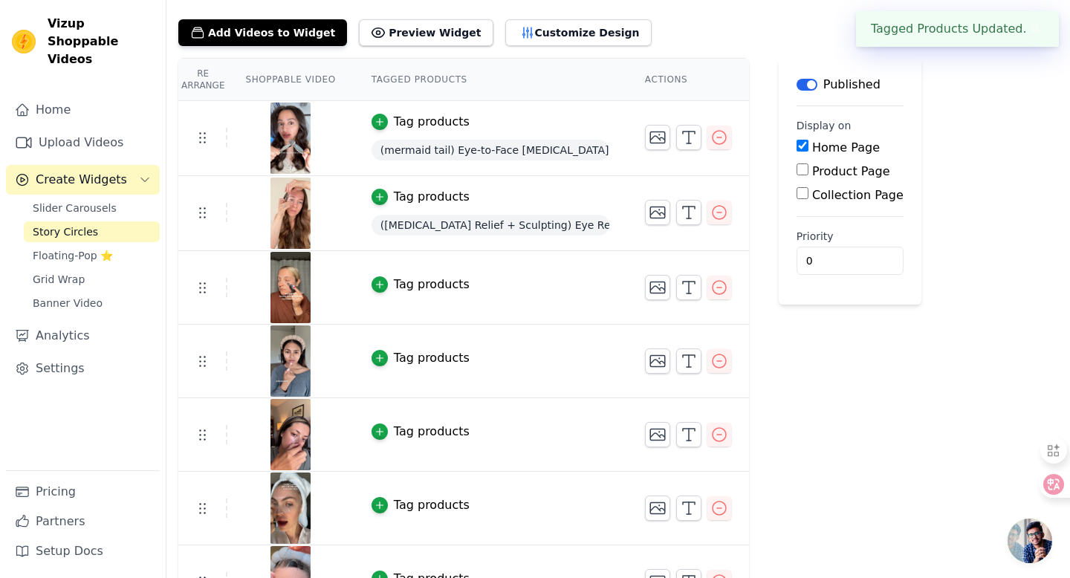
click at [418, 286] on div "Tag products" at bounding box center [432, 285] width 76 height 18
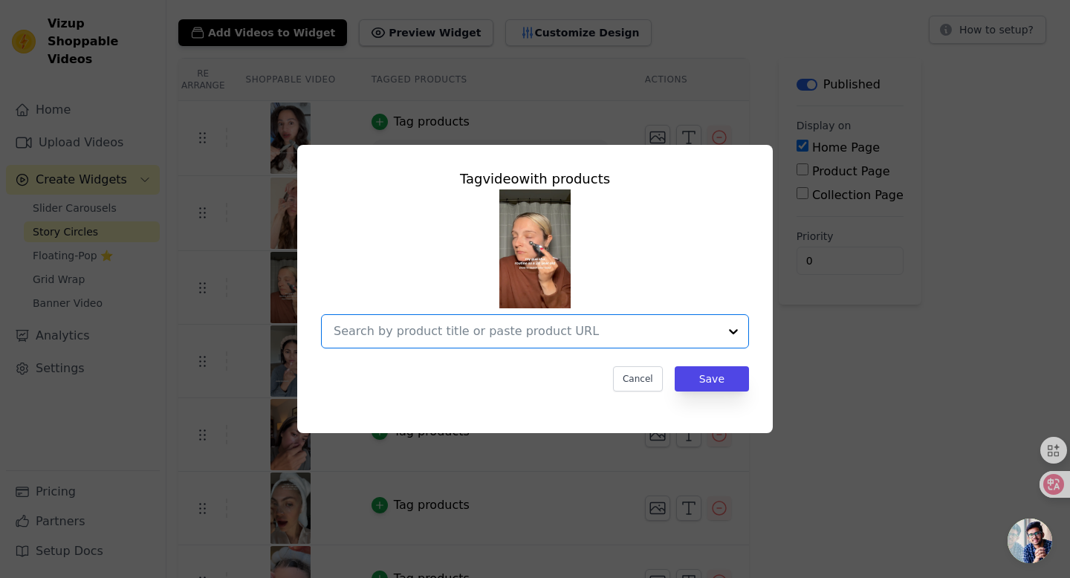
click at [457, 334] on input "text" at bounding box center [526, 332] width 385 height 18
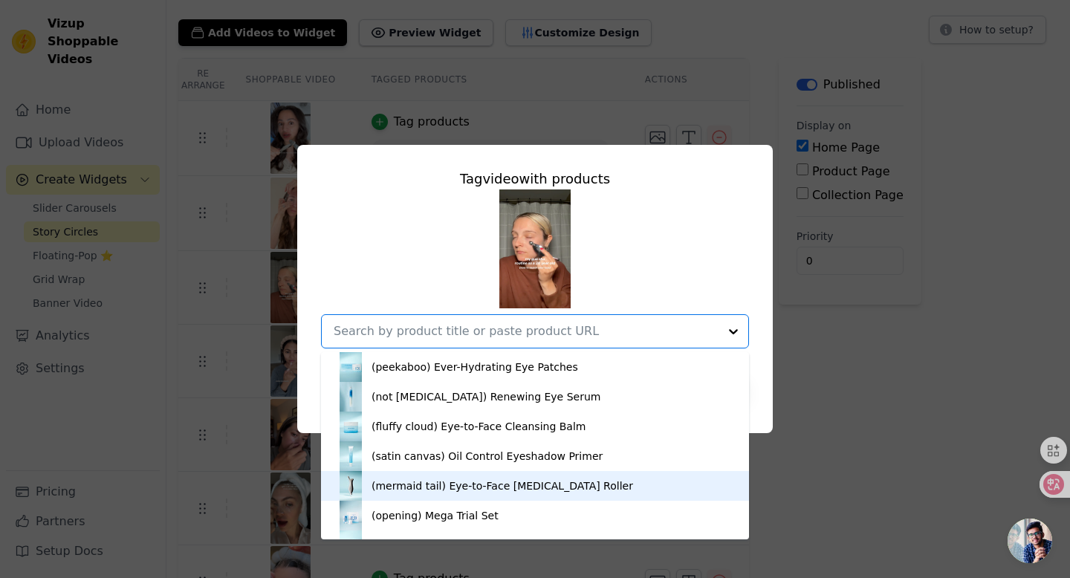
click at [444, 491] on div "(mermaid tail) Eye-to-Face Gua Sha Roller" at bounding box center [503, 486] width 262 height 15
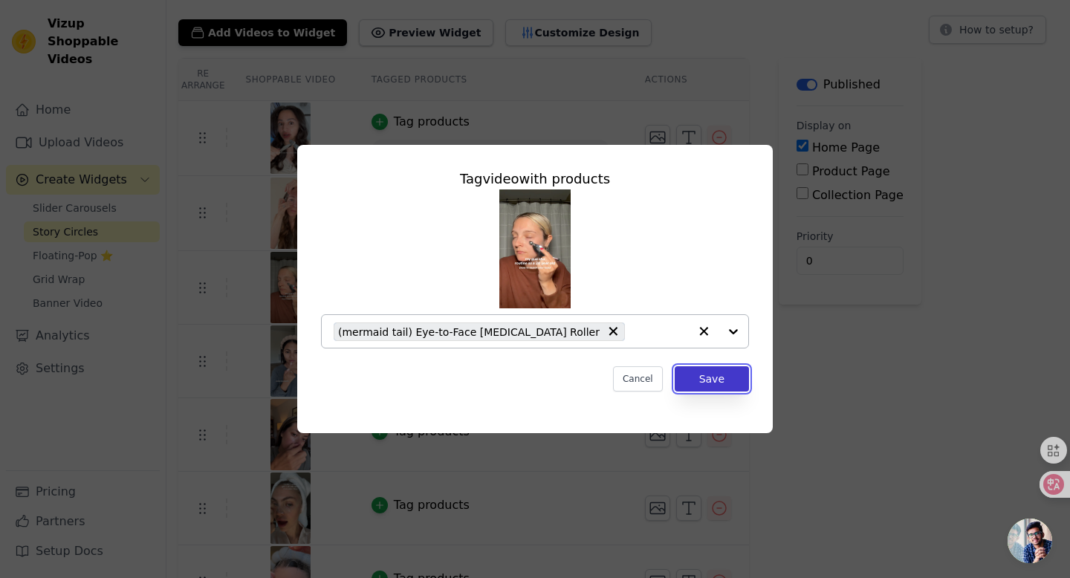
click at [703, 380] on button "Save" at bounding box center [712, 378] width 74 height 25
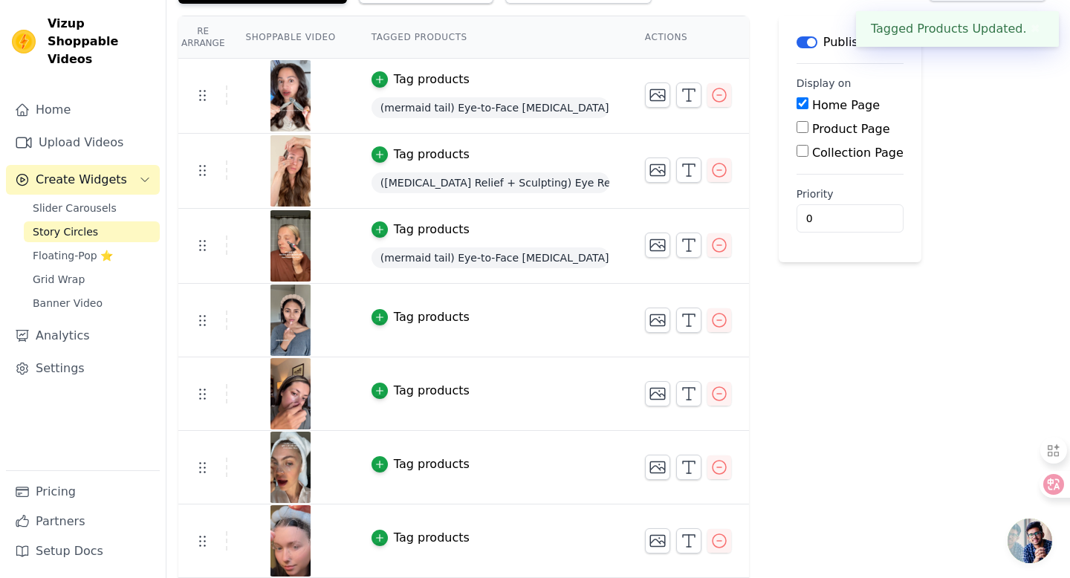
scroll to position [135, 0]
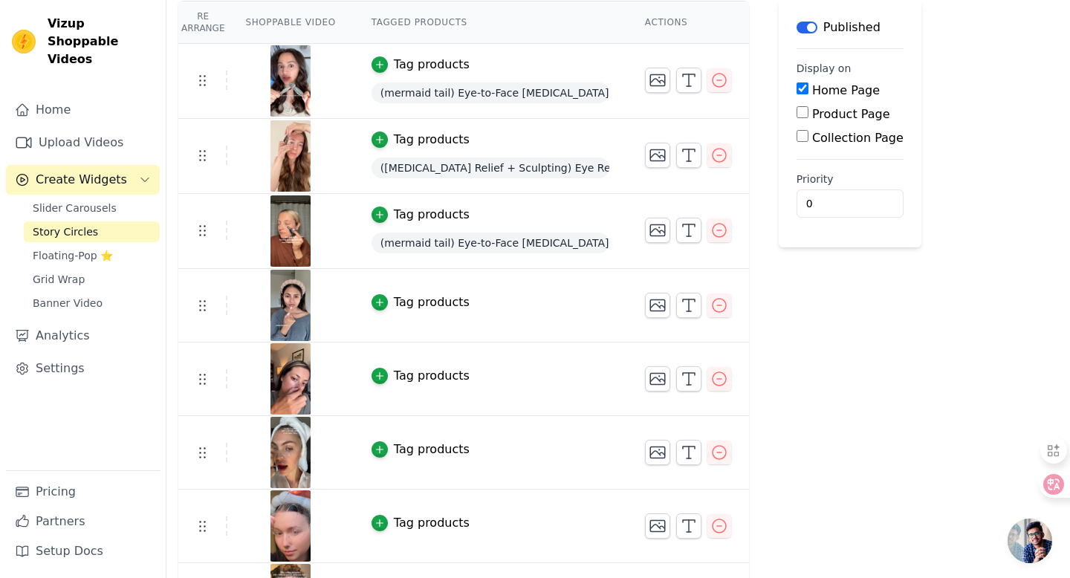
click at [430, 297] on div "Tag products" at bounding box center [432, 303] width 76 height 18
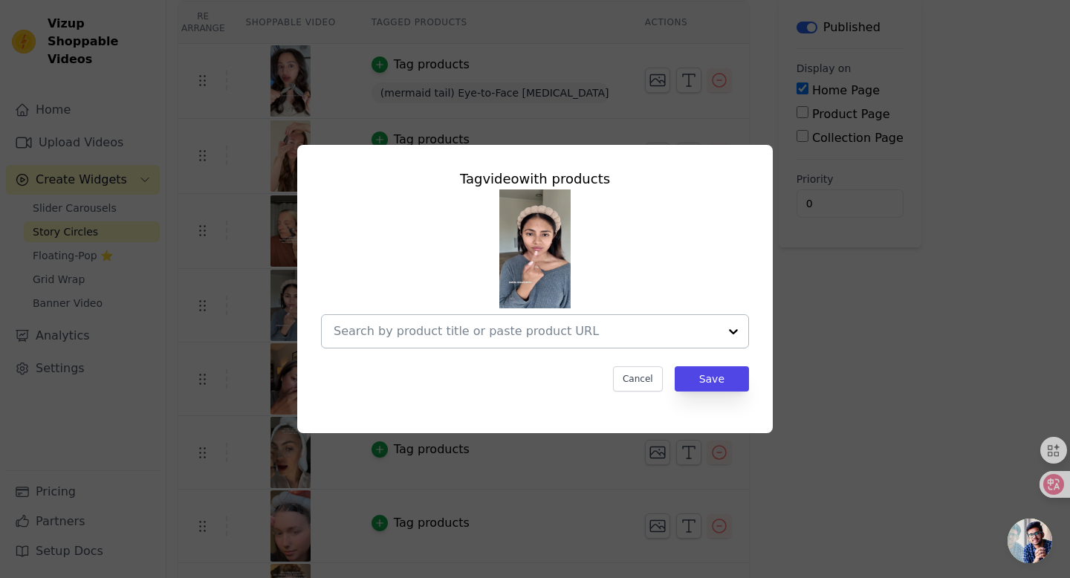
click at [442, 340] on input "text" at bounding box center [526, 332] width 385 height 18
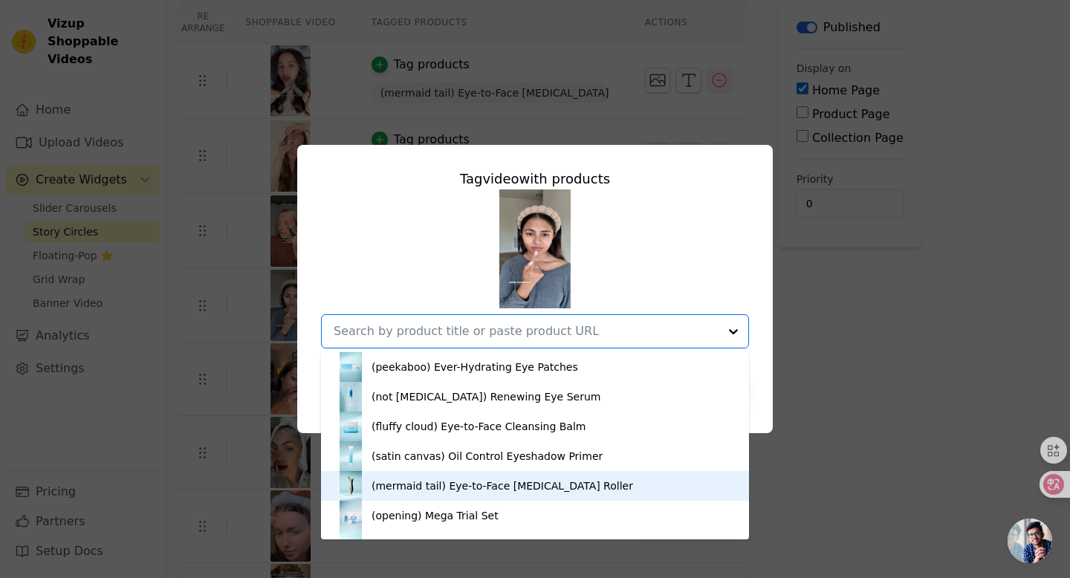
click at [436, 486] on div "(mermaid tail) Eye-to-Face Gua Sha Roller" at bounding box center [503, 486] width 262 height 15
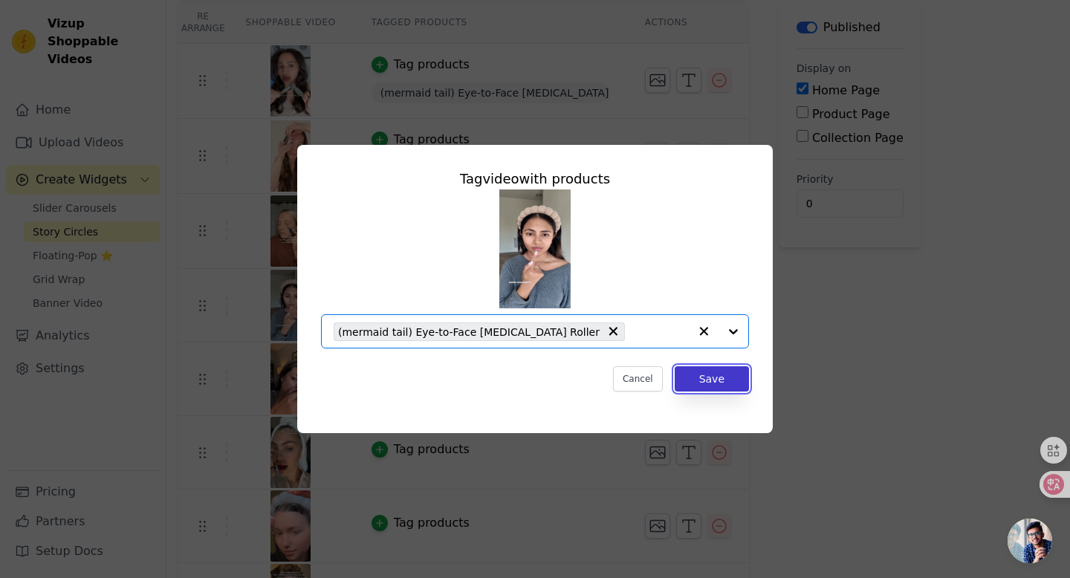
click at [709, 382] on button "Save" at bounding box center [712, 378] width 74 height 25
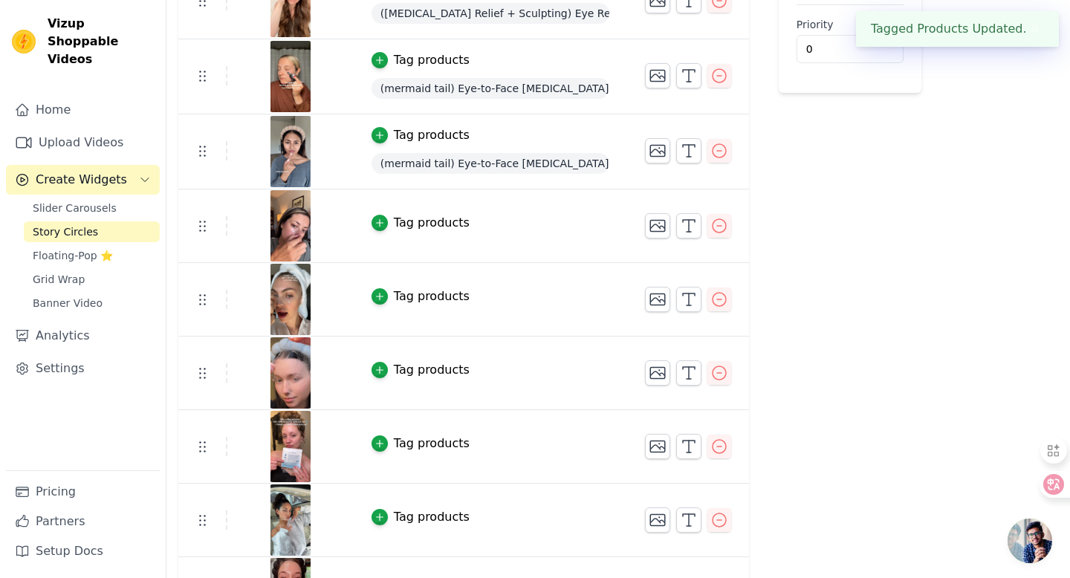
scroll to position [295, 0]
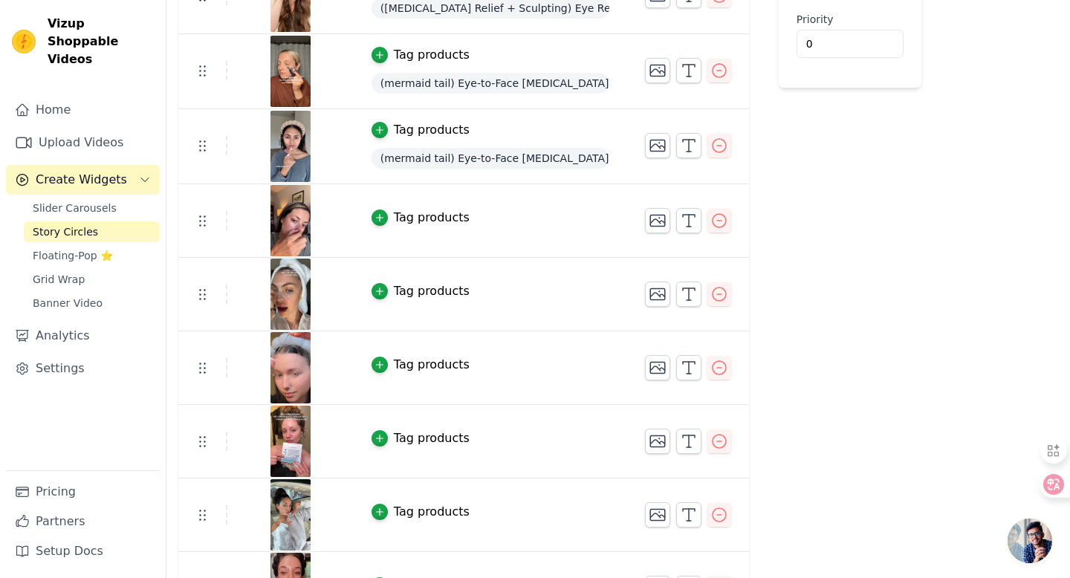
click at [423, 213] on div "Tag products" at bounding box center [432, 218] width 76 height 18
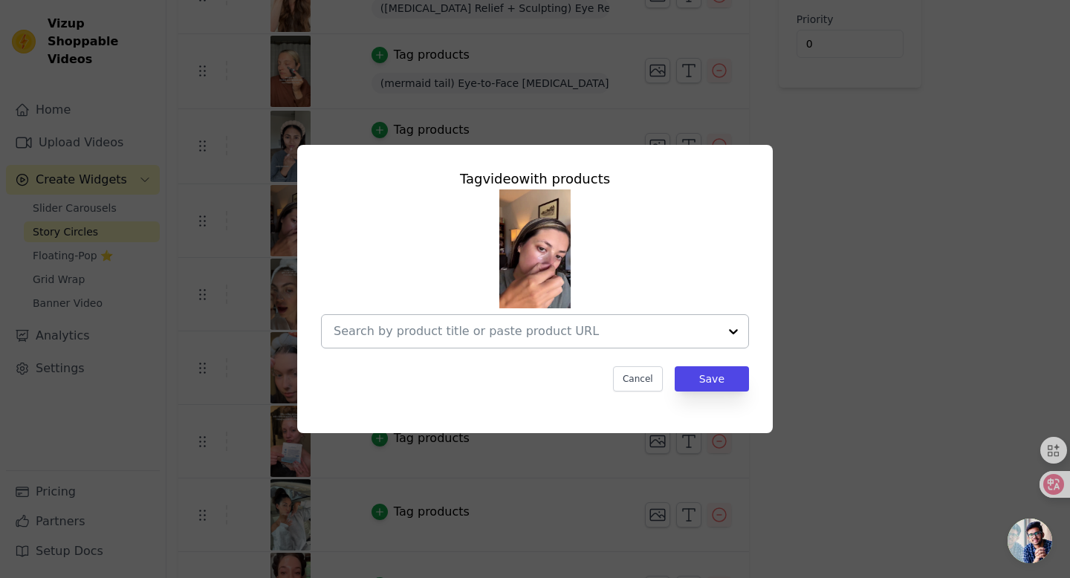
click at [456, 336] on input "text" at bounding box center [526, 332] width 385 height 18
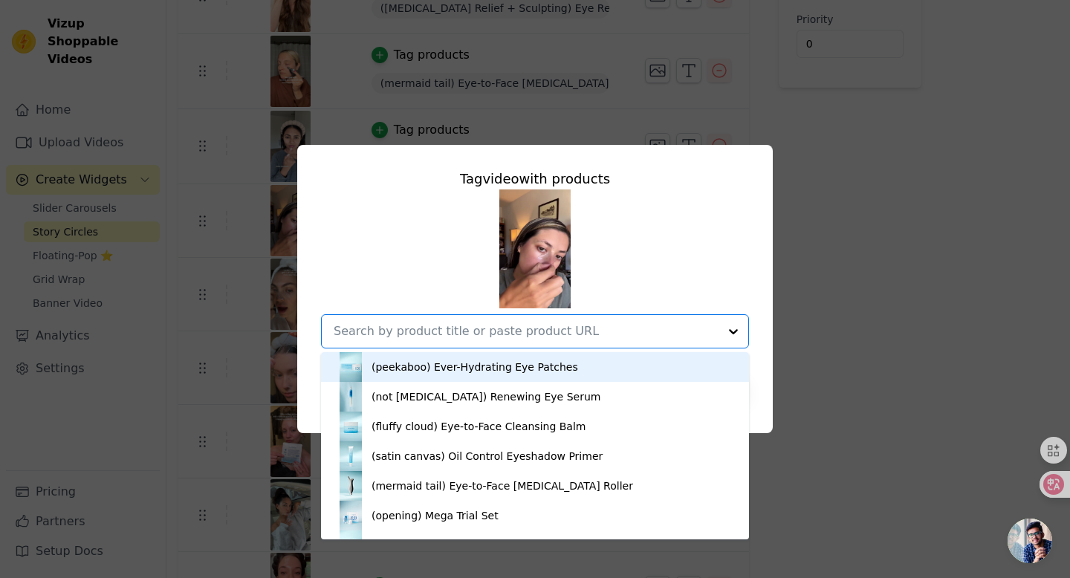
click at [486, 366] on div "(peekaboo) Ever-Hydrating Eye Patches" at bounding box center [475, 367] width 207 height 15
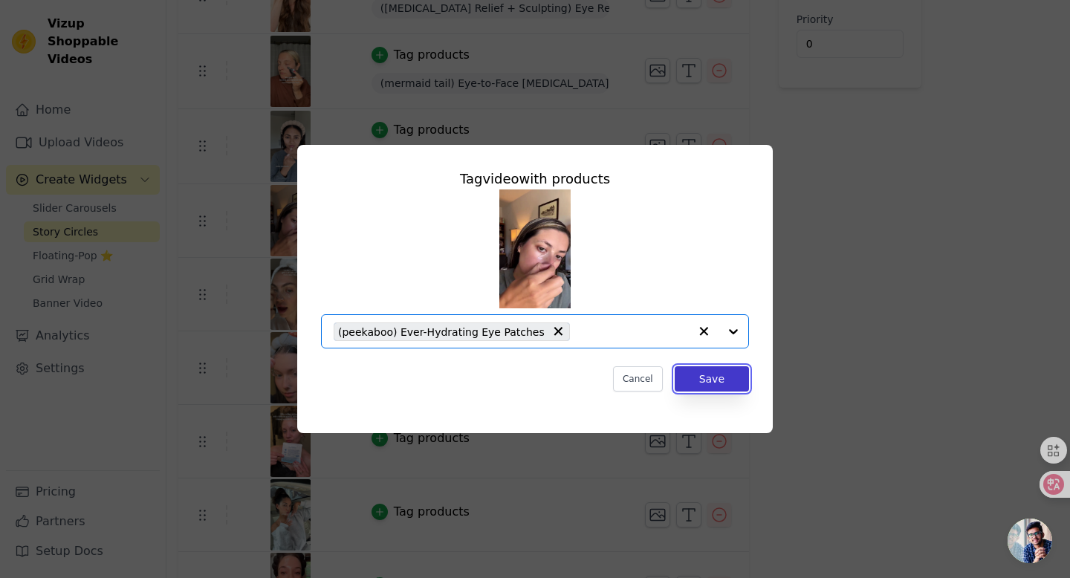
click at [723, 383] on button "Save" at bounding box center [712, 378] width 74 height 25
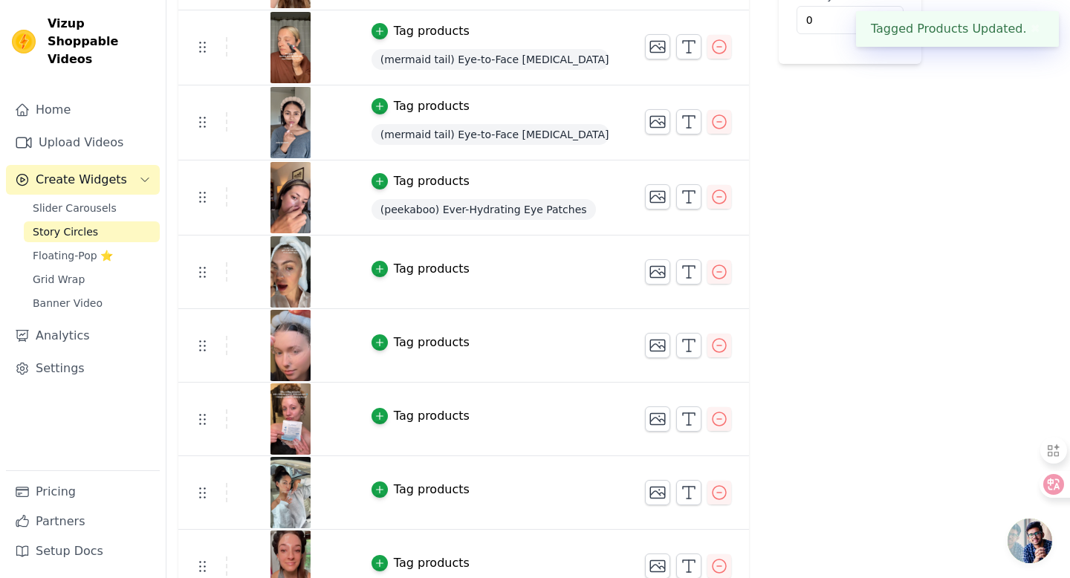
scroll to position [328, 0]
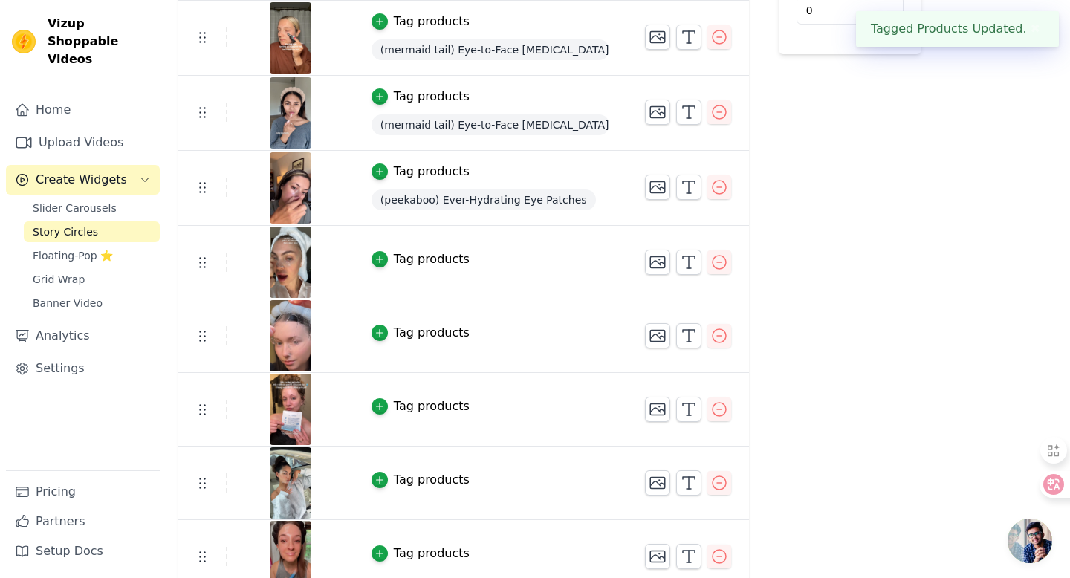
click at [432, 267] on div "Tag products" at bounding box center [432, 259] width 76 height 18
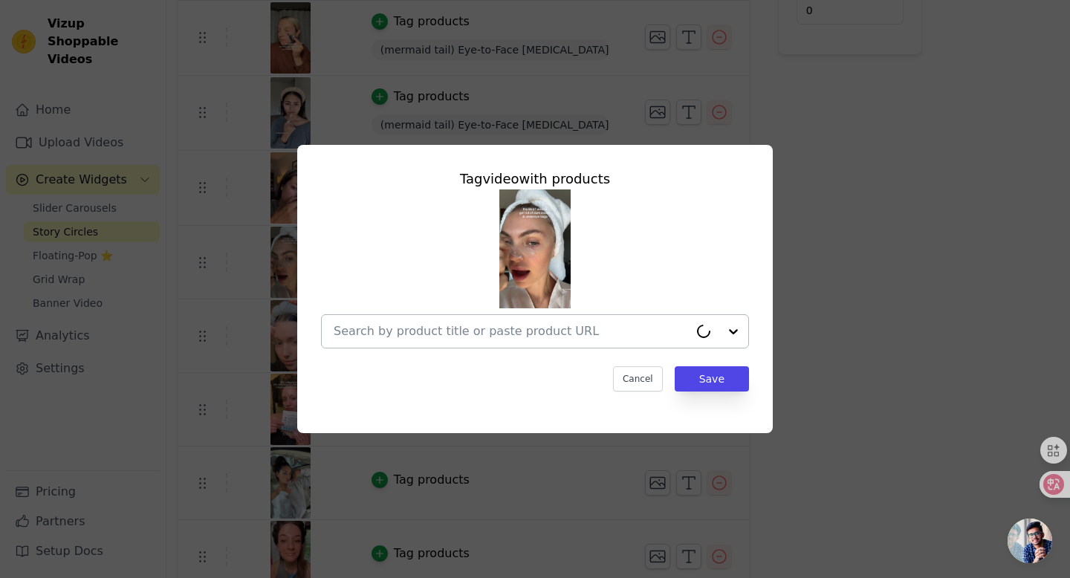
click at [469, 334] on input "text" at bounding box center [511, 332] width 355 height 18
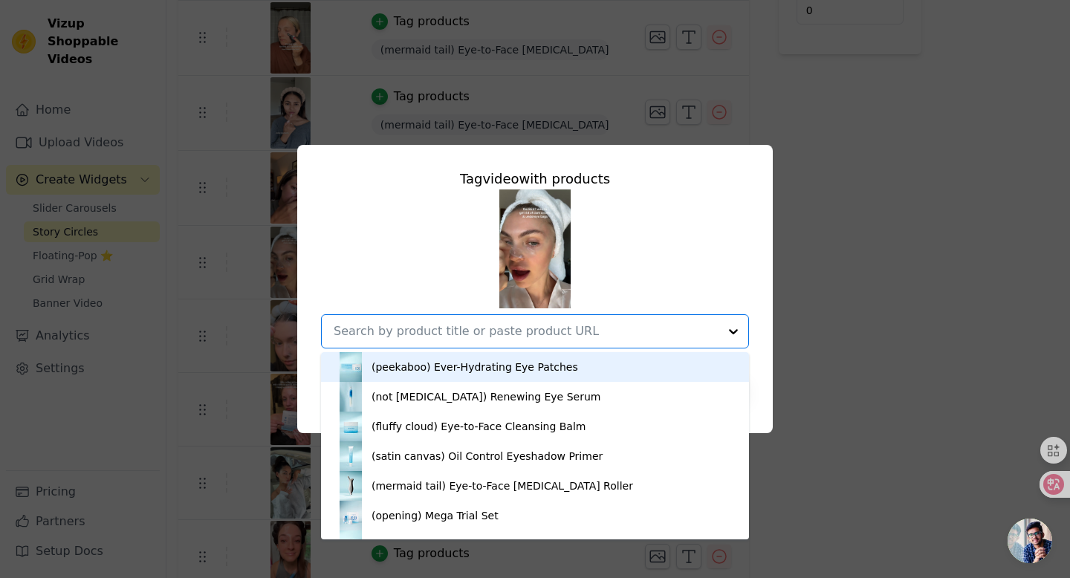
click at [468, 371] on div "(peekaboo) Ever-Hydrating Eye Patches" at bounding box center [475, 367] width 207 height 15
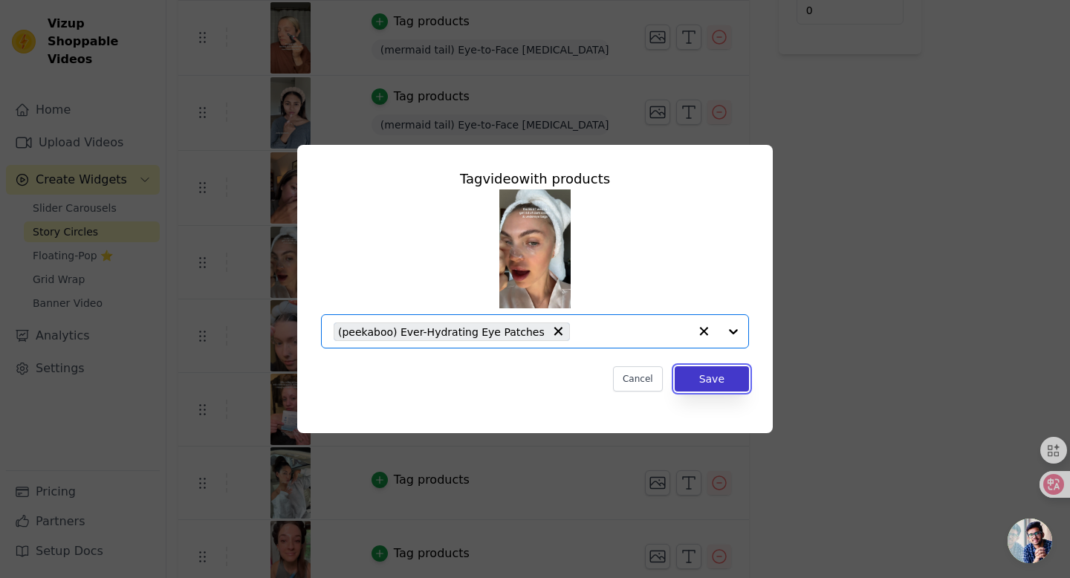
click at [698, 378] on button "Save" at bounding box center [712, 378] width 74 height 25
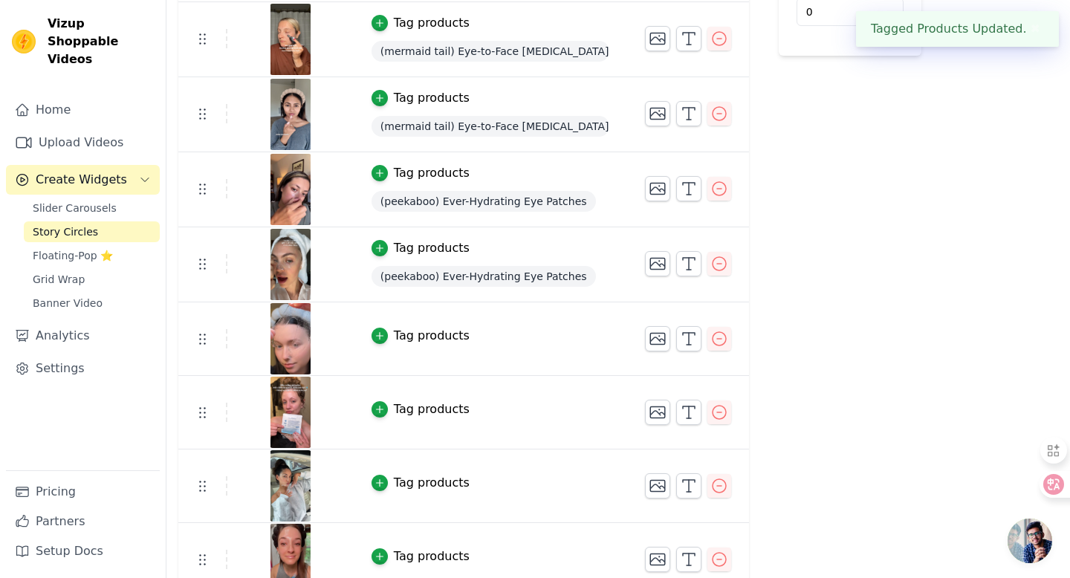
scroll to position [345, 0]
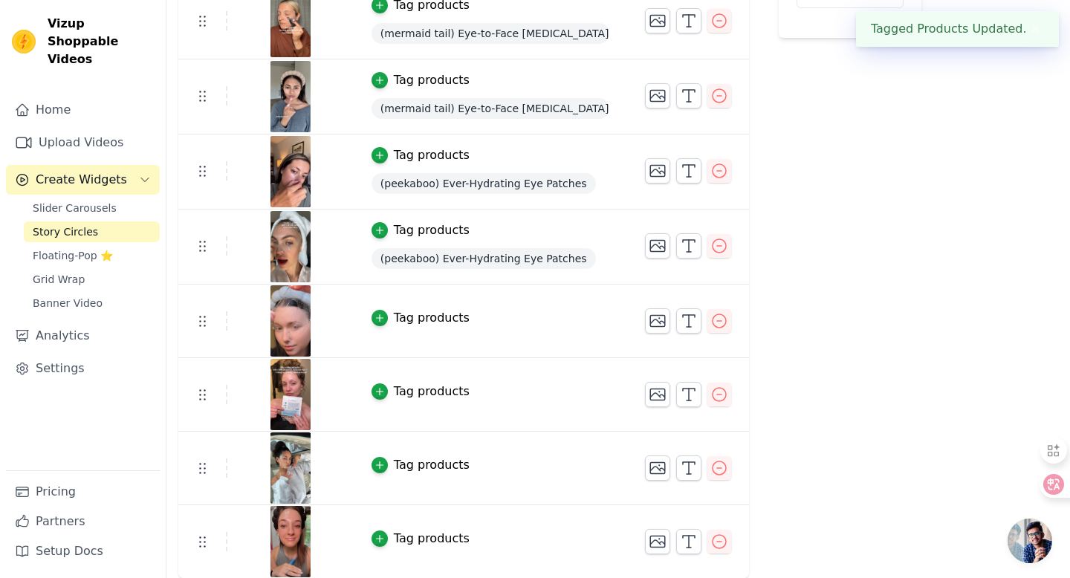
click at [433, 317] on div "Tag products" at bounding box center [432, 318] width 76 height 18
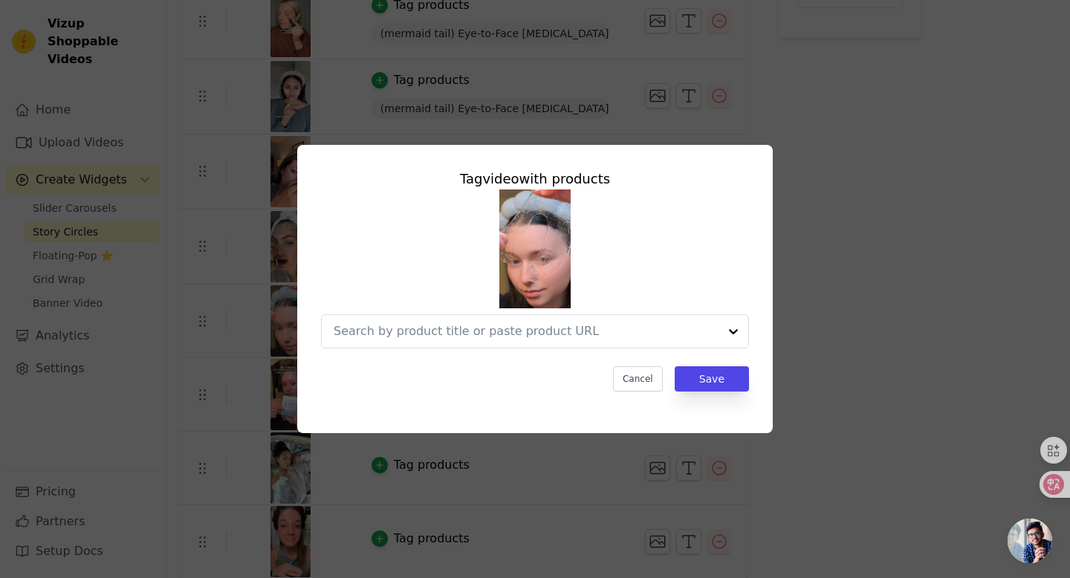
scroll to position [0, 0]
click at [504, 337] on input "text" at bounding box center [511, 332] width 355 height 18
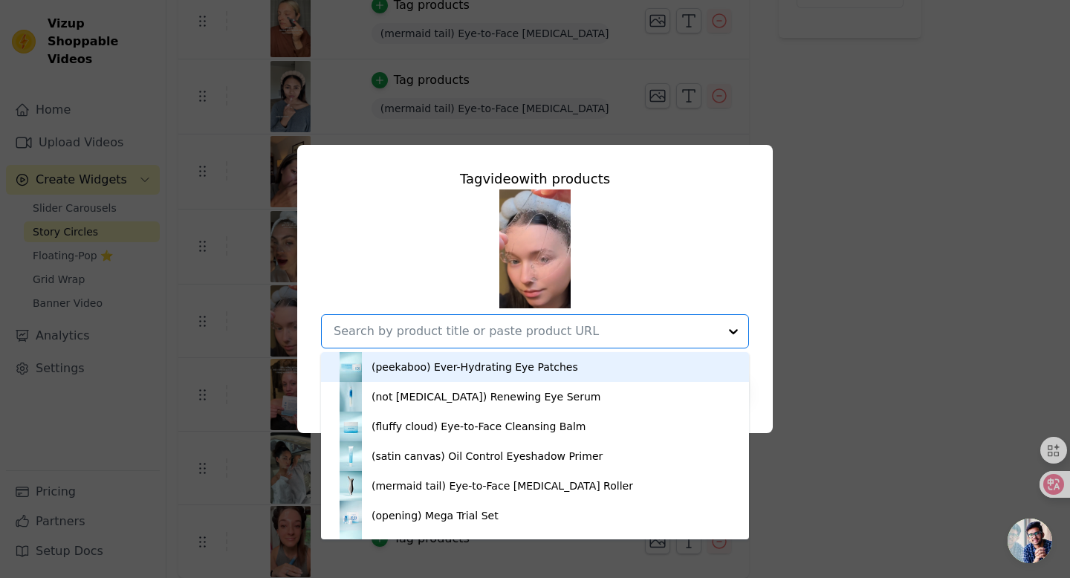
click at [447, 381] on div "(peekaboo) Ever-Hydrating Eye Patches" at bounding box center [535, 367] width 398 height 30
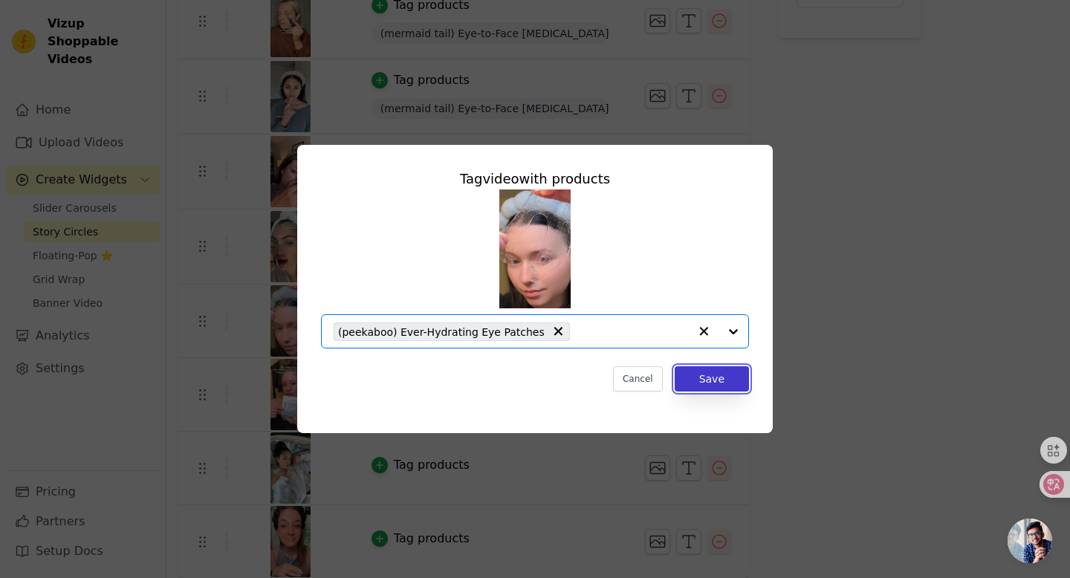
click at [729, 375] on button "Save" at bounding box center [712, 378] width 74 height 25
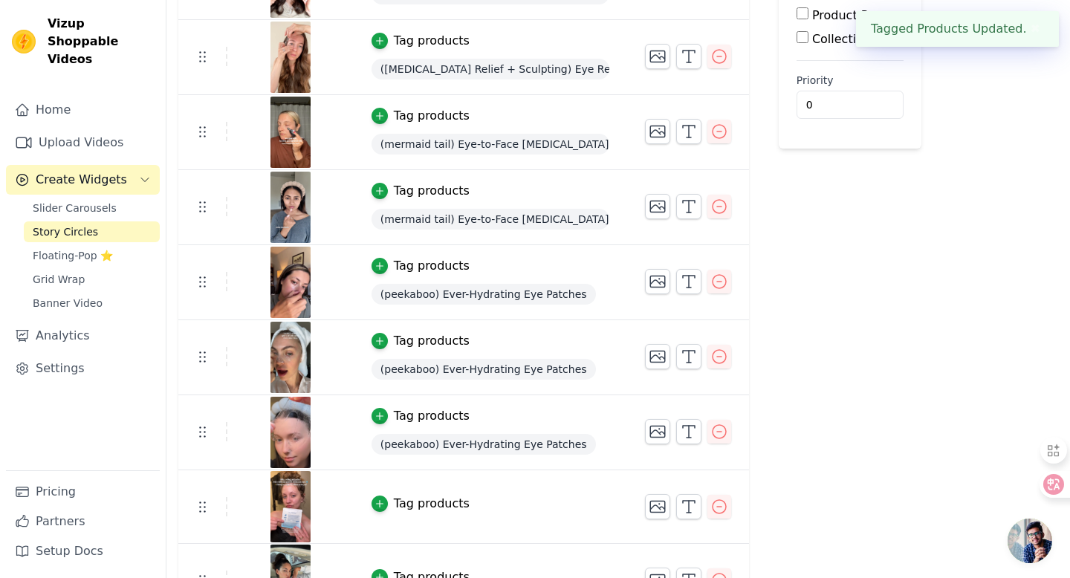
scroll to position [346, 0]
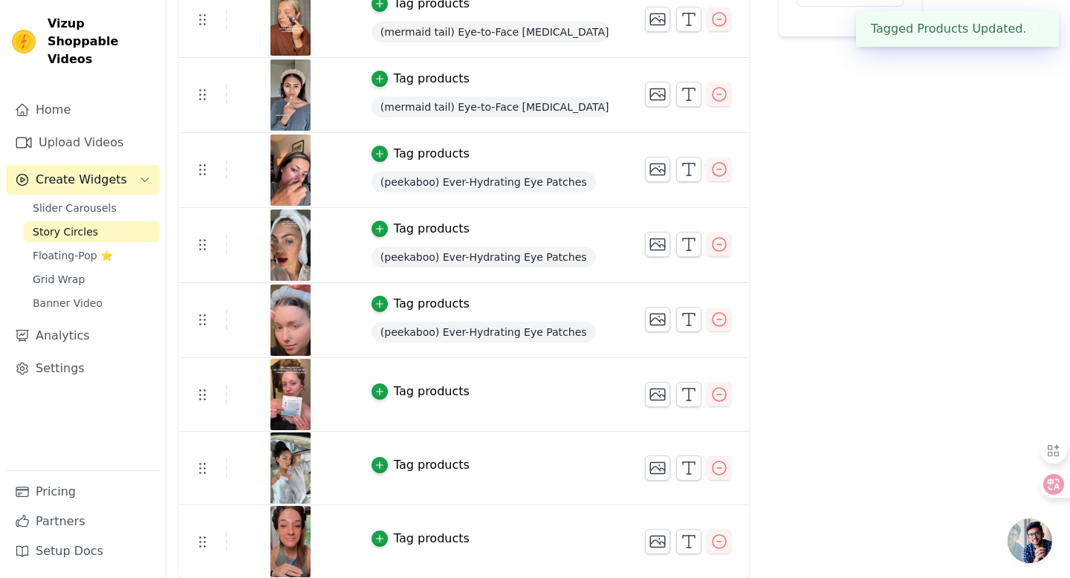
click at [424, 392] on div "Tag products" at bounding box center [432, 392] width 76 height 18
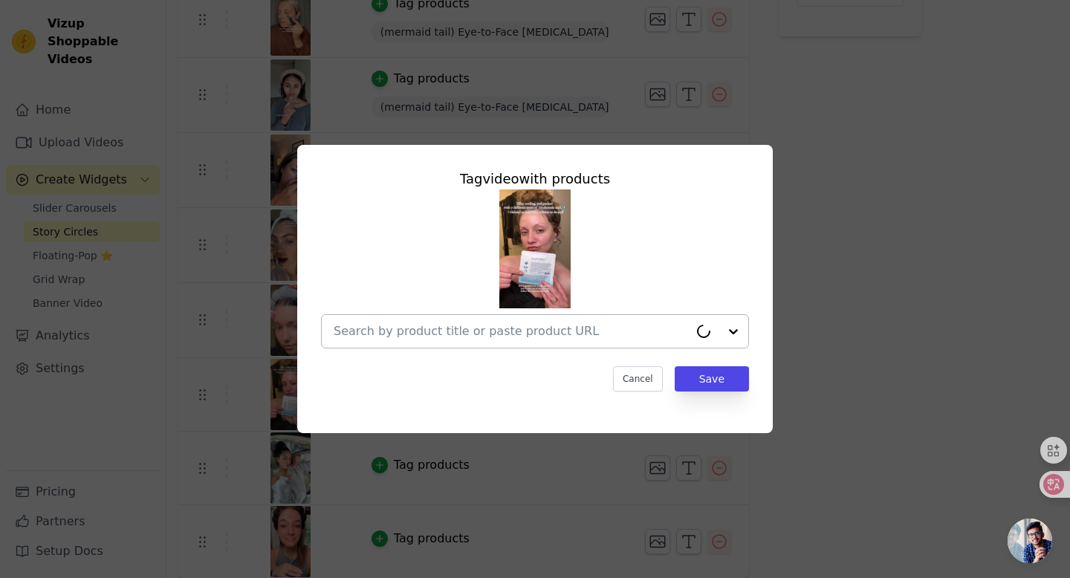
click at [490, 334] on input "text" at bounding box center [511, 332] width 355 height 18
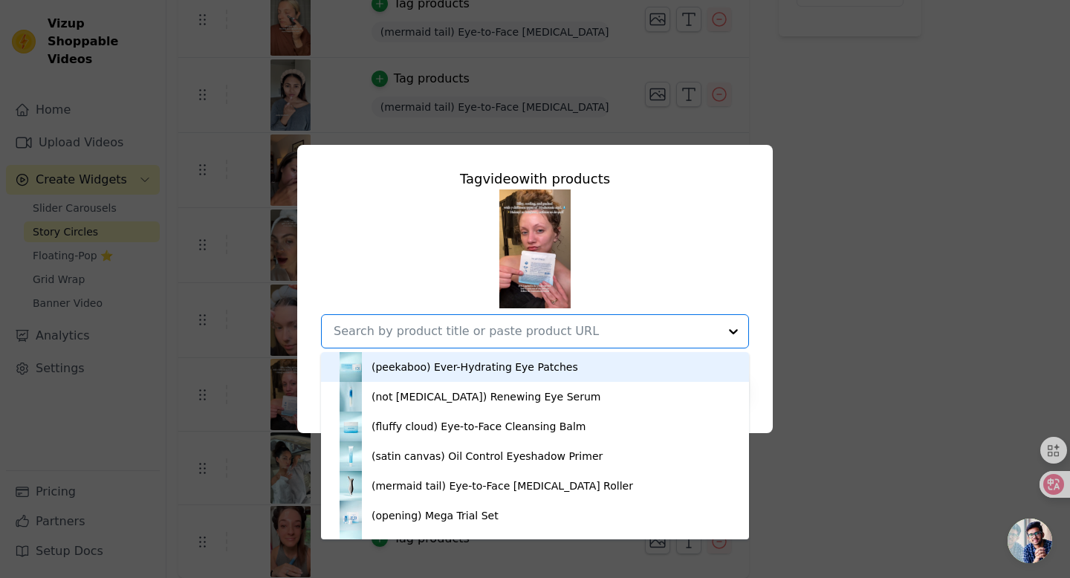
click at [493, 371] on div "(peekaboo) Ever-Hydrating Eye Patches" at bounding box center [475, 367] width 207 height 15
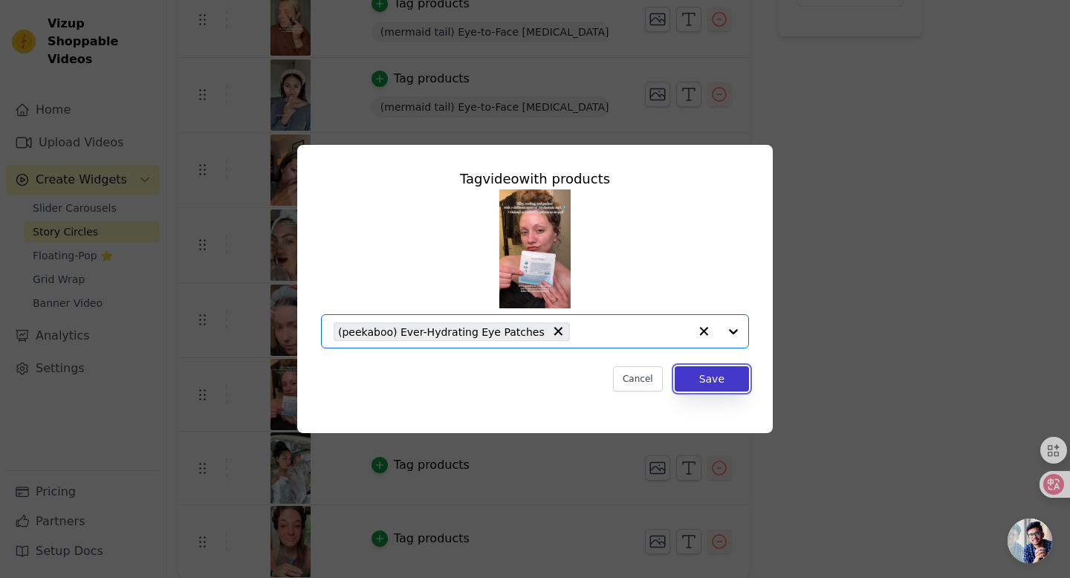
click at [705, 383] on button "Save" at bounding box center [712, 378] width 74 height 25
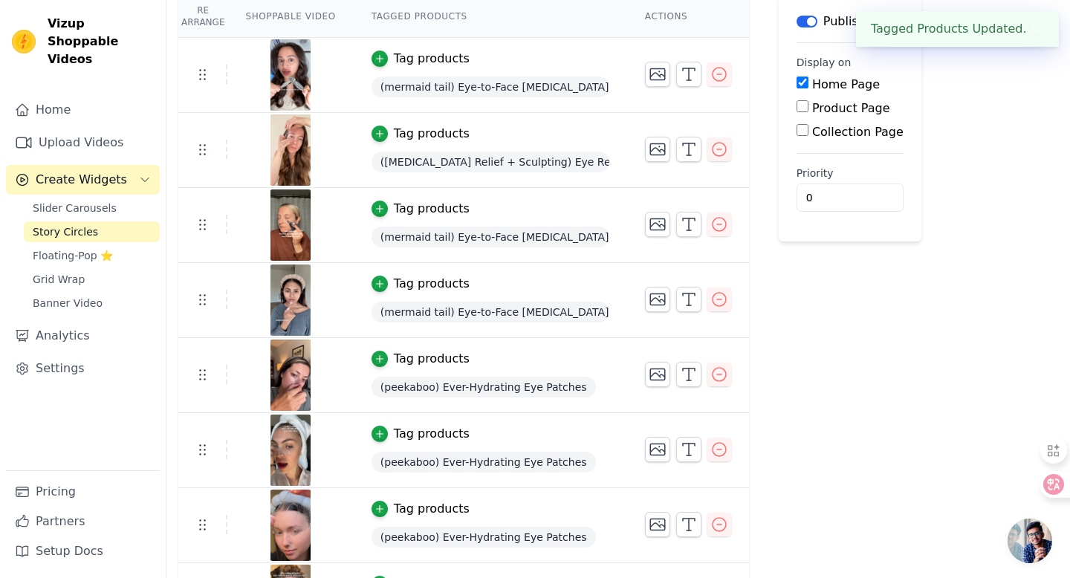
scroll to position [348, 0]
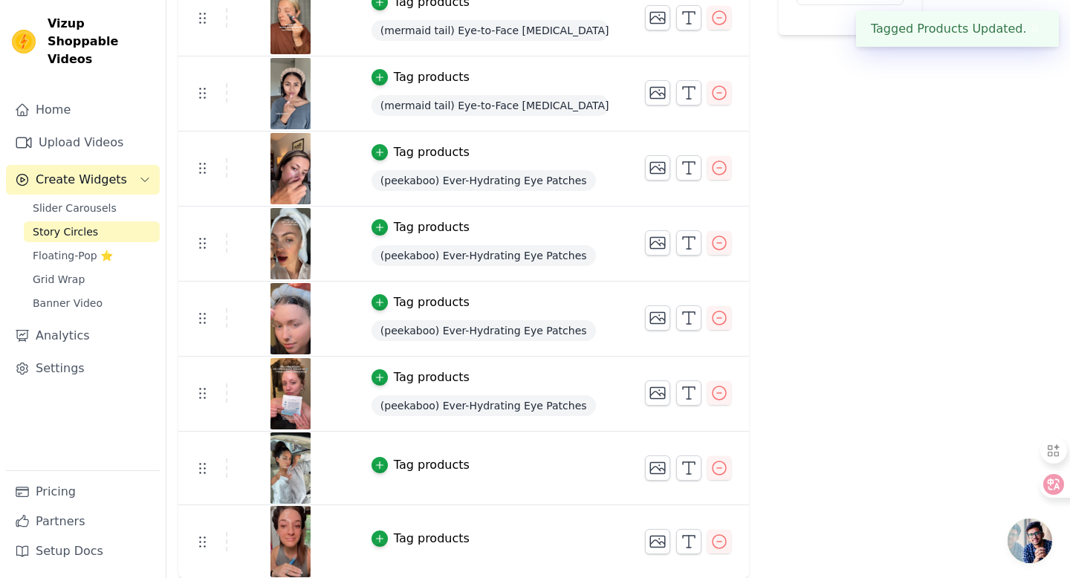
click at [416, 466] on div "Tag products" at bounding box center [432, 465] width 76 height 18
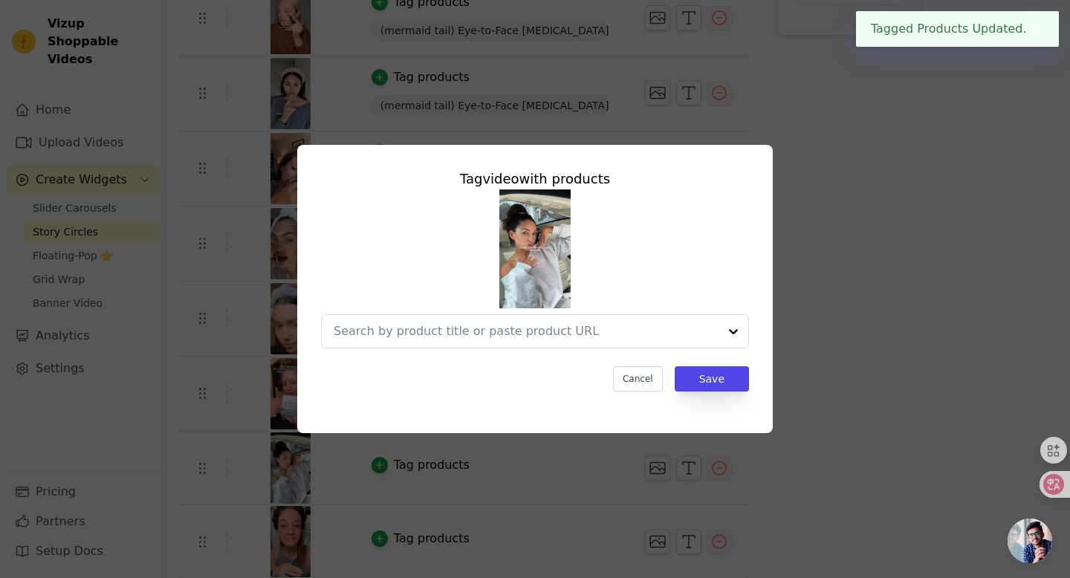
scroll to position [0, 0]
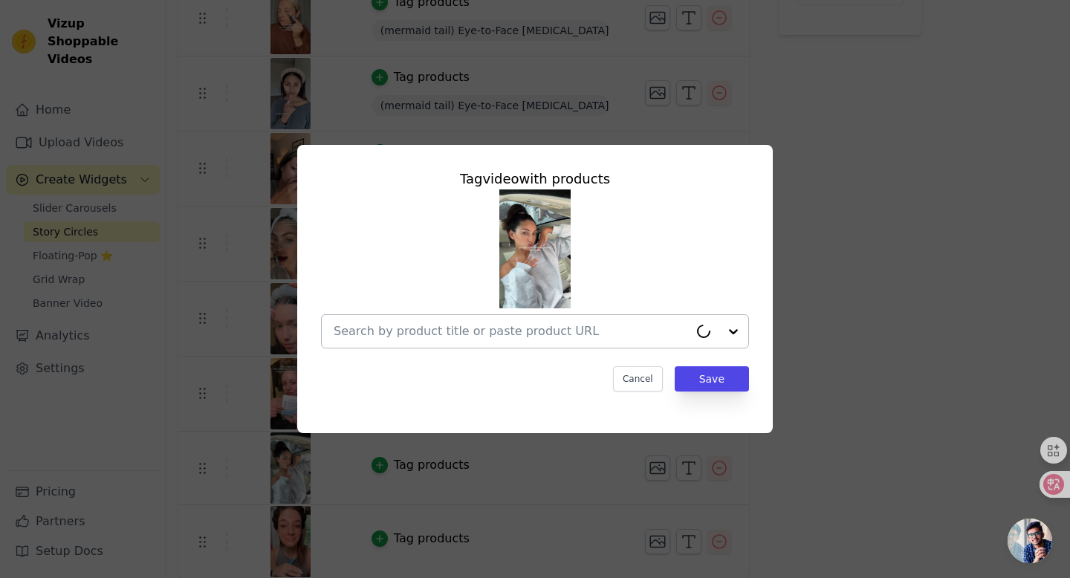
click at [489, 332] on input "text" at bounding box center [511, 332] width 355 height 18
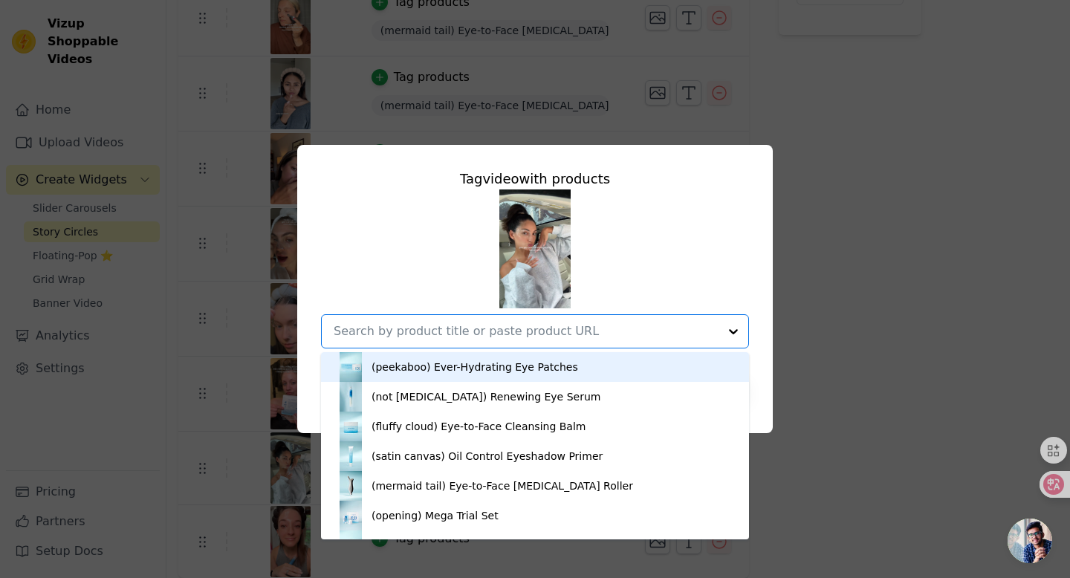
click at [498, 368] on div "(peekaboo) Ever-Hydrating Eye Patches" at bounding box center [475, 367] width 207 height 15
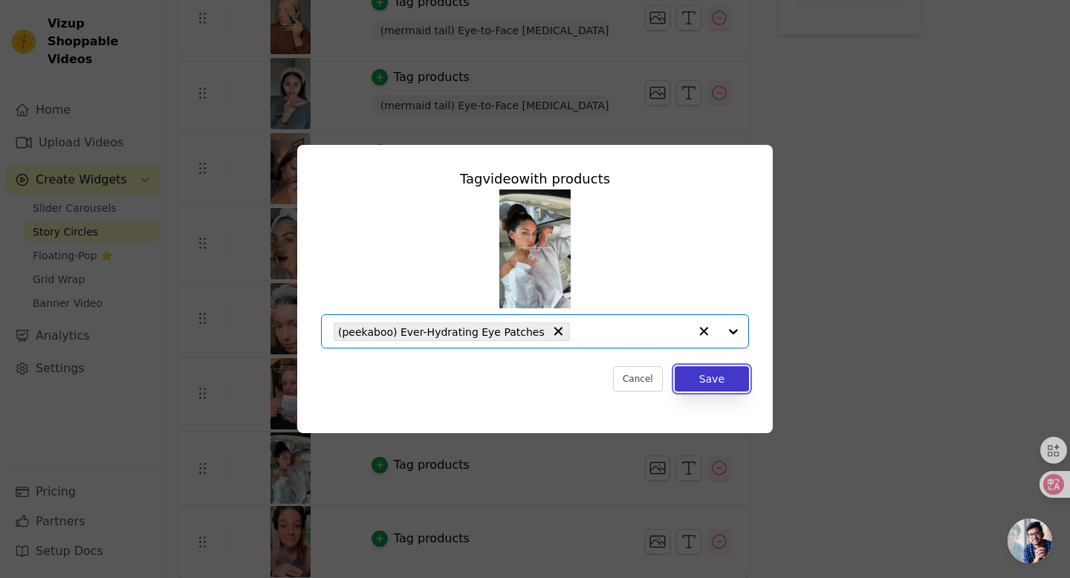
click at [698, 381] on button "Save" at bounding box center [712, 378] width 74 height 25
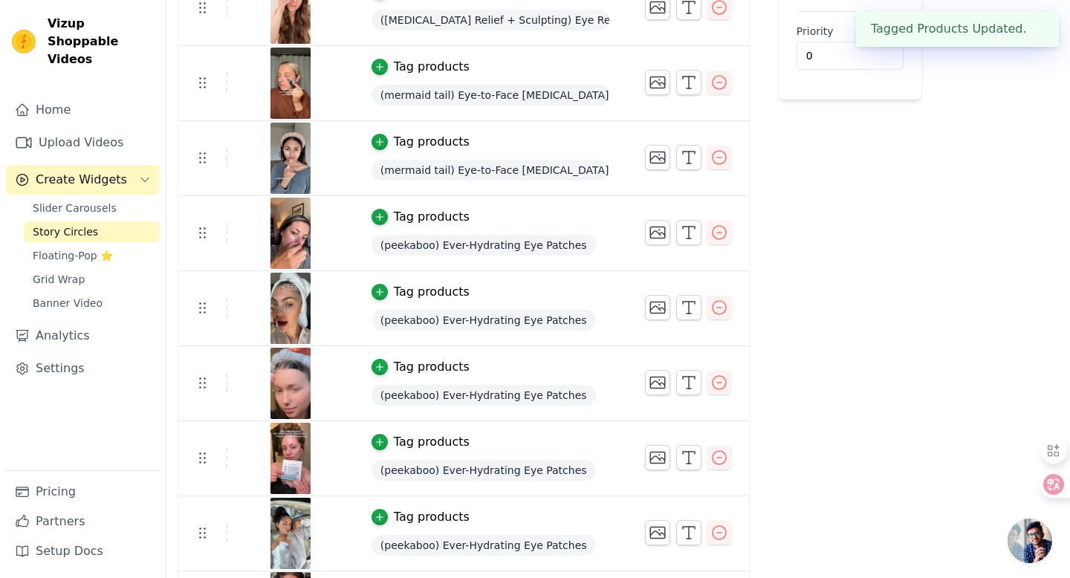
scroll to position [349, 0]
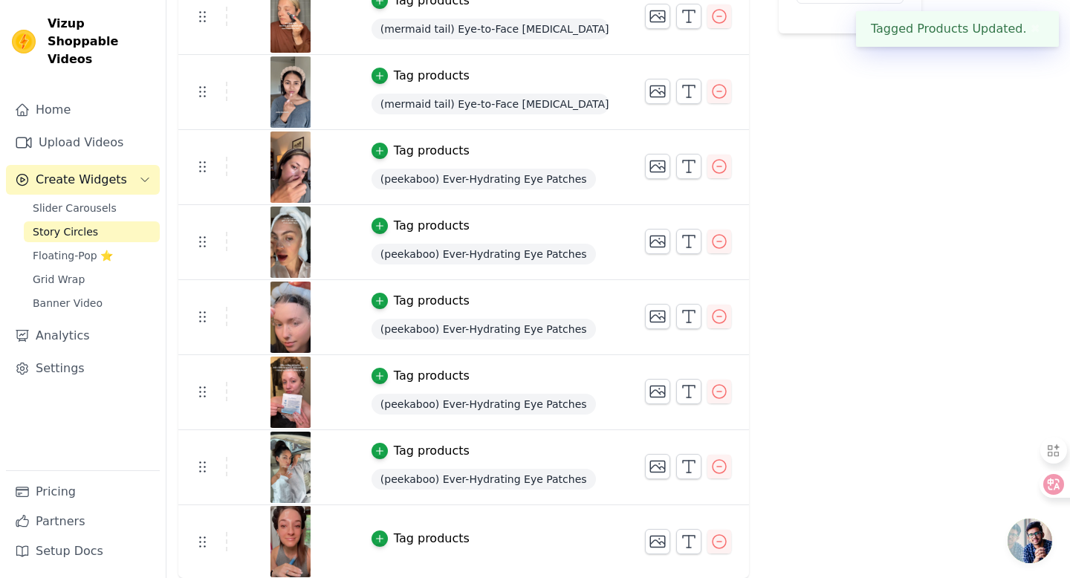
click at [430, 537] on div "Tag products" at bounding box center [432, 539] width 76 height 18
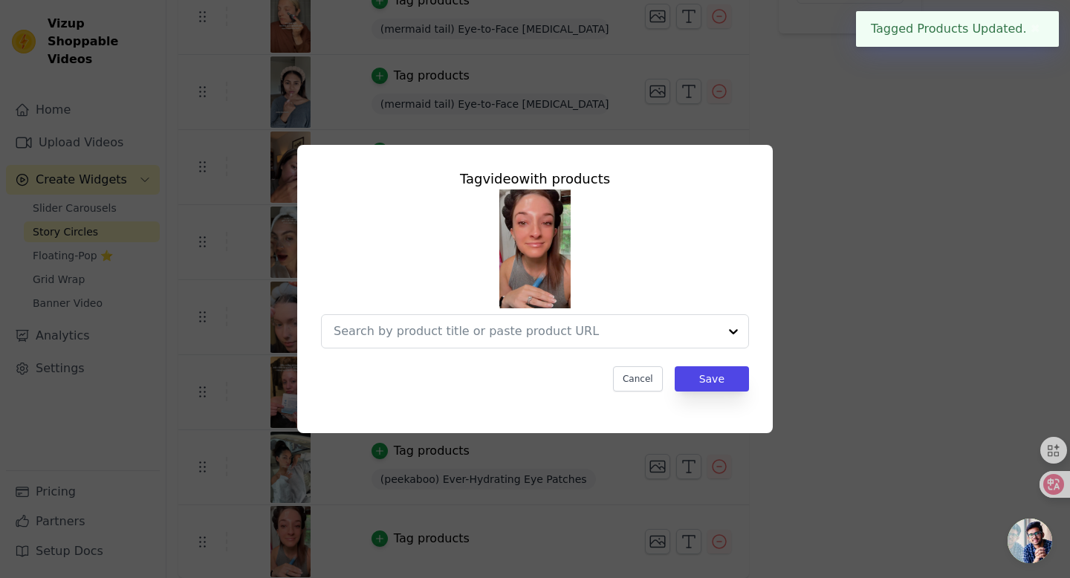
scroll to position [0, 0]
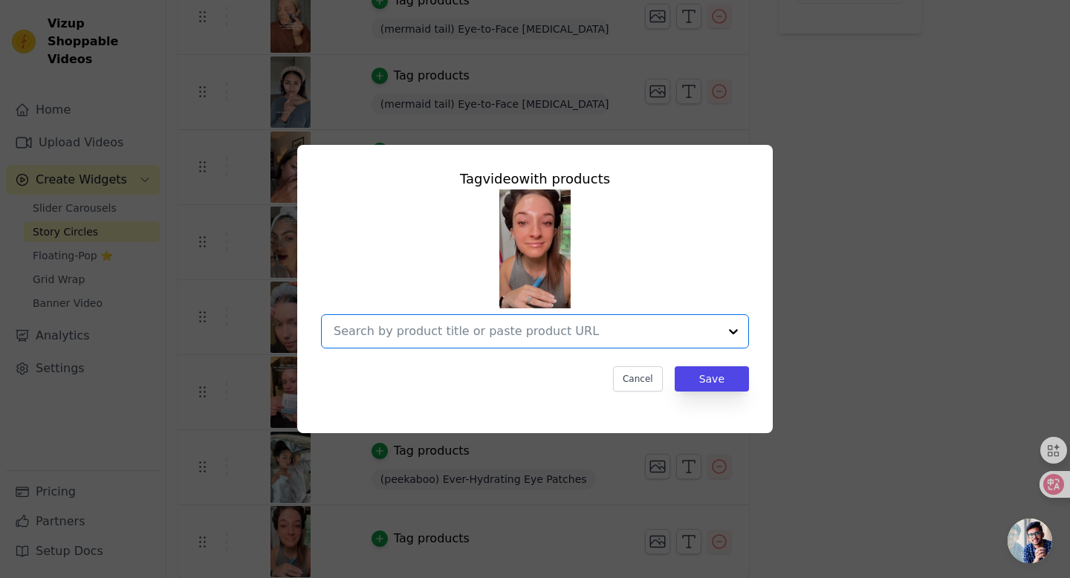
click at [491, 337] on input "text" at bounding box center [526, 332] width 385 height 18
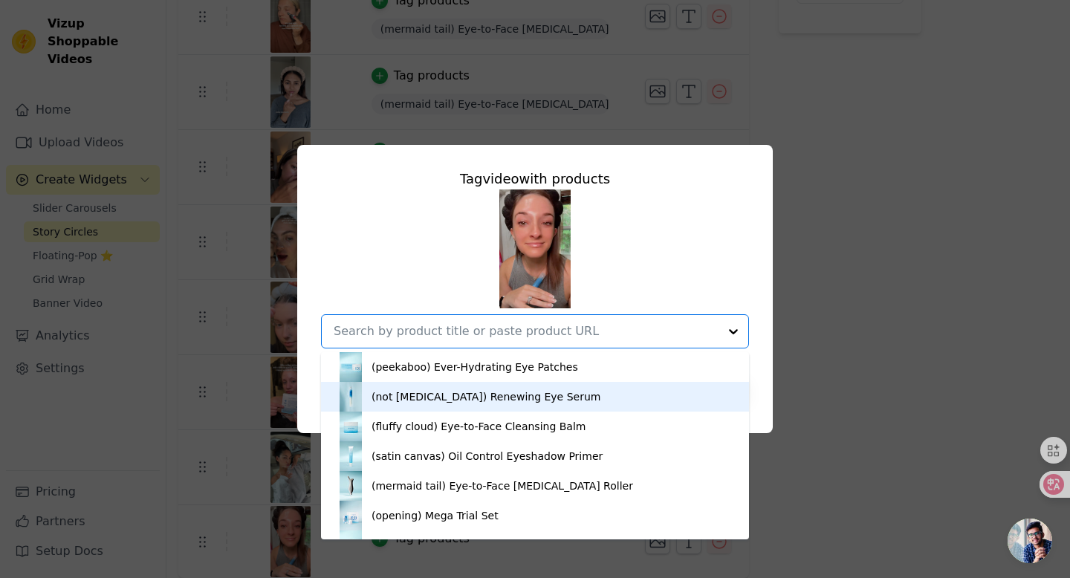
click at [440, 401] on div "(not [MEDICAL_DATA]) Renewing Eye Serum" at bounding box center [486, 396] width 229 height 15
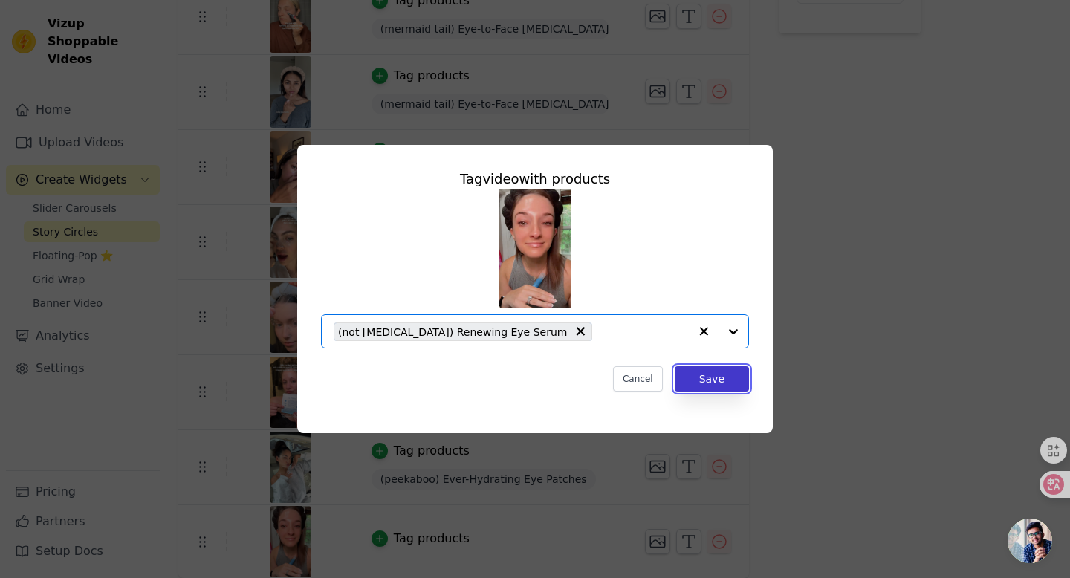
click at [716, 389] on button "Save" at bounding box center [712, 378] width 74 height 25
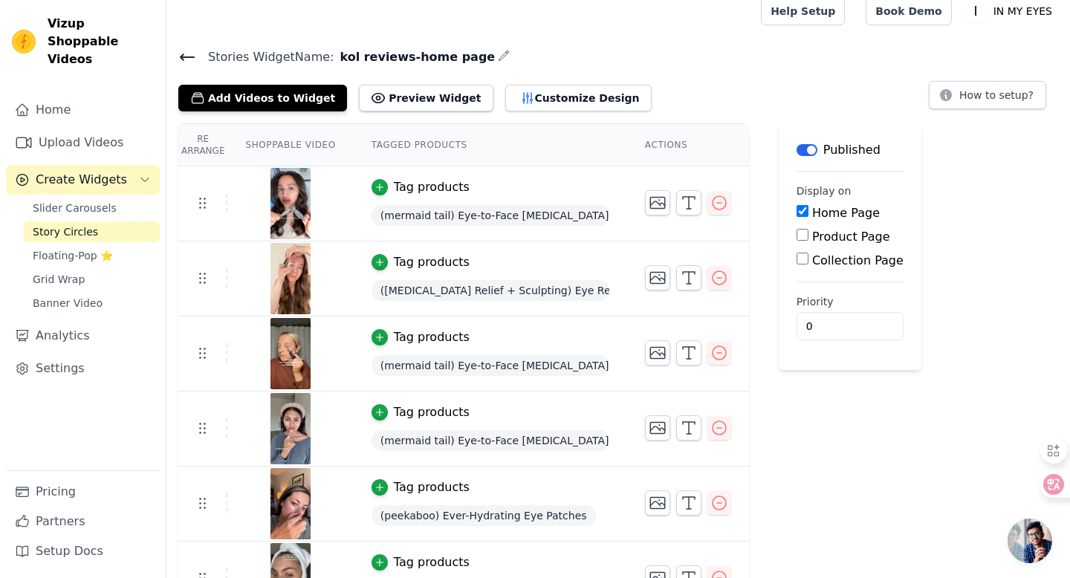
scroll to position [9, 0]
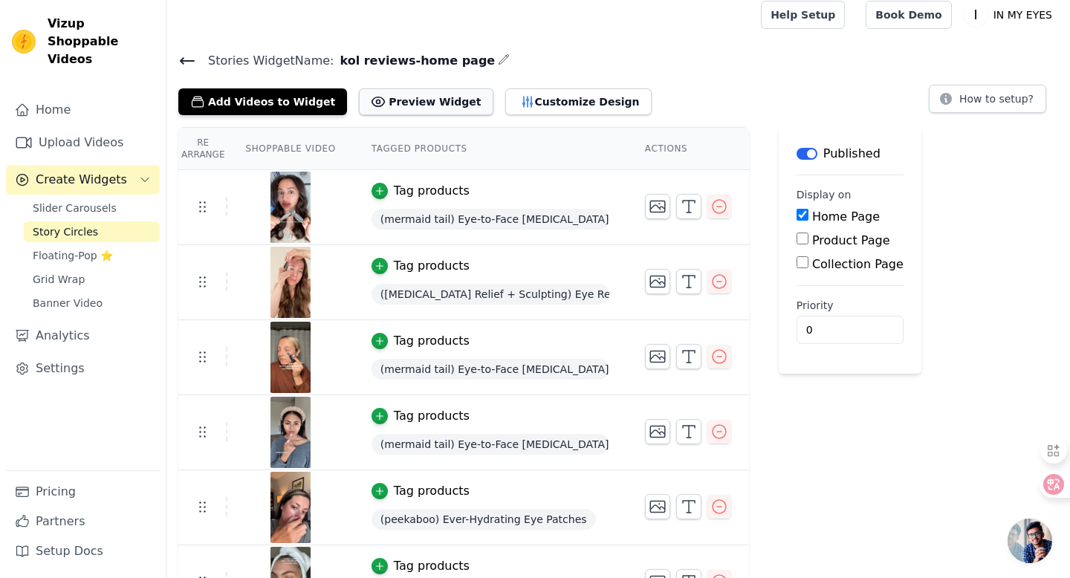
click at [424, 102] on button "Preview Widget" at bounding box center [426, 101] width 134 height 27
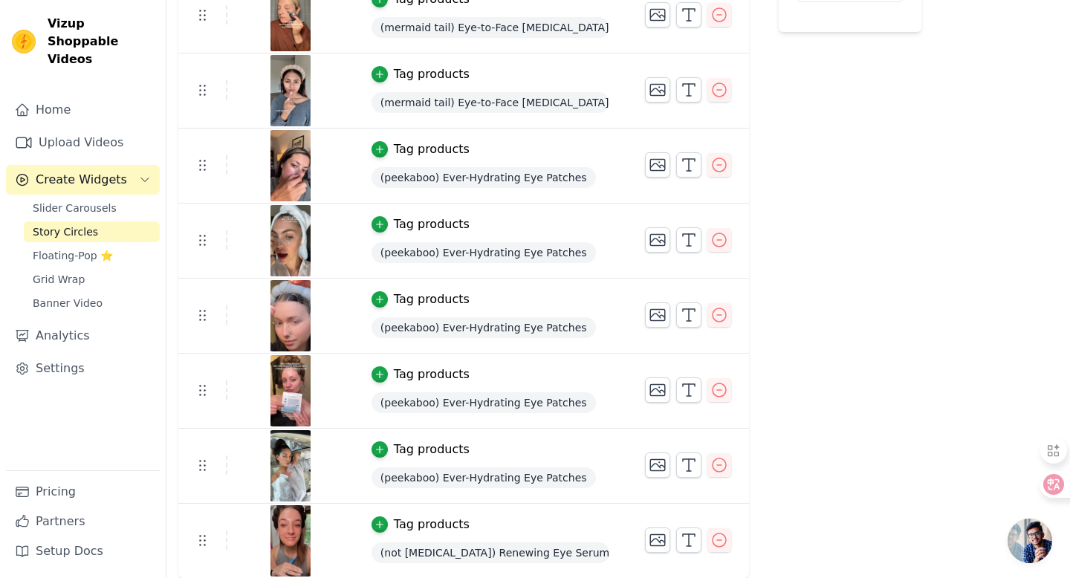
scroll to position [0, 0]
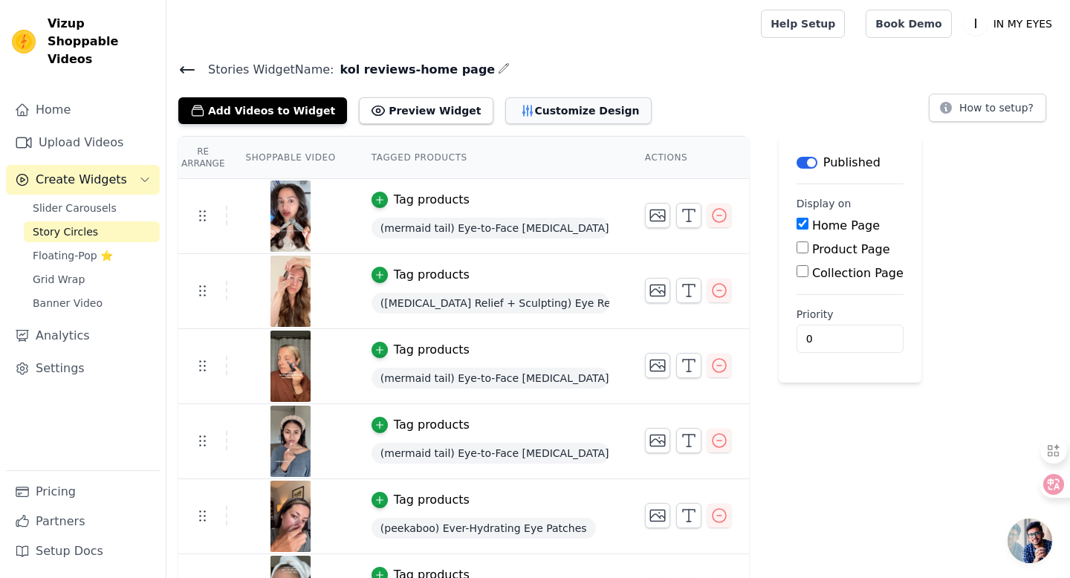
click at [531, 109] on button "Customize Design" at bounding box center [578, 110] width 146 height 27
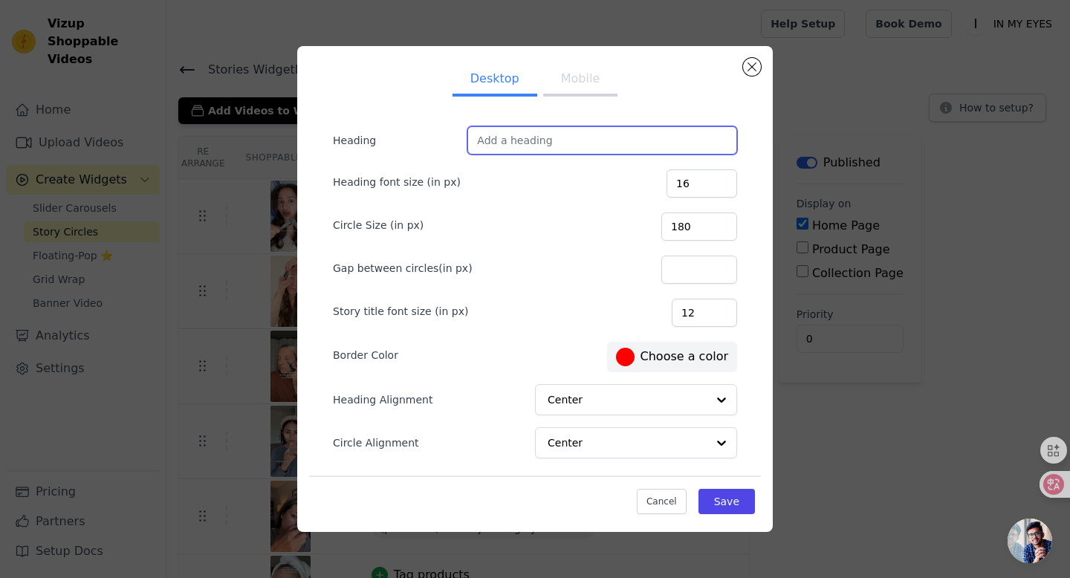
click at [533, 145] on input "Heading" at bounding box center [602, 140] width 270 height 28
click at [630, 357] on div at bounding box center [625, 357] width 19 height 19
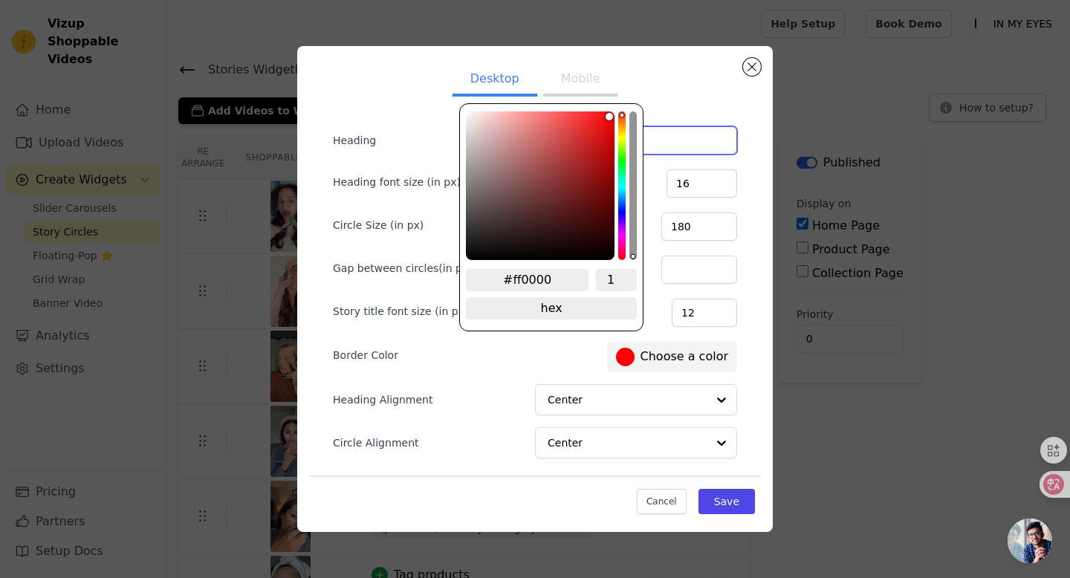
type input "Beauty In Your Eyes"
click at [527, 279] on input "#ff0000" at bounding box center [527, 280] width 123 height 22
paste input "0076A6"
type input "#0076a6"
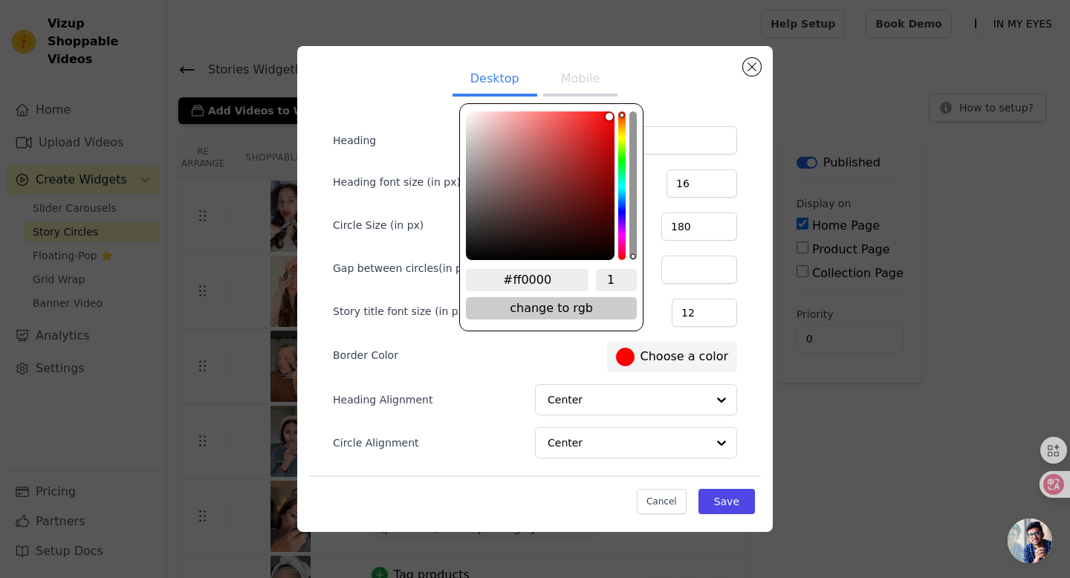
type input "#0076A6"
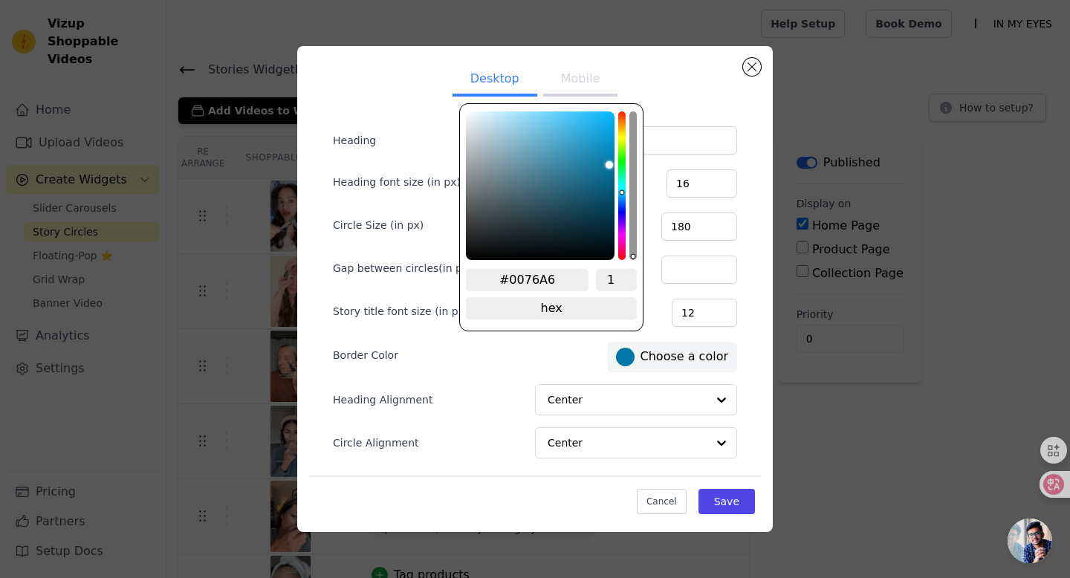
click at [661, 319] on div "Story title font size (in px) 12" at bounding box center [535, 311] width 404 height 31
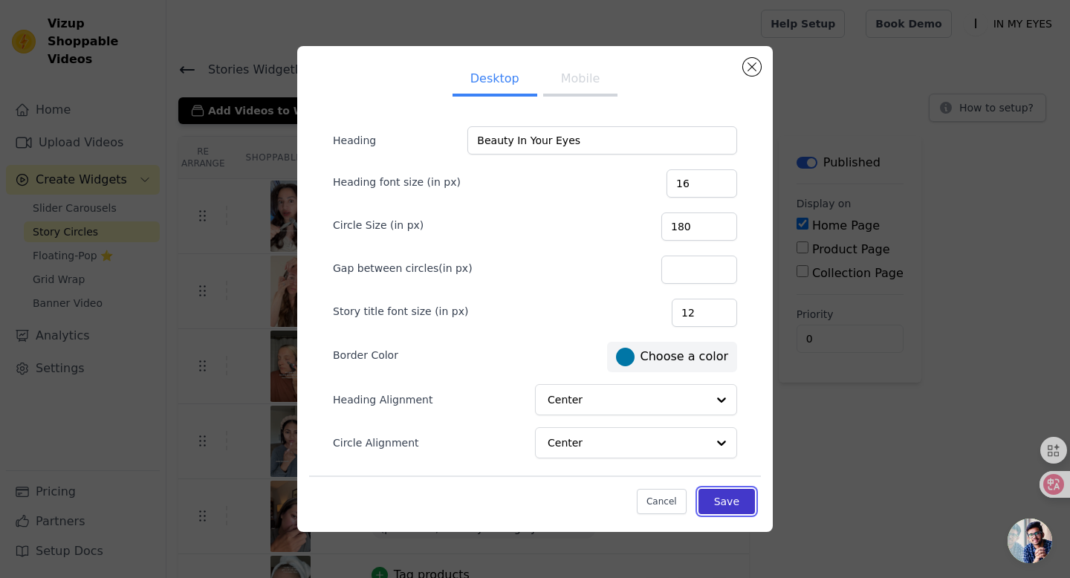
click at [734, 502] on button "Save" at bounding box center [727, 501] width 56 height 25
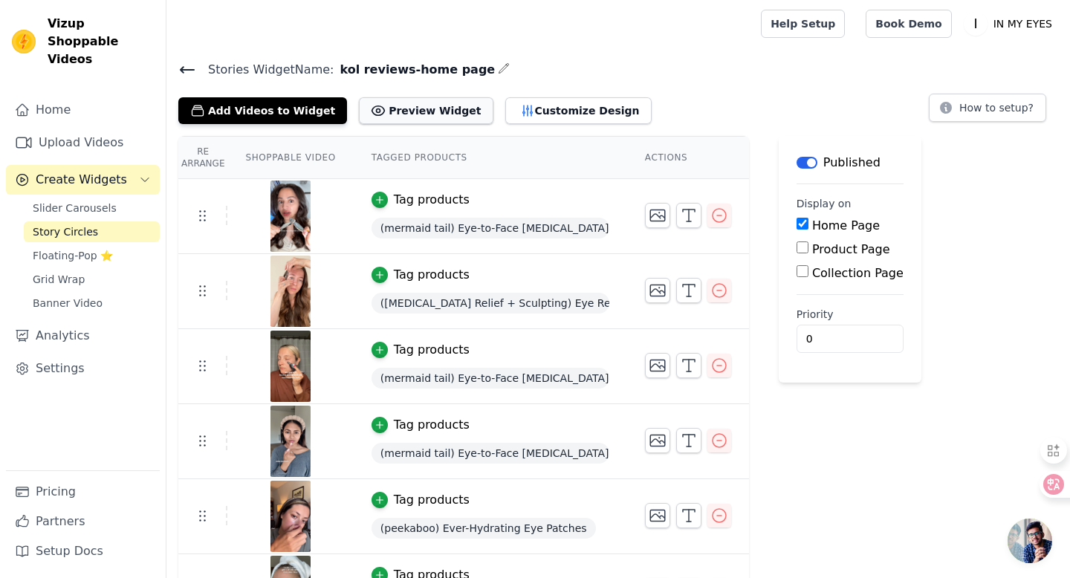
click at [425, 112] on button "Preview Widget" at bounding box center [426, 110] width 134 height 27
click at [567, 108] on button "Customize Design" at bounding box center [578, 110] width 146 height 27
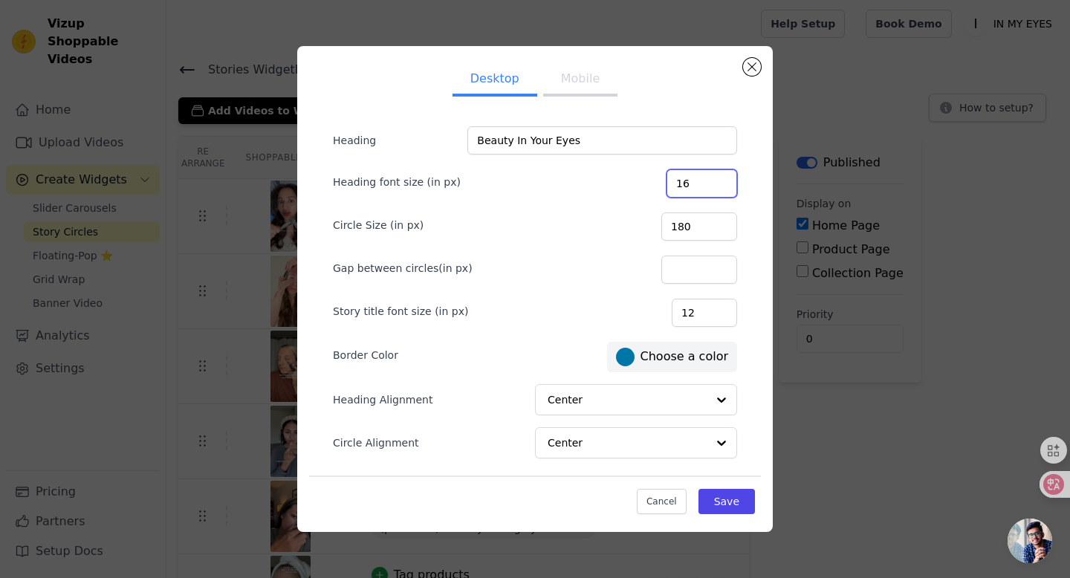
click at [702, 182] on input "16" at bounding box center [702, 183] width 71 height 28
type input "36"
click at [739, 510] on button "Save" at bounding box center [727, 501] width 56 height 25
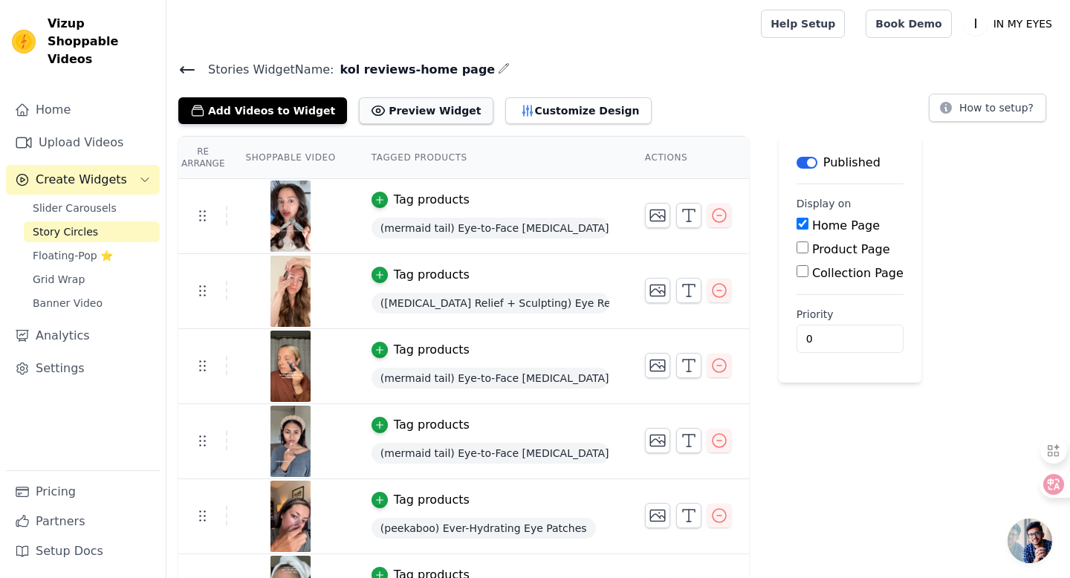
click at [400, 107] on button "Preview Widget" at bounding box center [426, 110] width 134 height 27
click at [548, 111] on button "Customize Design" at bounding box center [578, 110] width 146 height 27
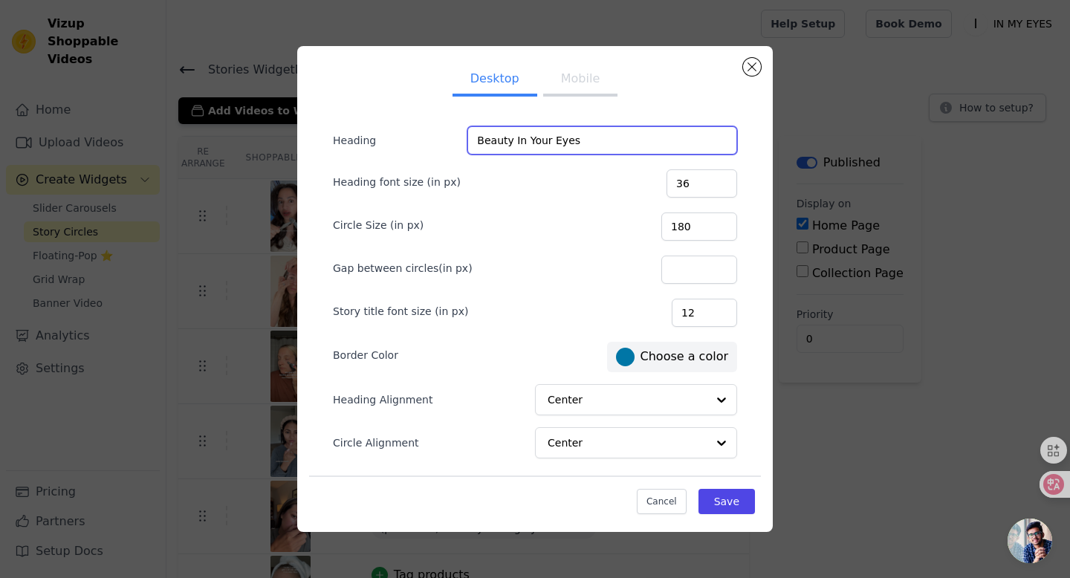
click at [528, 143] on input "Beauty In Your Eyes" at bounding box center [602, 140] width 270 height 28
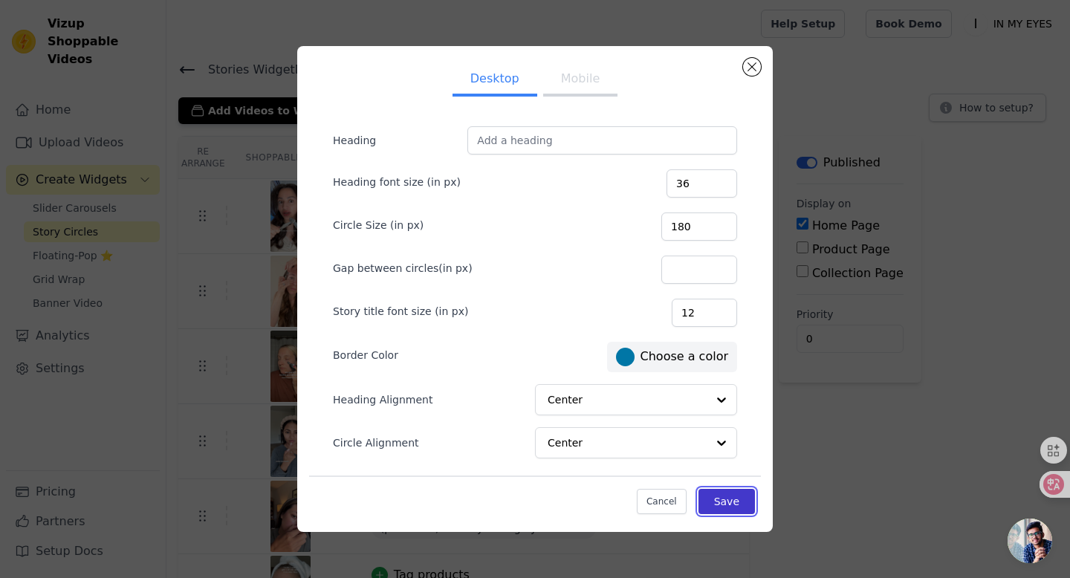
click at [734, 504] on button "Save" at bounding box center [727, 501] width 56 height 25
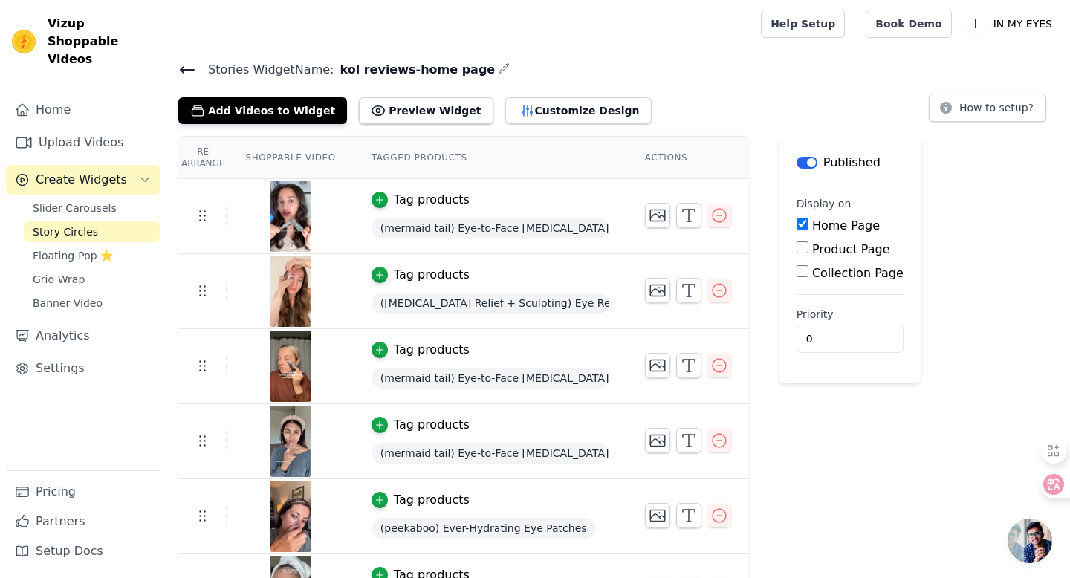
click at [184, 67] on icon at bounding box center [187, 70] width 18 height 18
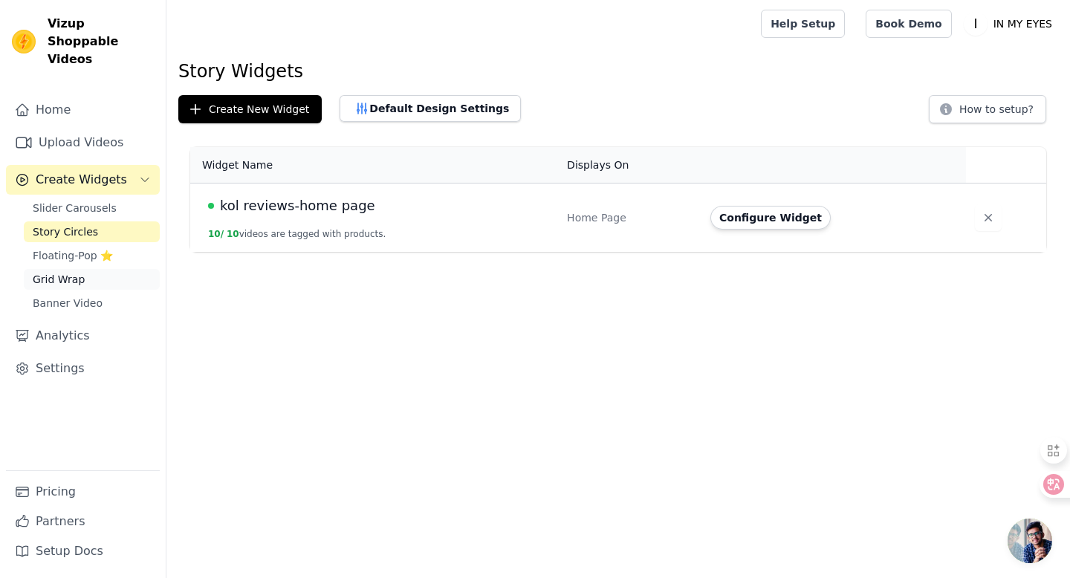
click at [113, 269] on link "Grid Wrap" at bounding box center [92, 279] width 136 height 21
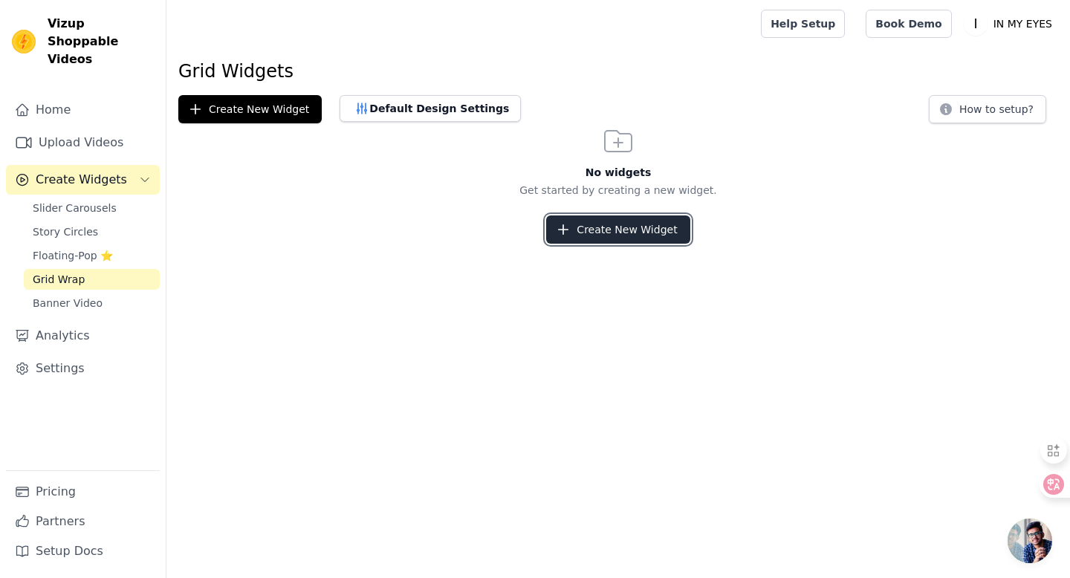
click at [623, 232] on button "Create New Widget" at bounding box center [617, 230] width 143 height 28
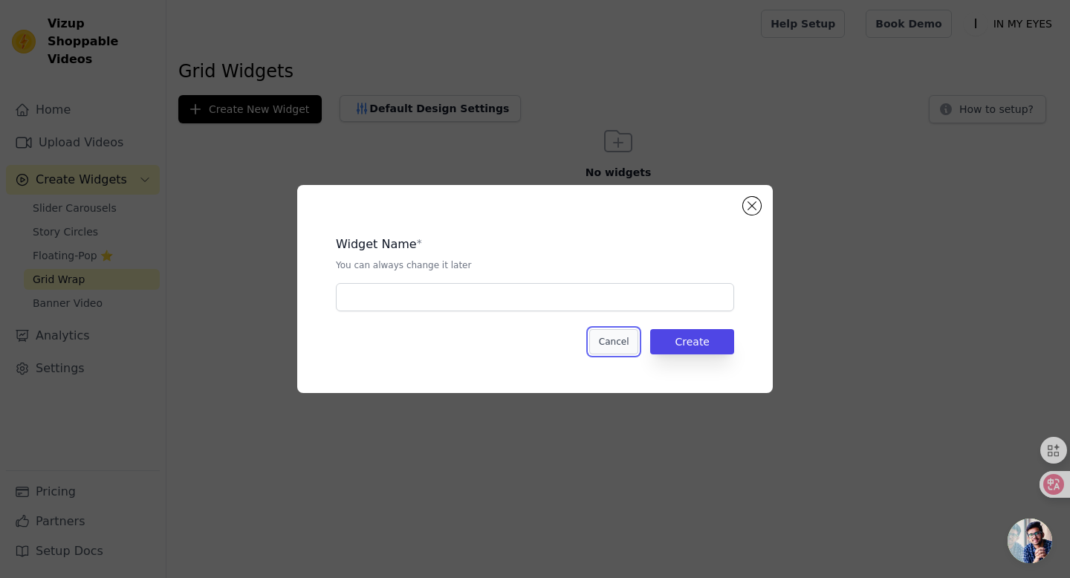
click at [617, 344] on button "Cancel" at bounding box center [614, 341] width 50 height 25
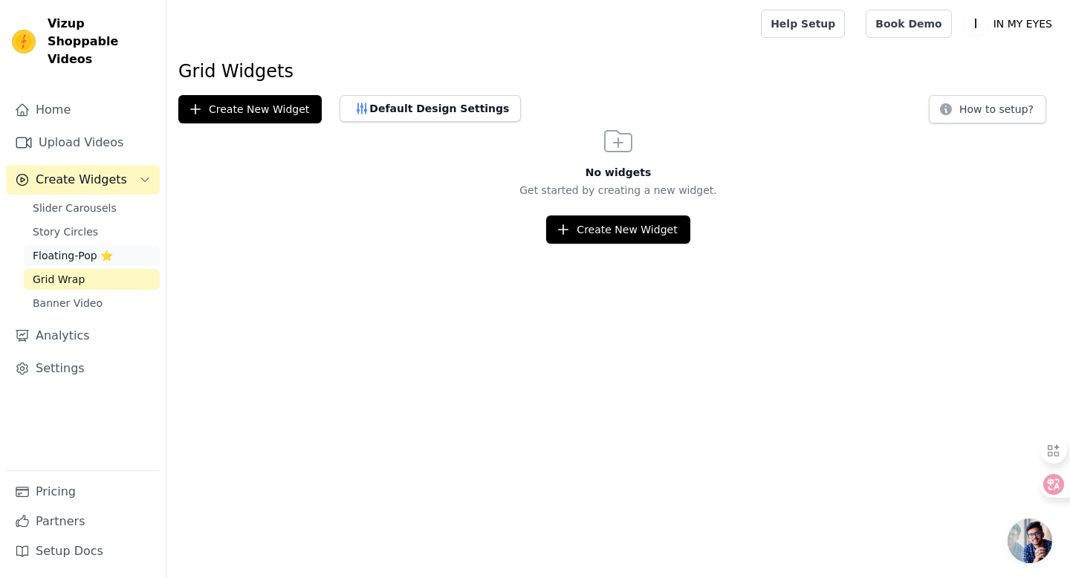
click at [116, 245] on link "Floating-Pop ⭐" at bounding box center [92, 255] width 136 height 21
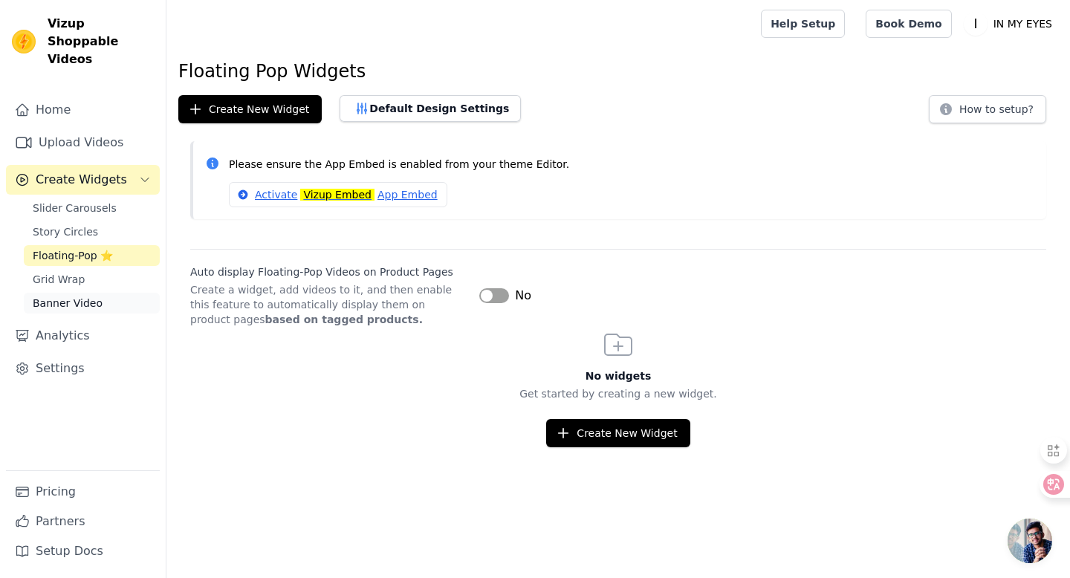
click at [97, 293] on link "Banner Video" at bounding box center [92, 303] width 136 height 21
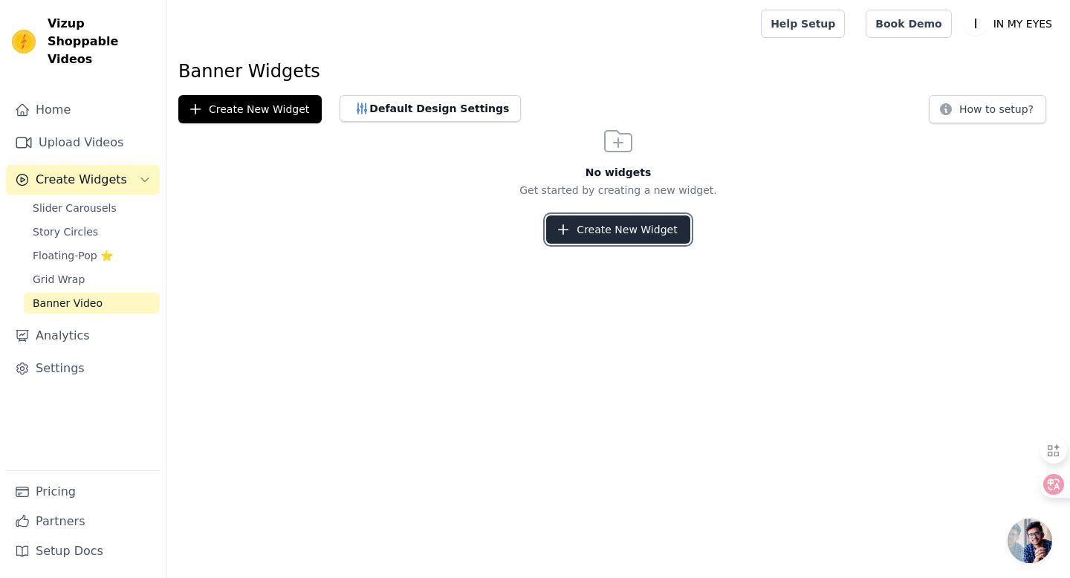
click at [641, 233] on button "Create New Widget" at bounding box center [617, 230] width 143 height 28
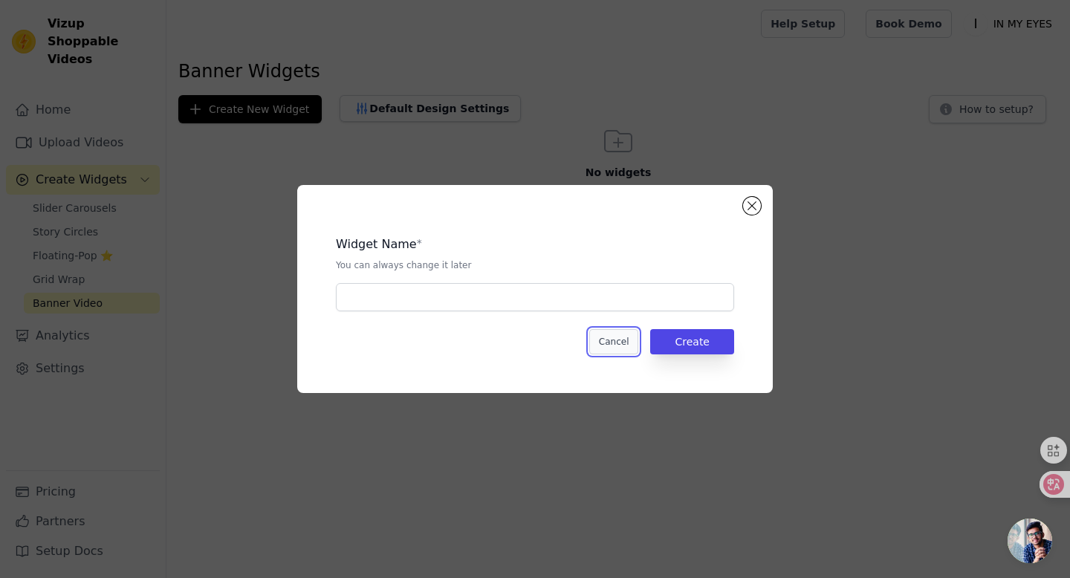
click at [606, 343] on button "Cancel" at bounding box center [614, 341] width 50 height 25
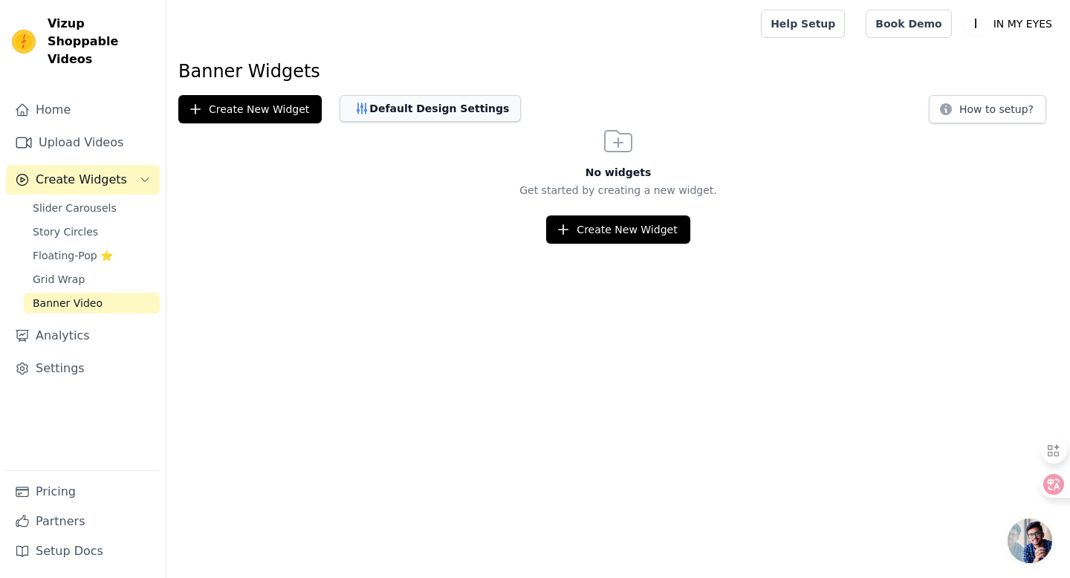
click at [424, 109] on button "Default Design Settings" at bounding box center [430, 108] width 181 height 27
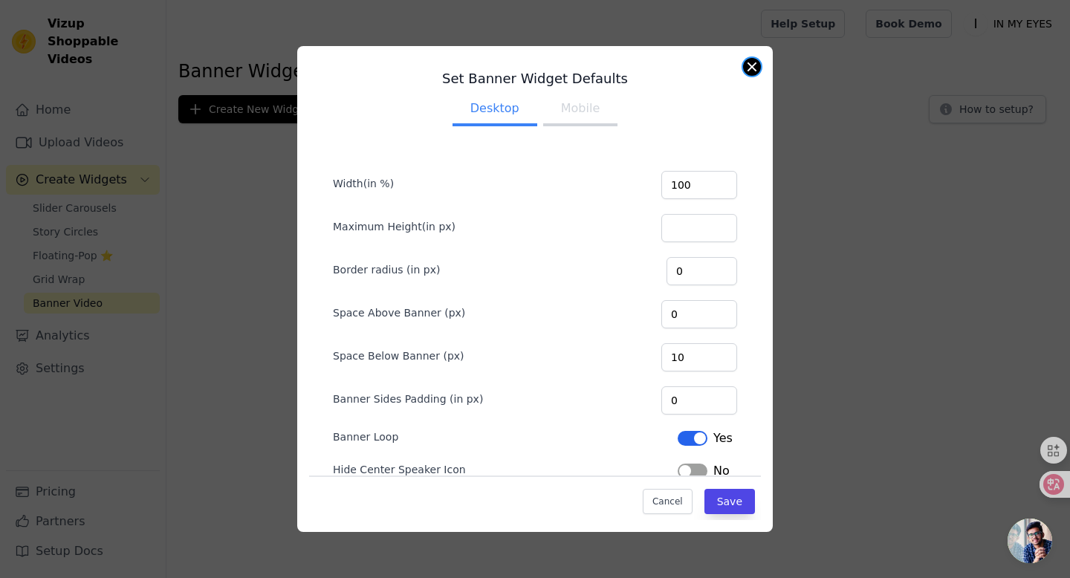
click at [753, 65] on button "Close modal" at bounding box center [752, 67] width 18 height 18
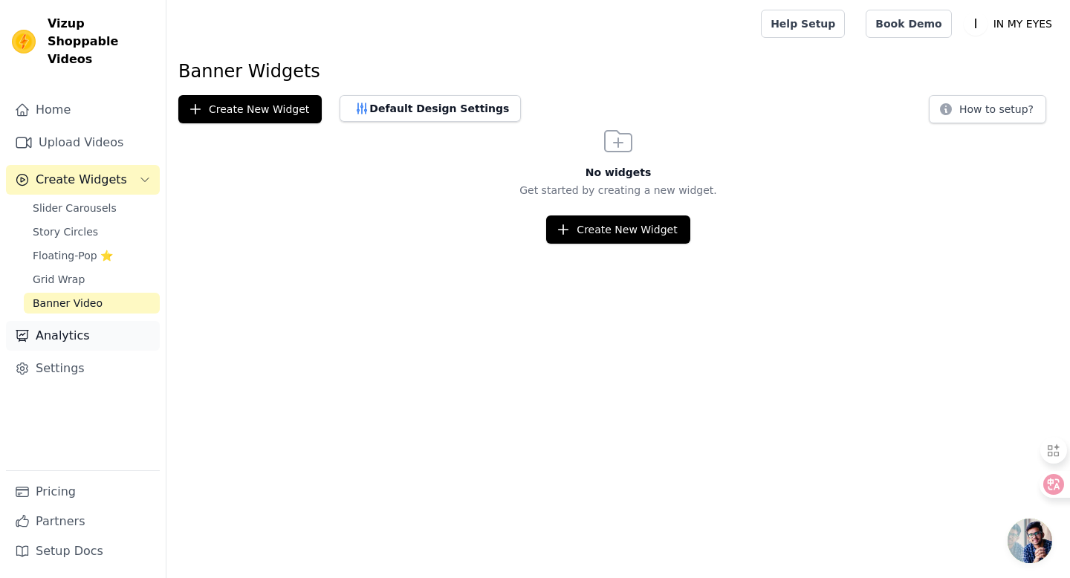
click at [80, 322] on link "Analytics" at bounding box center [83, 336] width 154 height 30
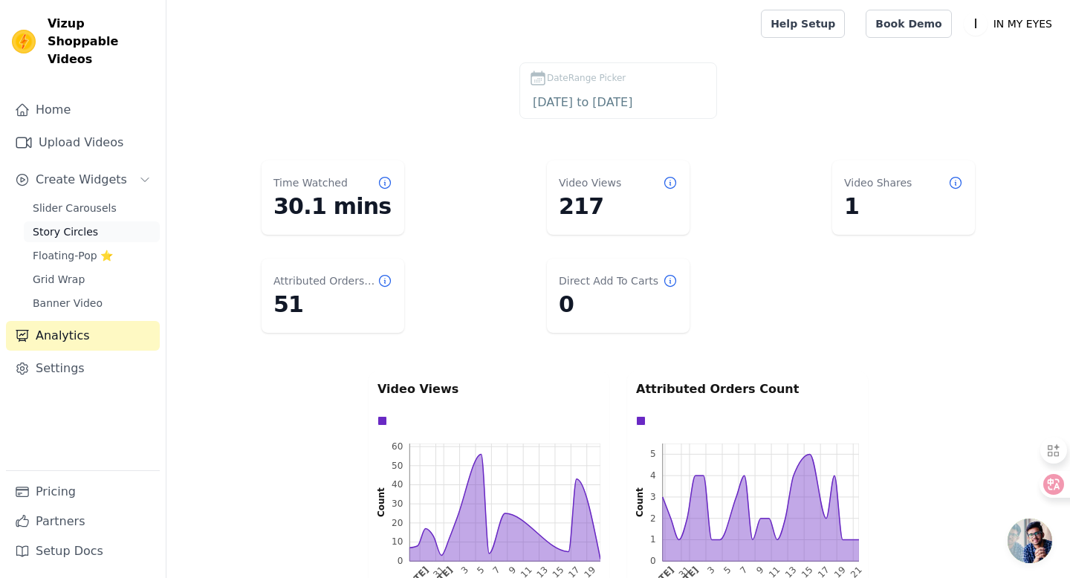
click at [87, 224] on span "Story Circles" at bounding box center [65, 231] width 65 height 15
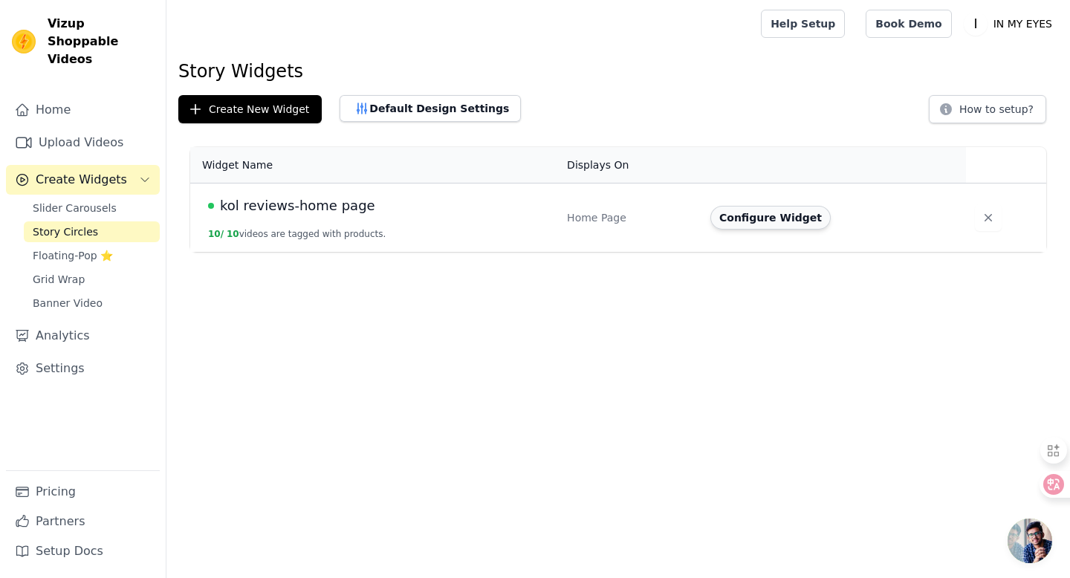
click at [780, 216] on button "Configure Widget" at bounding box center [770, 218] width 120 height 24
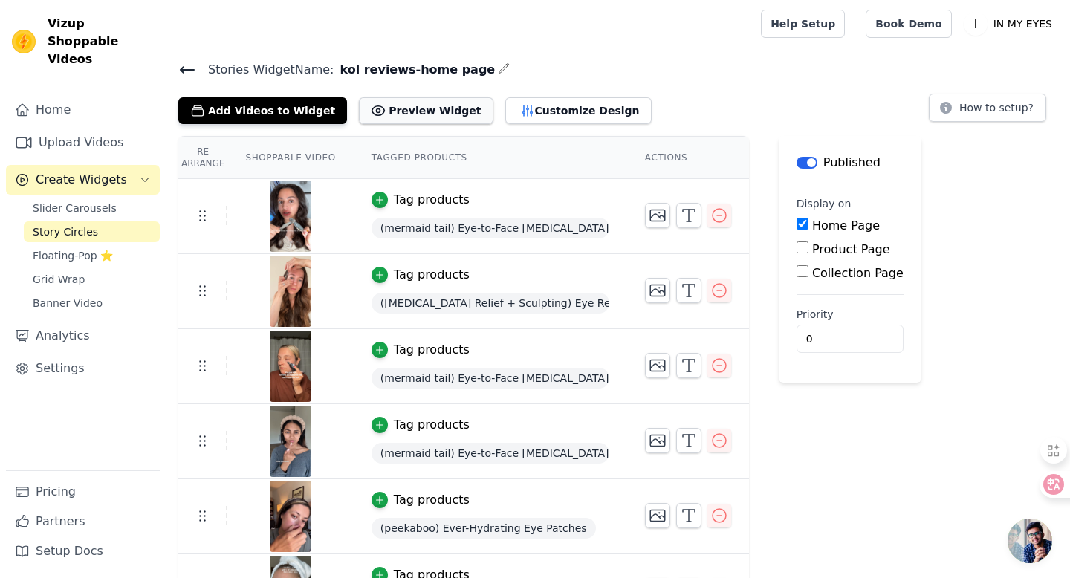
click at [398, 112] on button "Preview Widget" at bounding box center [426, 110] width 134 height 27
click at [183, 67] on icon at bounding box center [187, 70] width 13 height 6
